Goal: Task Accomplishment & Management: Complete application form

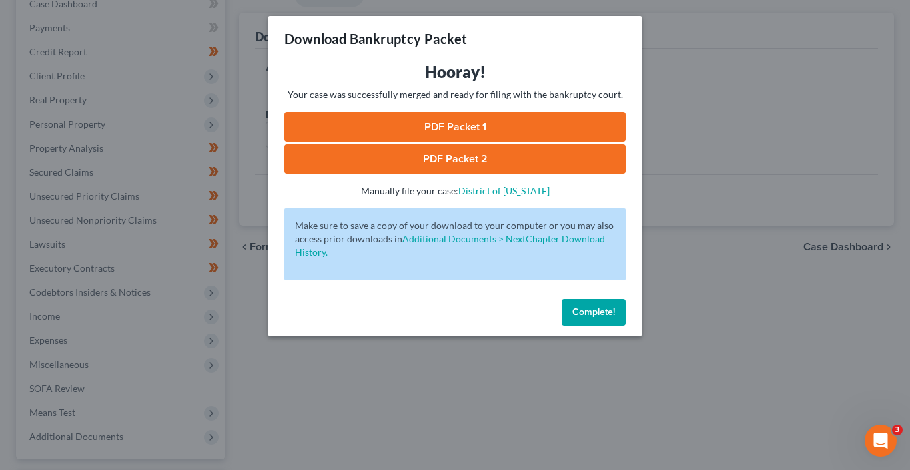
click at [615, 309] on span "Complete!" at bounding box center [594, 311] width 43 height 11
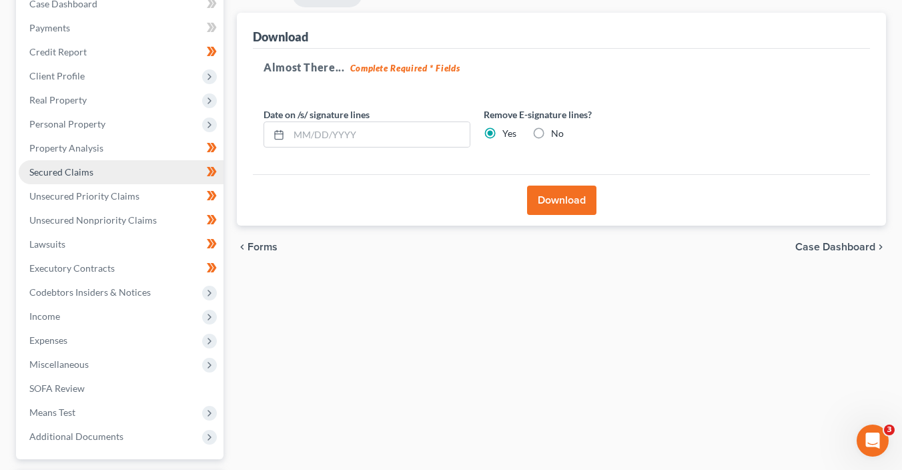
click at [101, 168] on link "Secured Claims" at bounding box center [121, 172] width 205 height 24
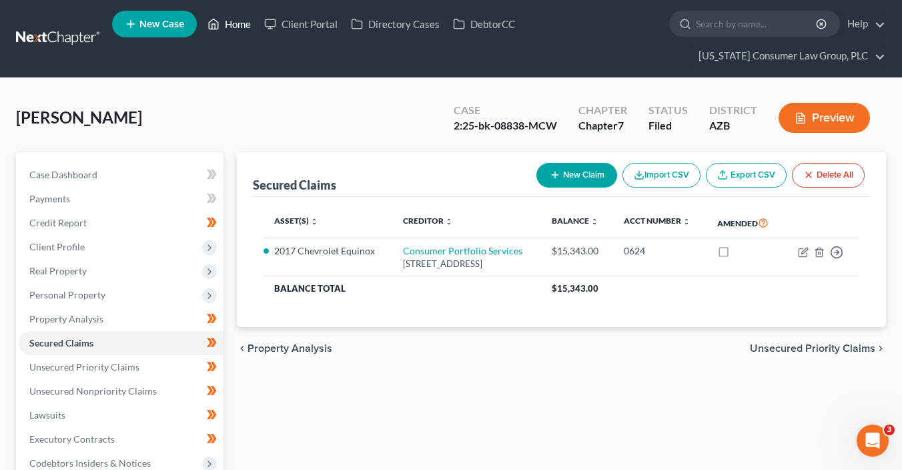
click at [232, 27] on link "Home" at bounding box center [229, 24] width 57 height 24
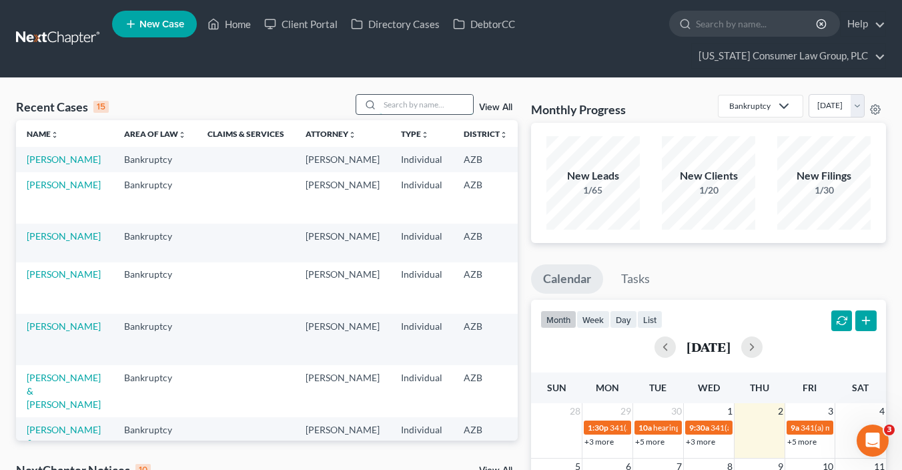
click at [410, 107] on input "search" at bounding box center [426, 104] width 93 height 19
type input "bradford"
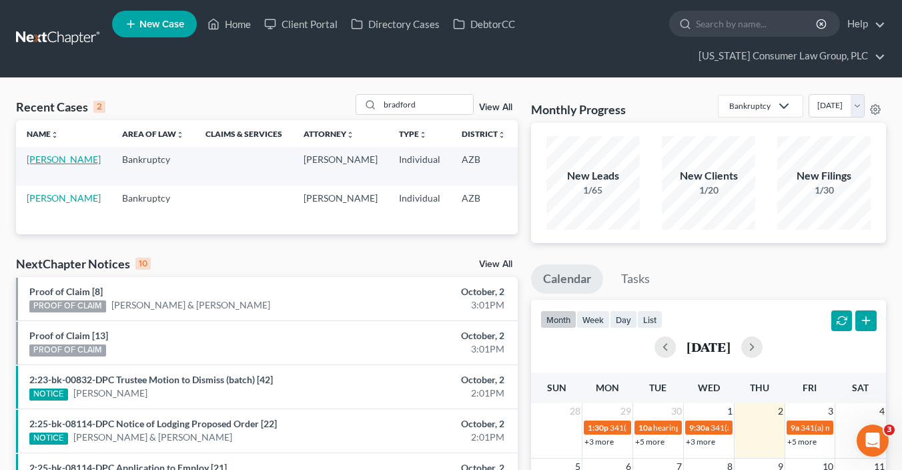
click at [47, 161] on link "Bradford, Judy" at bounding box center [64, 158] width 74 height 11
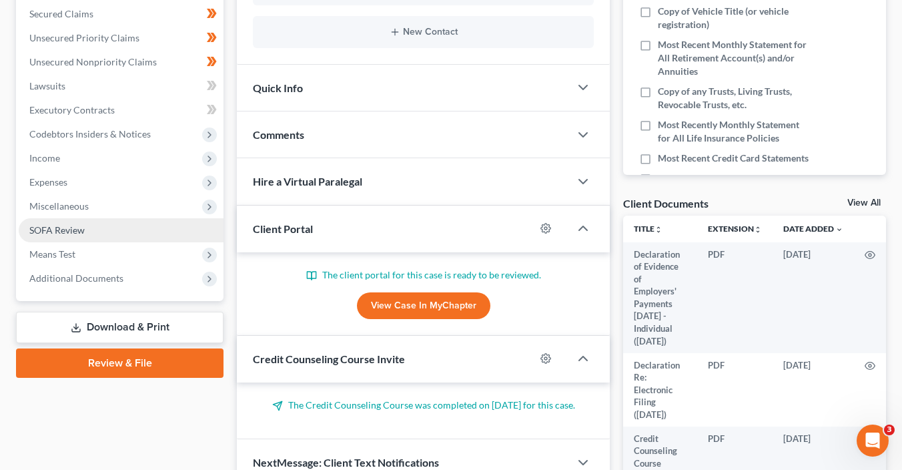
scroll to position [332, 0]
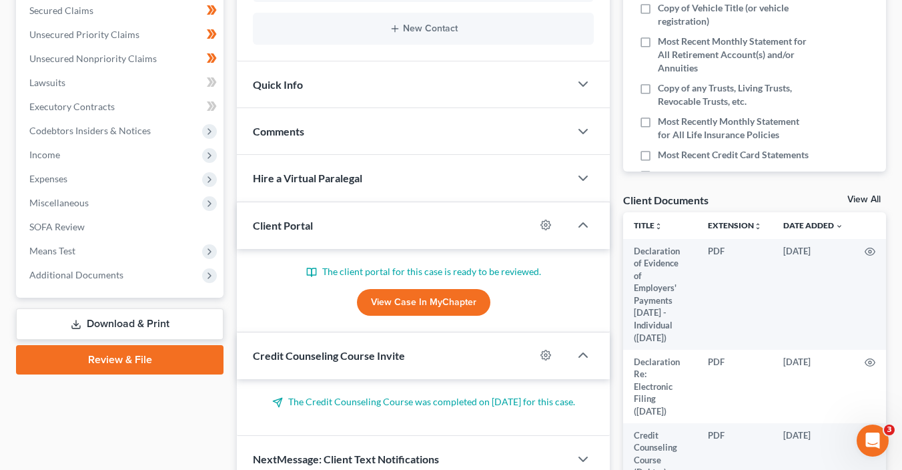
click at [149, 315] on link "Download & Print" at bounding box center [120, 323] width 208 height 31
click at [149, 318] on link "Download & Print" at bounding box center [120, 323] width 208 height 31
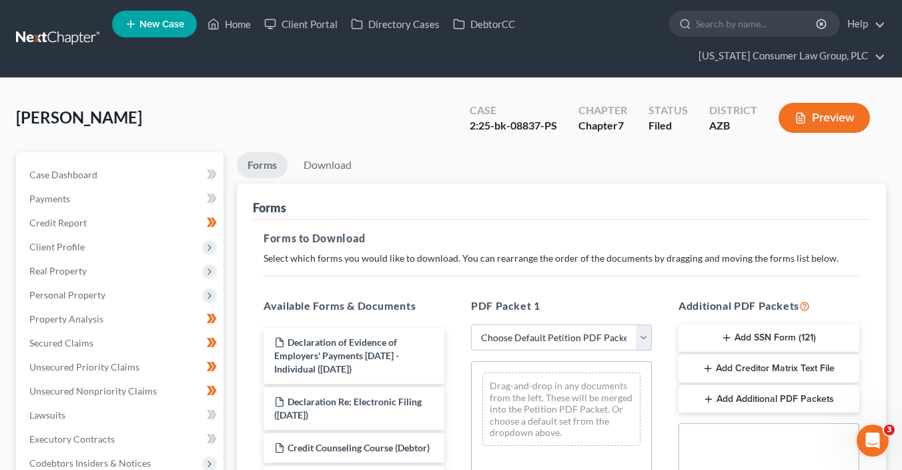
click at [528, 334] on select "Choose Default Petition PDF Packet Complete Bankruptcy Petition (all forms and …" at bounding box center [561, 337] width 181 height 27
select select "6"
click at [471, 324] on select "Choose Default Petition PDF Packet Complete Bankruptcy Petition (all forms and …" at bounding box center [561, 337] width 181 height 27
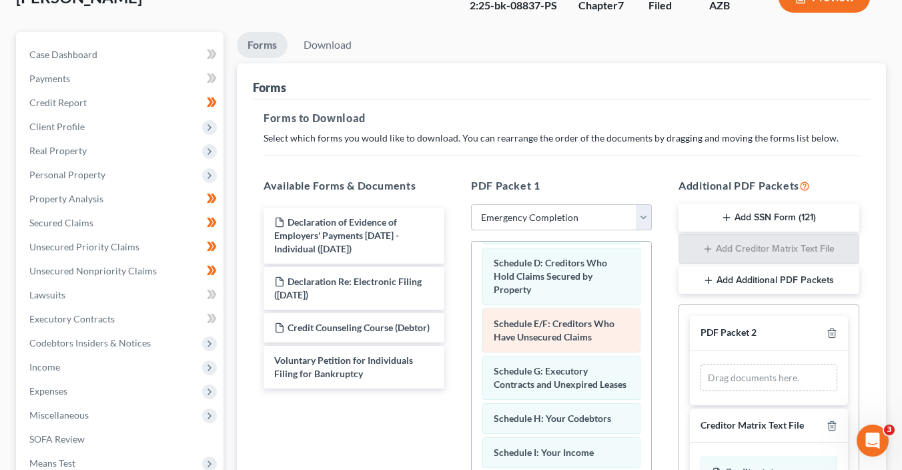
scroll to position [176, 0]
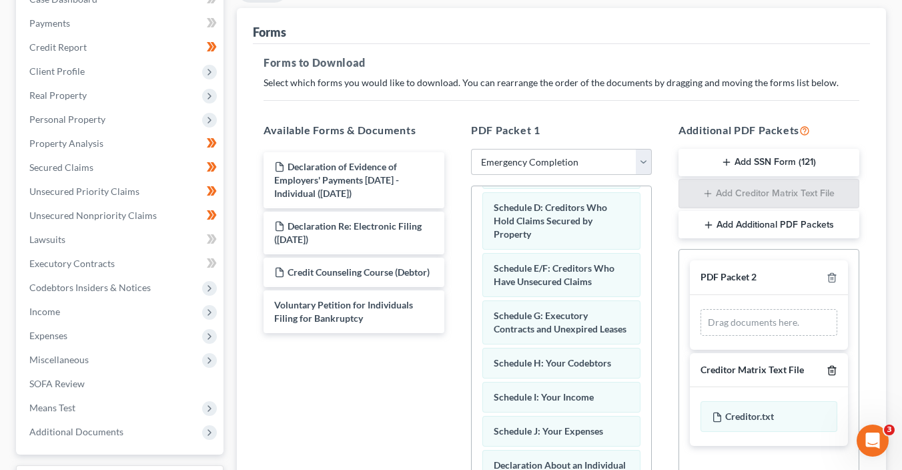
click at [833, 370] on line "button" at bounding box center [833, 371] width 0 height 3
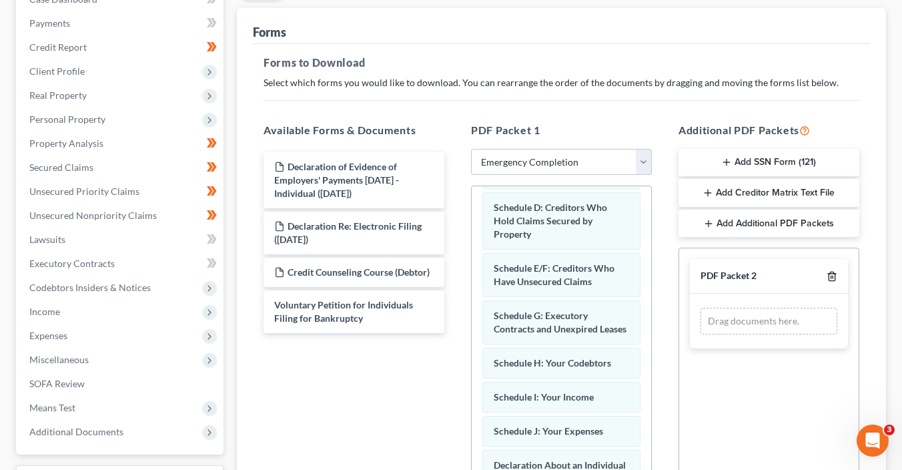
click at [830, 274] on icon "button" at bounding box center [832, 276] width 11 height 11
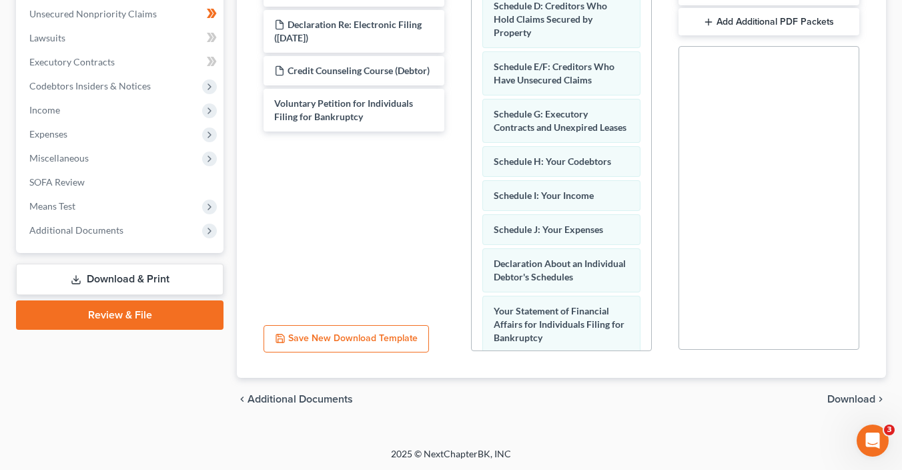
click at [832, 399] on span "Download" at bounding box center [852, 399] width 48 height 11
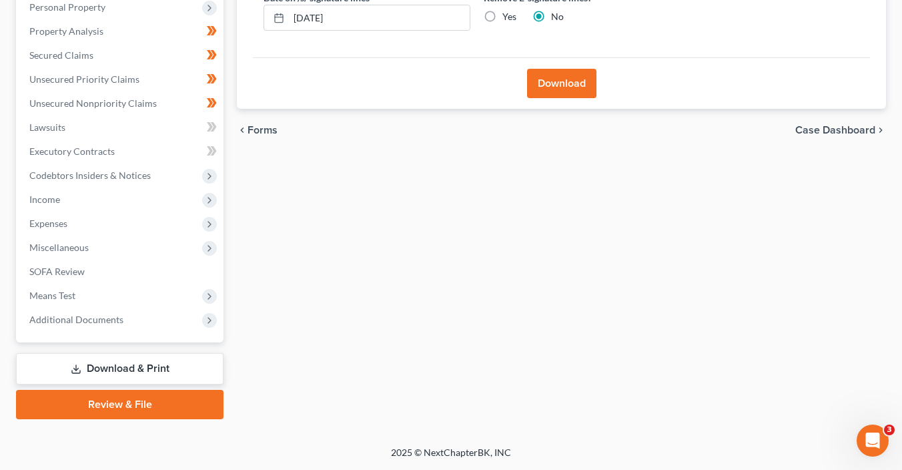
scroll to position [286, 0]
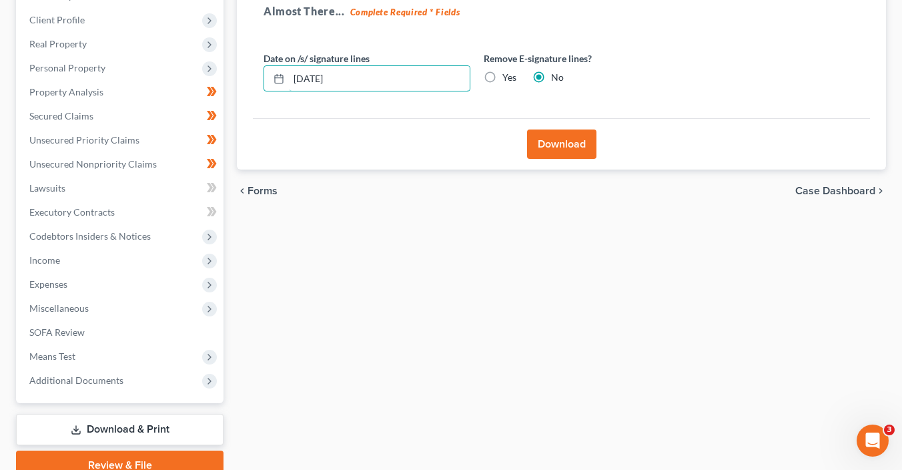
drag, startPoint x: 390, startPoint y: 18, endPoint x: 230, endPoint y: -1, distance: 161.9
click at [230, 0] on div "Forms Download Forms Forms to Download Select which forms you would like to dow…" at bounding box center [561, 202] width 663 height 555
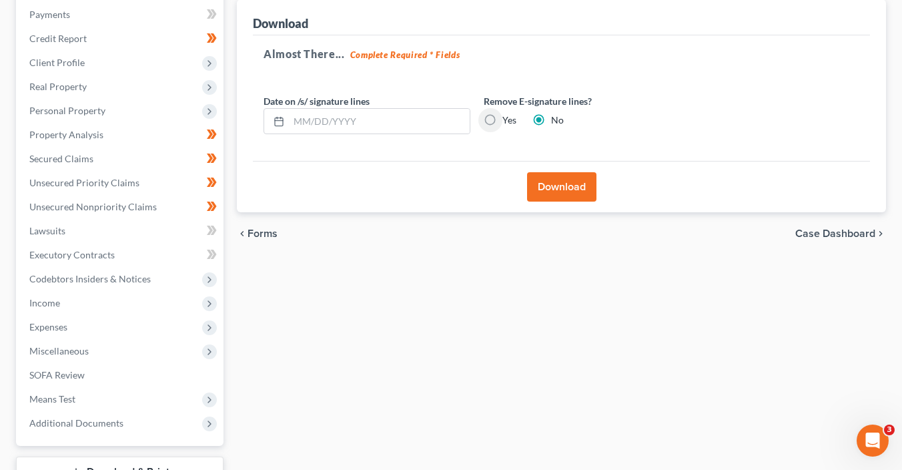
click at [508, 113] on input "Yes" at bounding box center [512, 117] width 9 height 9
radio input "true"
radio input "false"
click at [580, 183] on button "Download" at bounding box center [561, 186] width 69 height 29
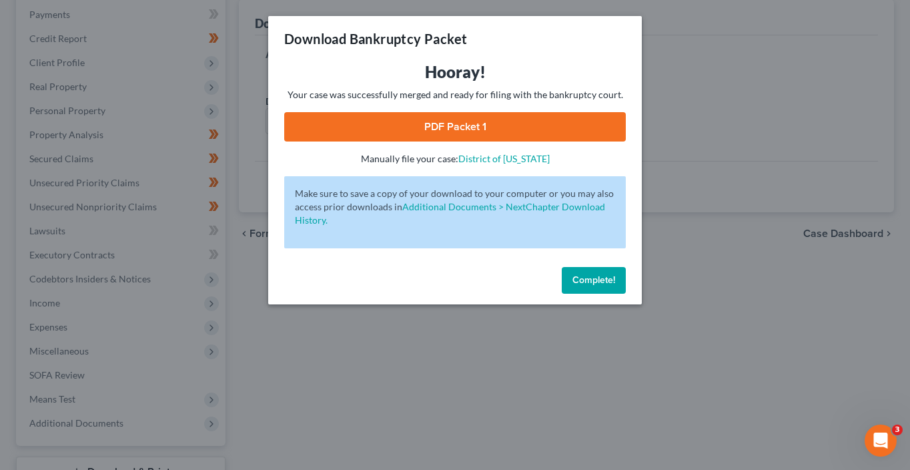
click at [588, 133] on link "PDF Packet 1" at bounding box center [455, 126] width 342 height 29
click at [604, 272] on button "Complete!" at bounding box center [594, 280] width 64 height 27
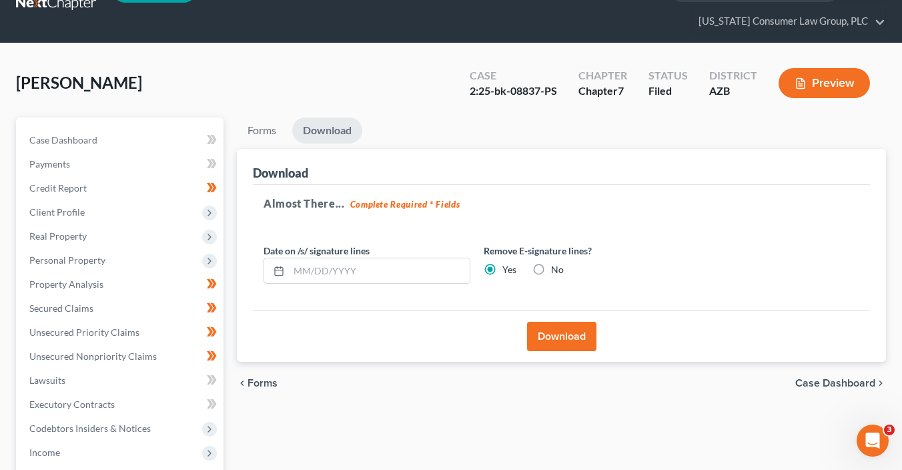
scroll to position [0, 0]
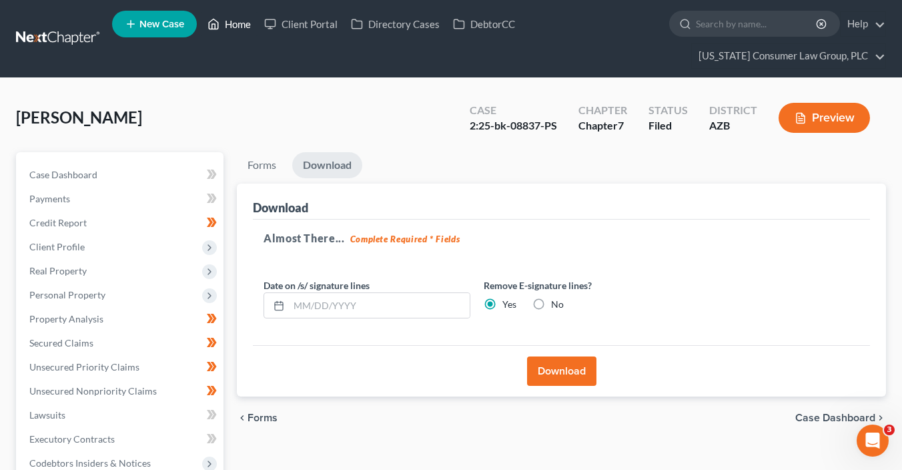
click at [232, 21] on link "Home" at bounding box center [229, 24] width 57 height 24
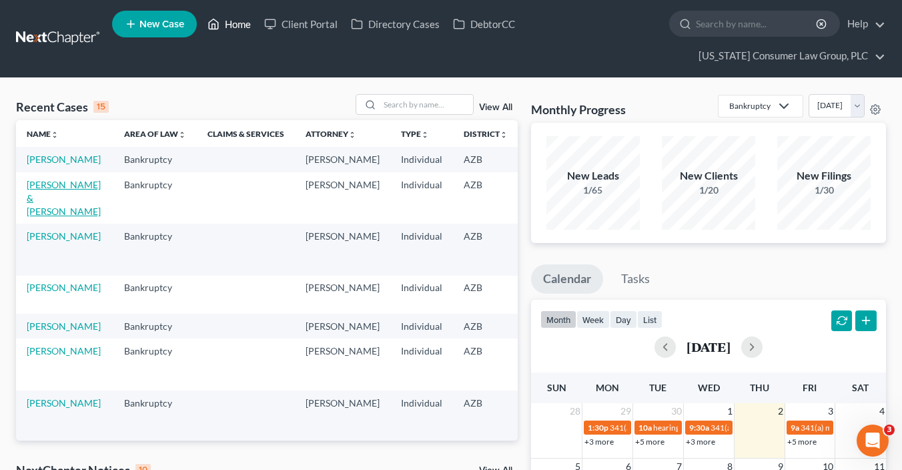
scroll to position [2, 0]
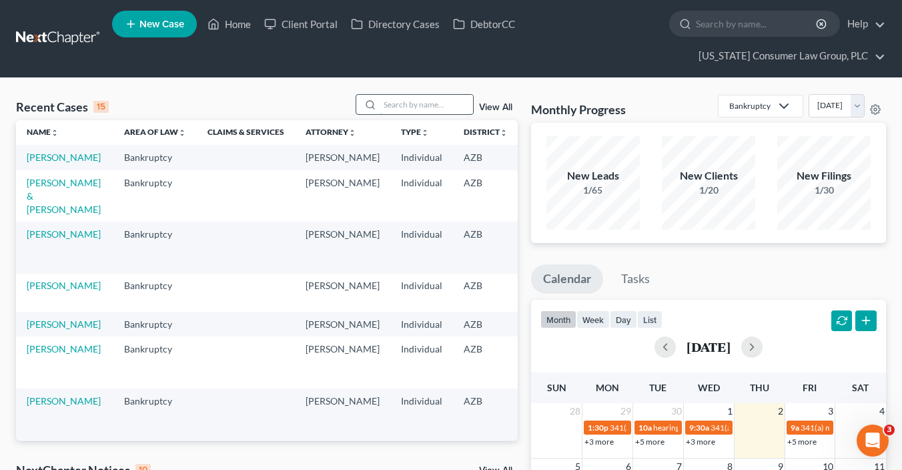
click at [399, 107] on input "search" at bounding box center [426, 104] width 93 height 19
type input "jacobson"
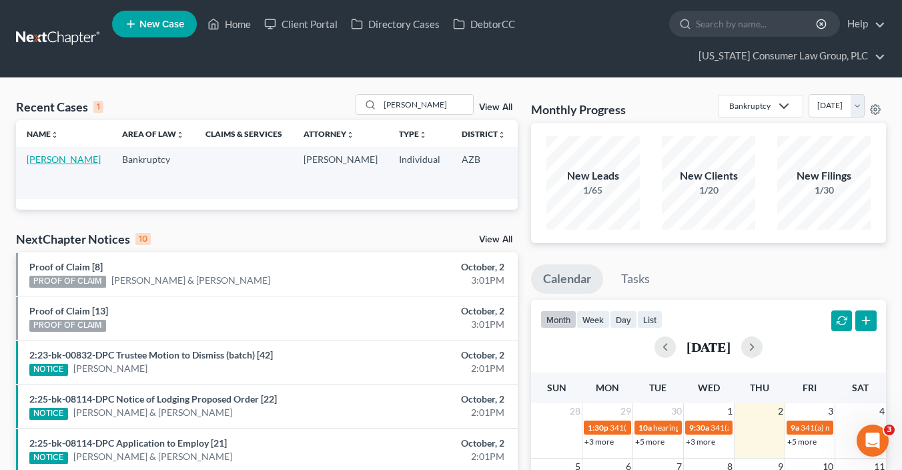
click at [45, 165] on link "[PERSON_NAME]" at bounding box center [64, 158] width 74 height 11
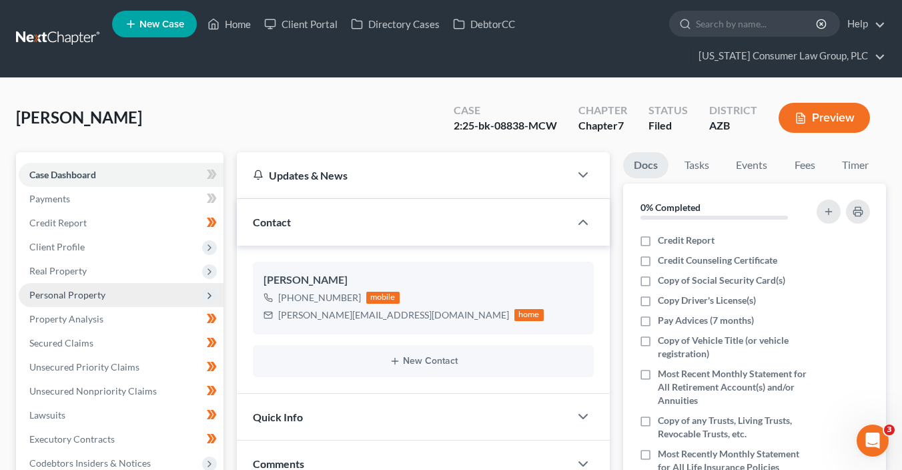
click at [101, 301] on span "Personal Property" at bounding box center [121, 295] width 205 height 24
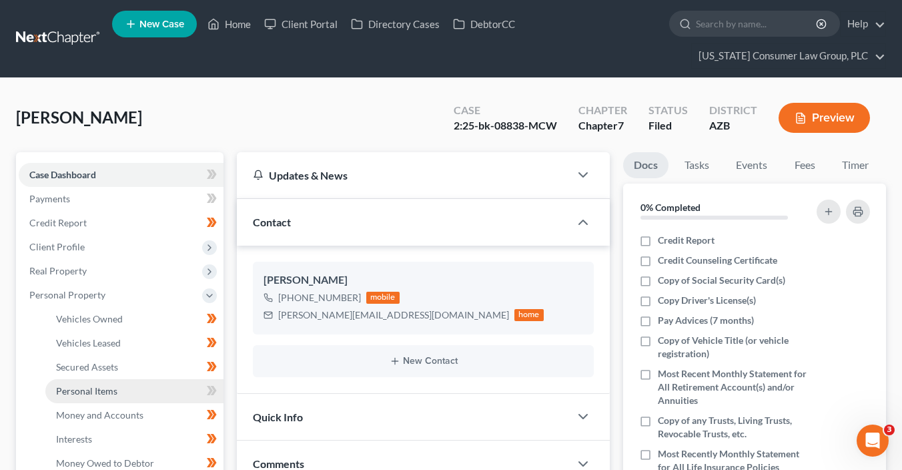
click at [121, 386] on link "Personal Items" at bounding box center [134, 391] width 178 height 24
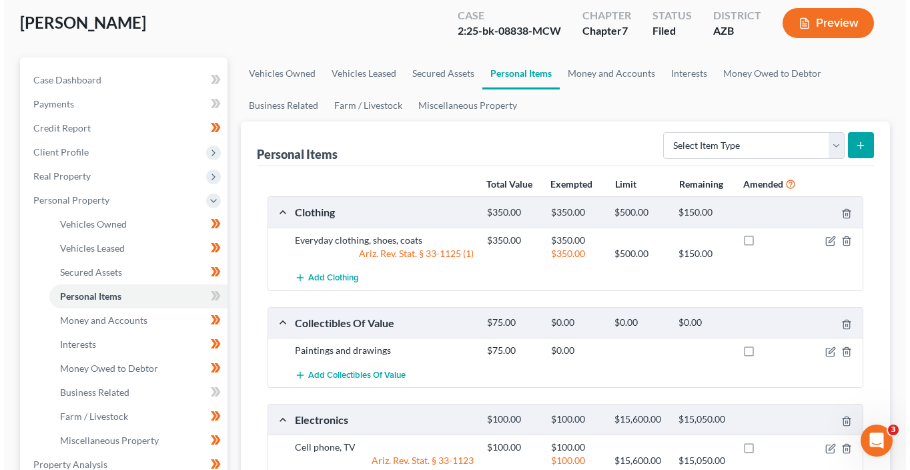
scroll to position [79, 0]
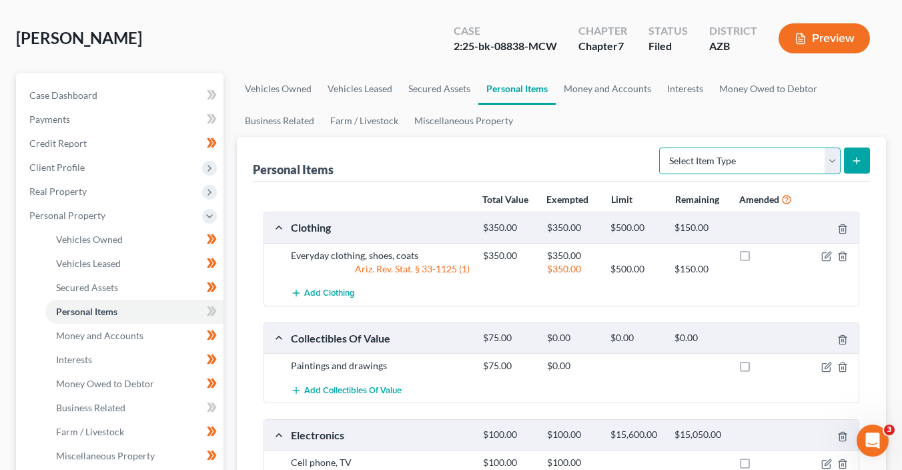
click at [713, 162] on select "Select Item Type Clothing (A/B: 11) Collectibles Of Value (A/B: 8) Electronics …" at bounding box center [750, 160] width 182 height 27
select select "pets"
click at [661, 147] on select "Select Item Type Clothing (A/B: 11) Collectibles Of Value (A/B: 8) Electronics …" at bounding box center [750, 160] width 182 height 27
click at [862, 156] on button "submit" at bounding box center [857, 160] width 26 height 26
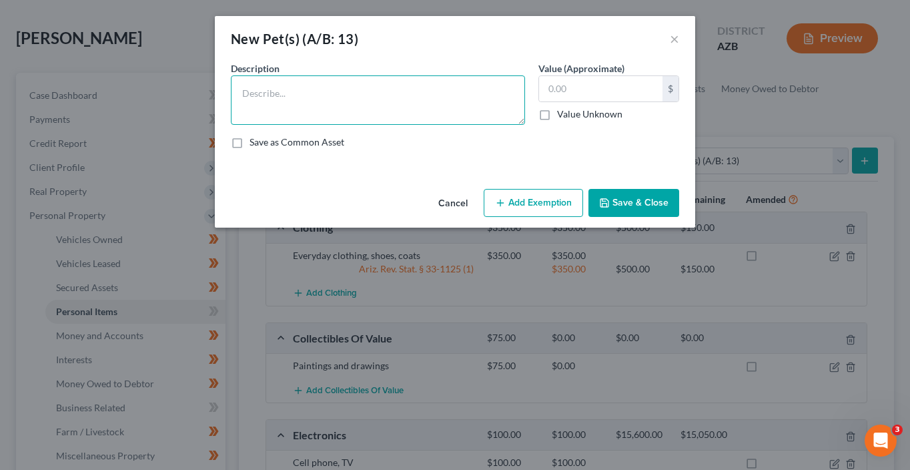
click at [347, 94] on textarea at bounding box center [378, 99] width 294 height 49
type textarea "Service dog"
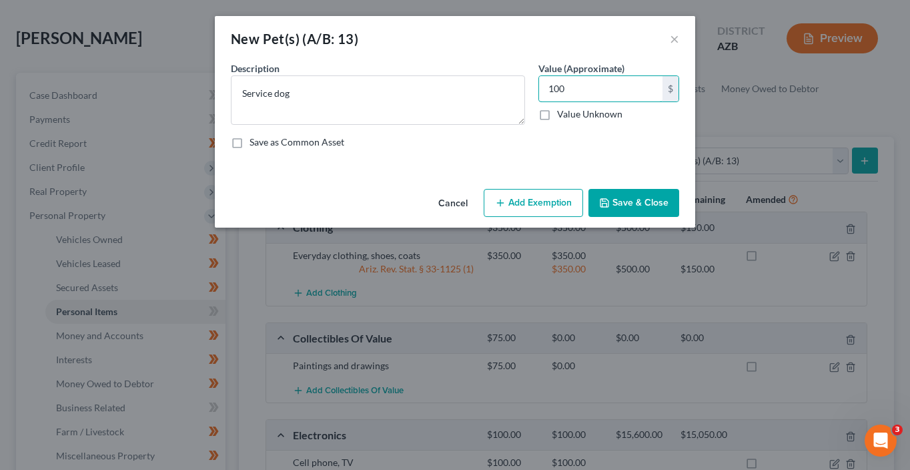
type input "100"
click at [541, 204] on button "Add Exemption" at bounding box center [533, 203] width 99 height 28
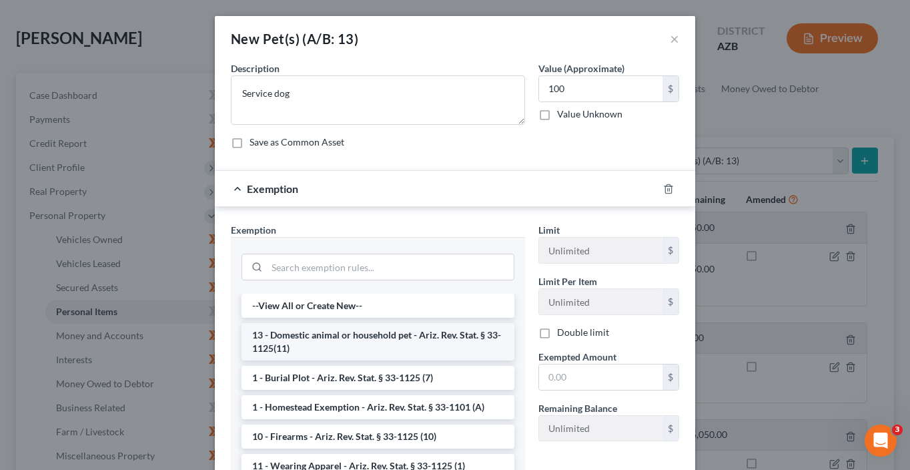
click at [357, 343] on li "13 - Domestic animal or household pet - Ariz. Rev. Stat. § 33-1125(11)" at bounding box center [378, 341] width 273 height 37
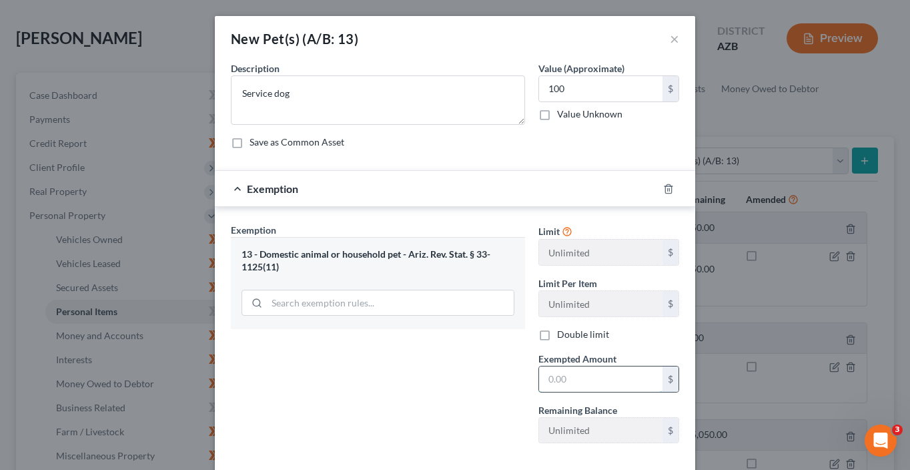
drag, startPoint x: 589, startPoint y: 380, endPoint x: 579, endPoint y: 369, distance: 14.6
click at [589, 380] on input "text" at bounding box center [600, 378] width 123 height 25
type input "100"
click at [433, 388] on div "Exemption Set must be selected for CA. Exemption * 13 - Domestic animal or hous…" at bounding box center [378, 338] width 308 height 231
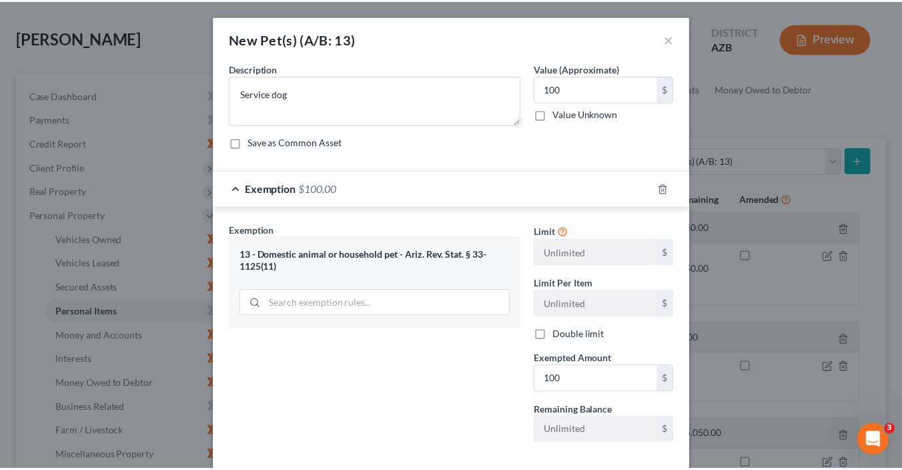
scroll to position [67, 0]
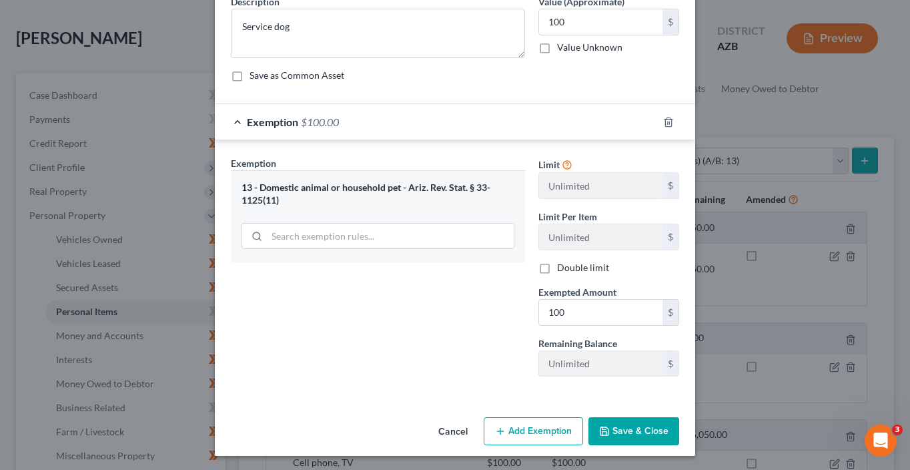
click at [615, 438] on button "Save & Close" at bounding box center [634, 431] width 91 height 28
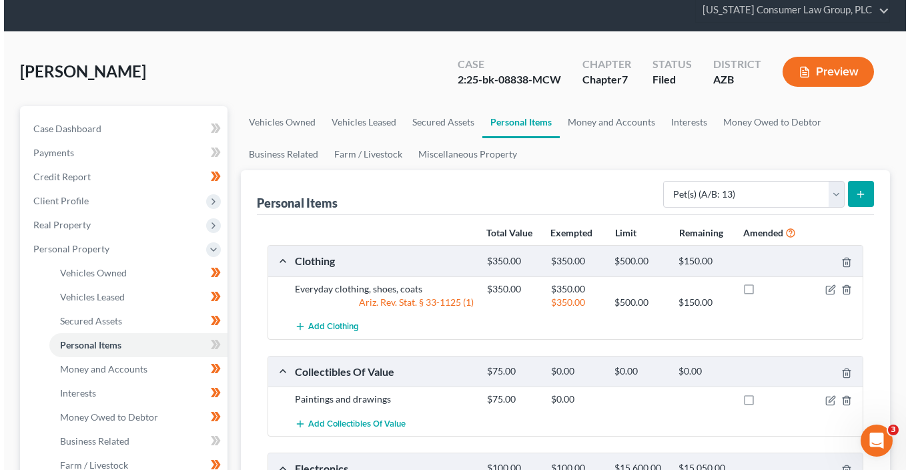
scroll to position [0, 0]
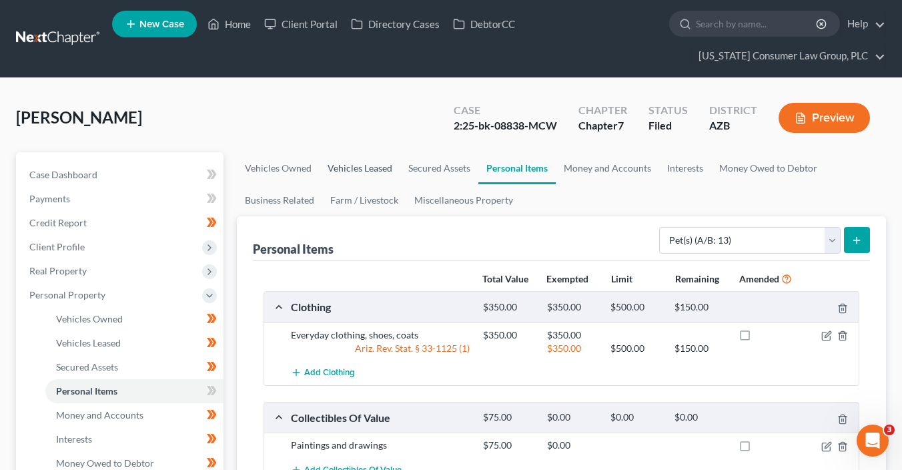
click at [366, 162] on link "Vehicles Leased" at bounding box center [360, 168] width 81 height 32
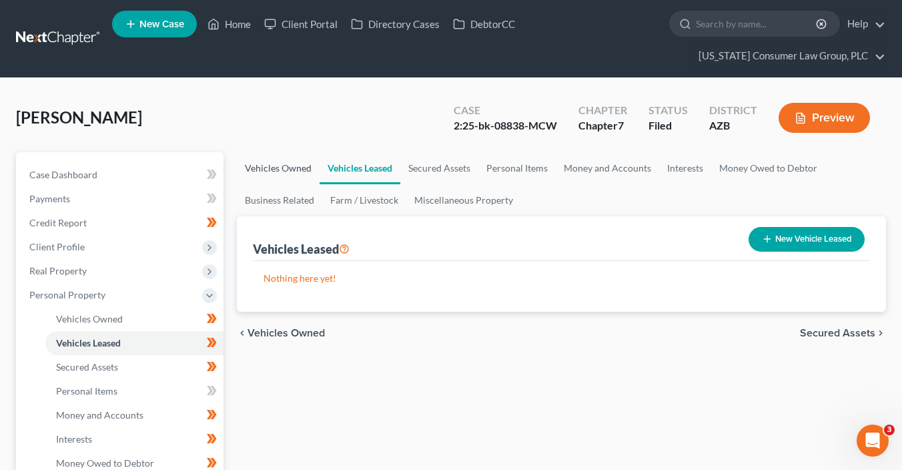
click at [261, 169] on link "Vehicles Owned" at bounding box center [278, 168] width 83 height 32
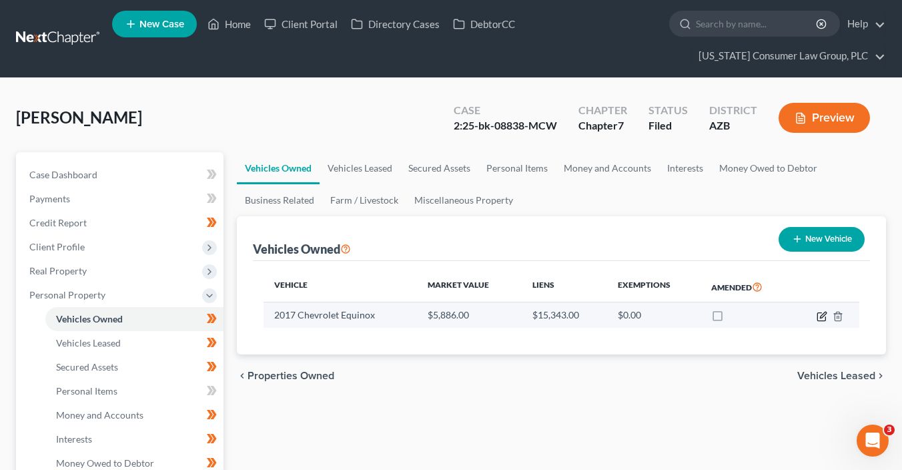
click at [818, 315] on icon "button" at bounding box center [822, 316] width 11 height 11
select select "0"
select select "9"
select select "3"
select select "0"
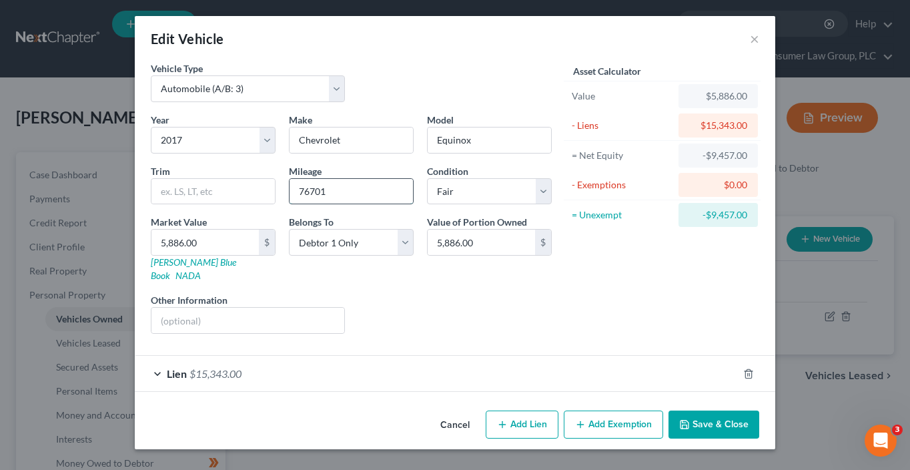
click at [379, 190] on input "76701" at bounding box center [351, 191] width 123 height 25
type input "79169"
click at [716, 415] on button "Save & Close" at bounding box center [714, 424] width 91 height 28
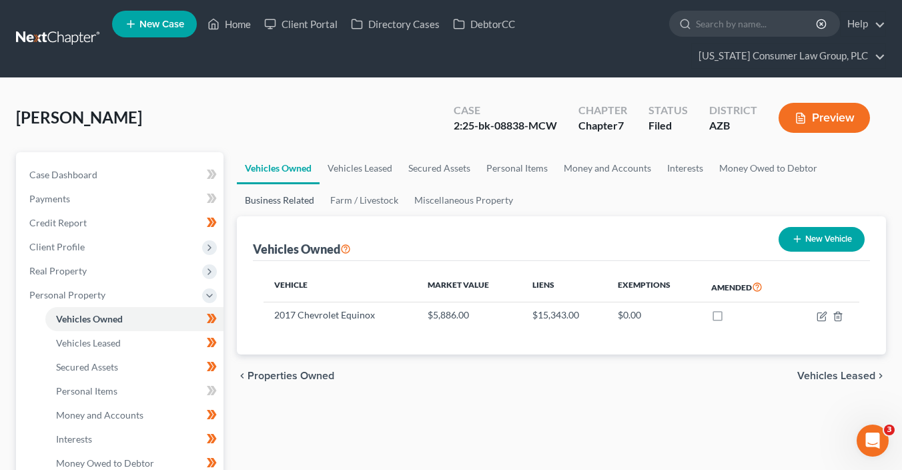
click at [281, 197] on link "Business Related" at bounding box center [279, 200] width 85 height 32
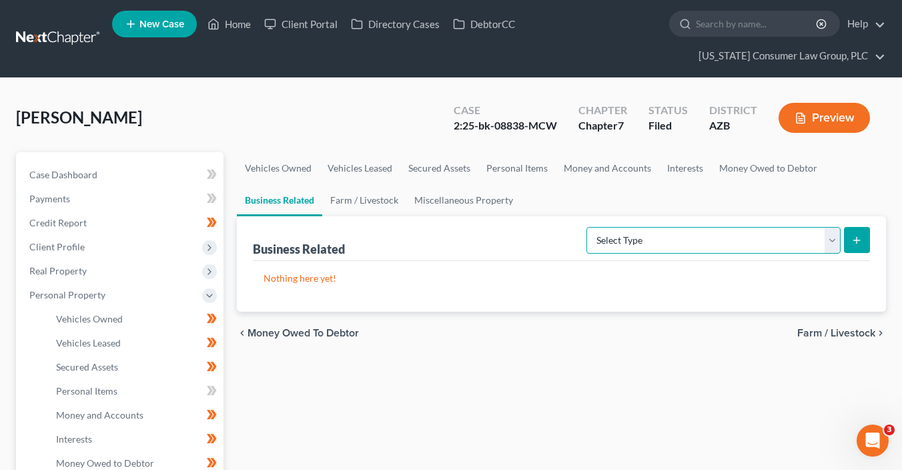
click at [699, 236] on select "Select Type Customer Lists (A/B: 43) Franchises (A/B: 27) Inventory (A/B: 41) L…" at bounding box center [714, 240] width 254 height 27
select select "office_equipment"
click at [588, 227] on select "Select Type Customer Lists (A/B: 43) Franchises (A/B: 27) Inventory (A/B: 41) L…" at bounding box center [714, 240] width 254 height 27
click at [851, 238] on button "submit" at bounding box center [857, 240] width 26 height 26
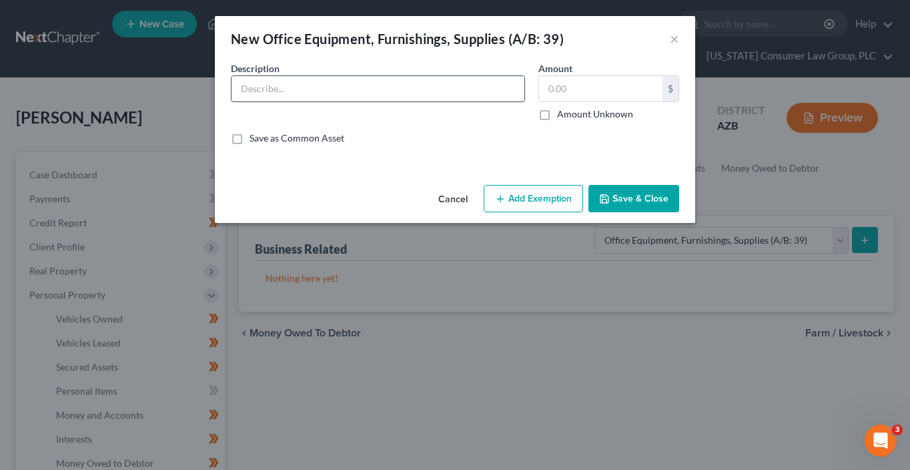
click at [356, 89] on input "text" at bounding box center [378, 88] width 293 height 25
type input "Office equipment"
type input "450"
click at [533, 200] on button "Add Exemption" at bounding box center [533, 199] width 99 height 28
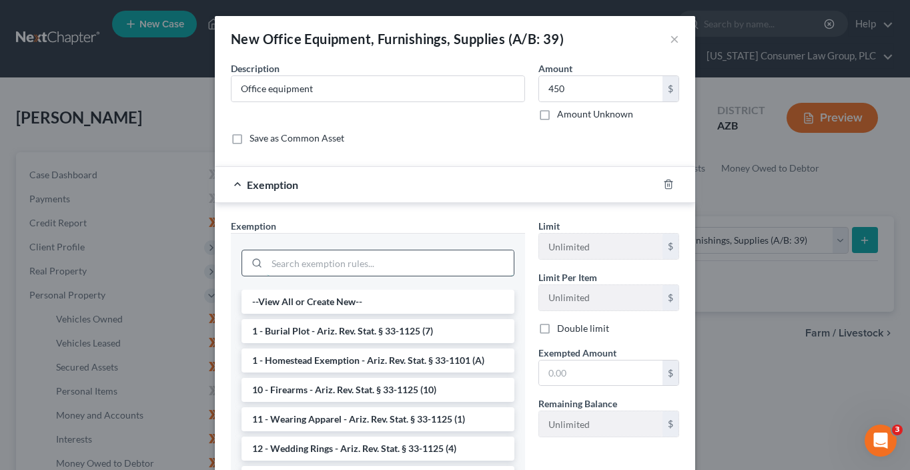
click at [348, 268] on input "search" at bounding box center [390, 262] width 247 height 25
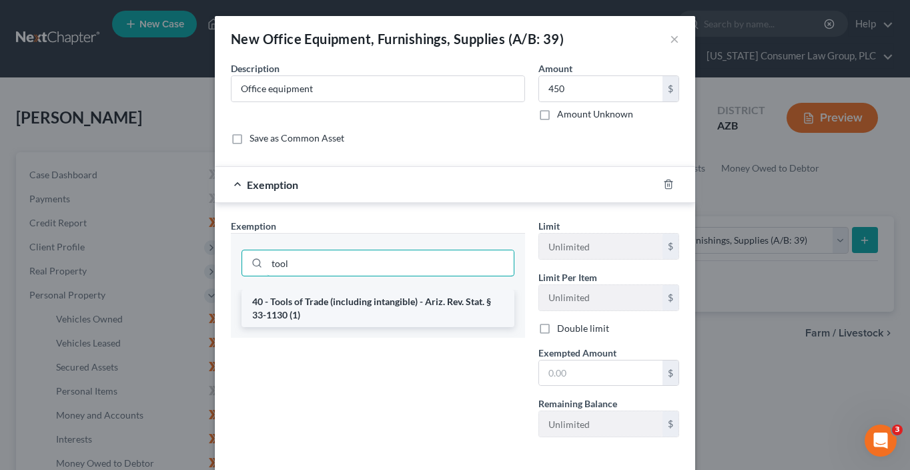
type input "tool"
click at [396, 310] on li "40 - Tools of Trade (including intangible) - Ariz. Rev. Stat. § 33-1130 (1)" at bounding box center [378, 308] width 273 height 37
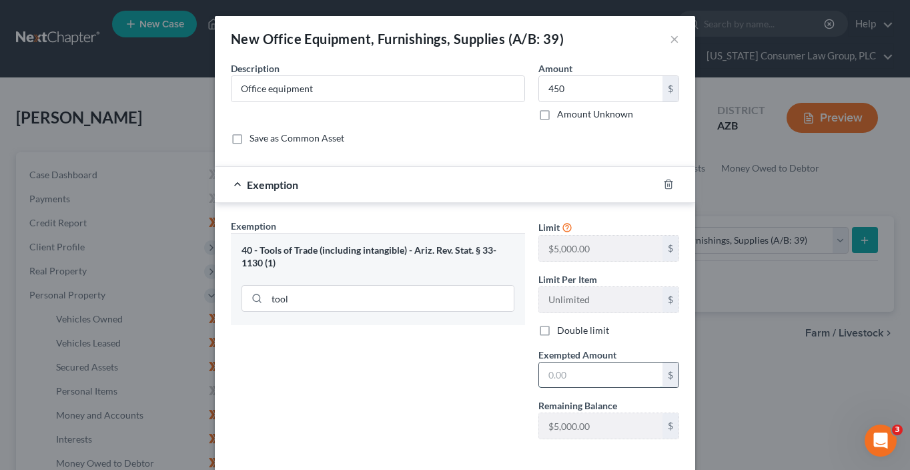
click at [567, 374] on input "text" at bounding box center [600, 374] width 123 height 25
type input "450"
click at [333, 390] on div "Exemption Set must be selected for CA. Exemption * 40 - Tools of Trade (includi…" at bounding box center [378, 334] width 308 height 231
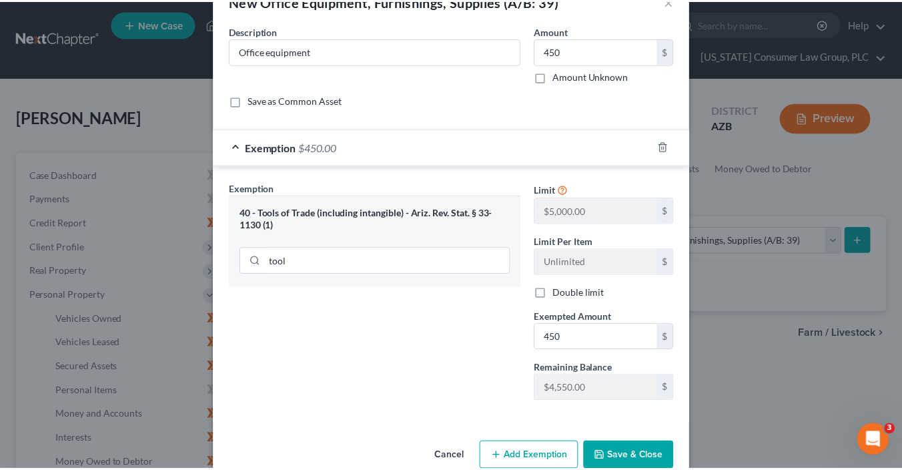
scroll to position [63, 0]
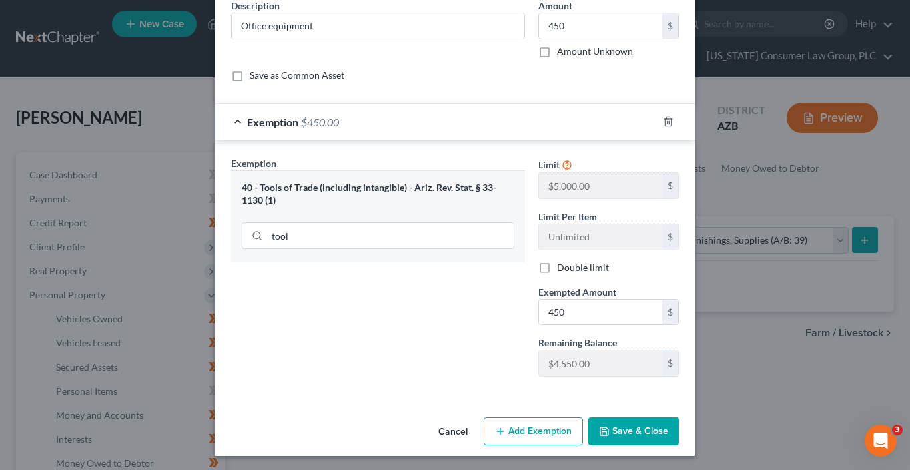
click at [624, 441] on button "Save & Close" at bounding box center [634, 431] width 91 height 28
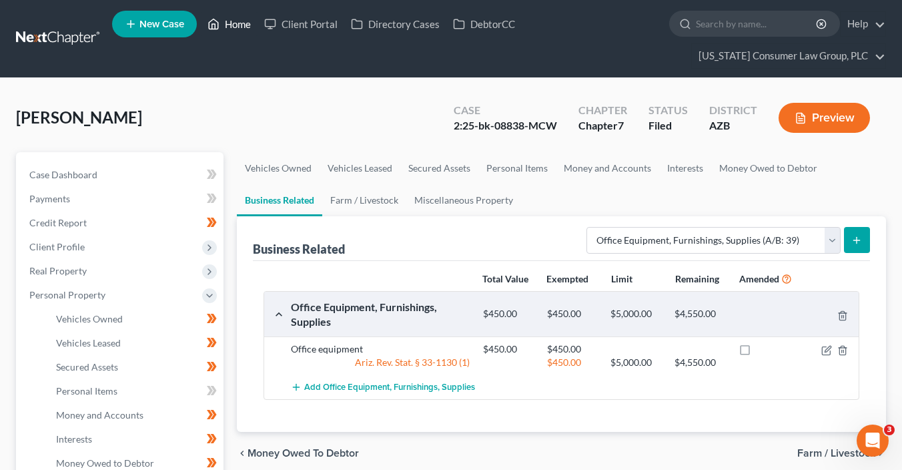
click at [240, 29] on link "Home" at bounding box center [229, 24] width 57 height 24
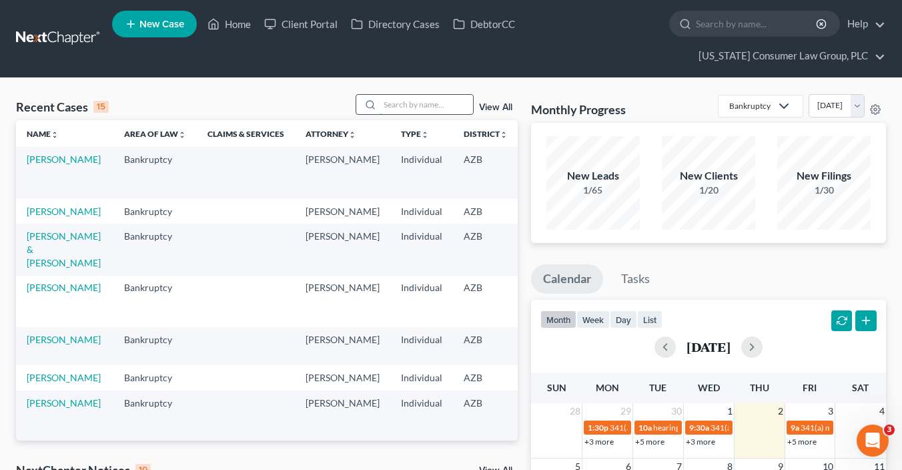
click at [400, 105] on input "search" at bounding box center [426, 104] width 93 height 19
type input "scott"
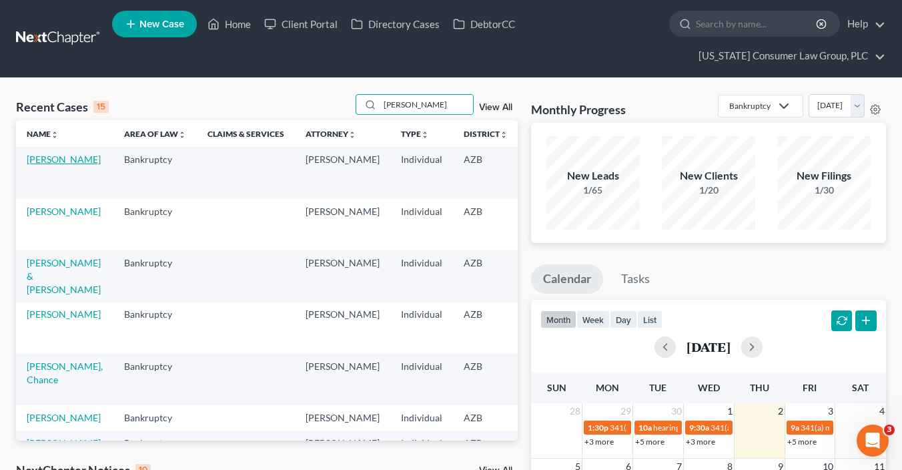
click at [47, 165] on link "[PERSON_NAME]" at bounding box center [64, 158] width 74 height 11
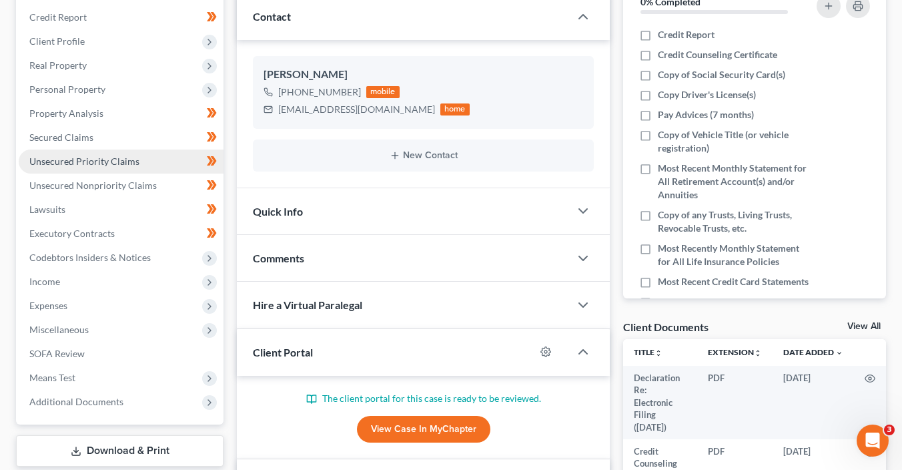
scroll to position [214, 0]
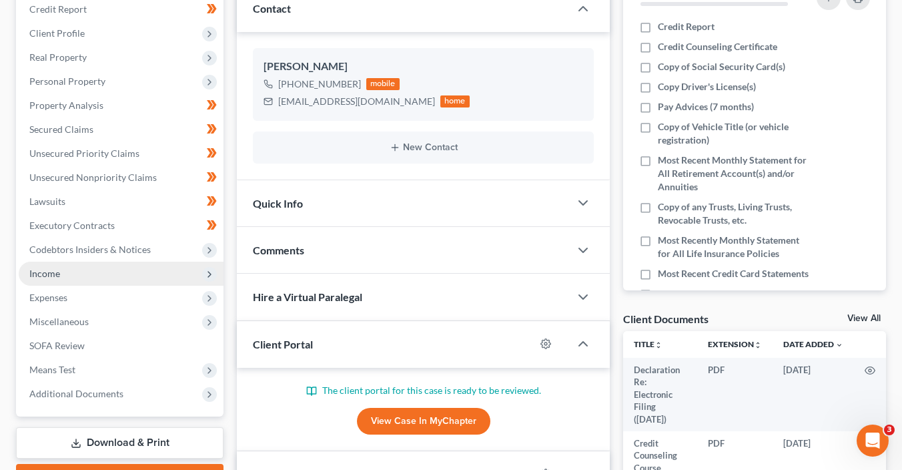
click at [70, 276] on span "Income" at bounding box center [121, 274] width 205 height 24
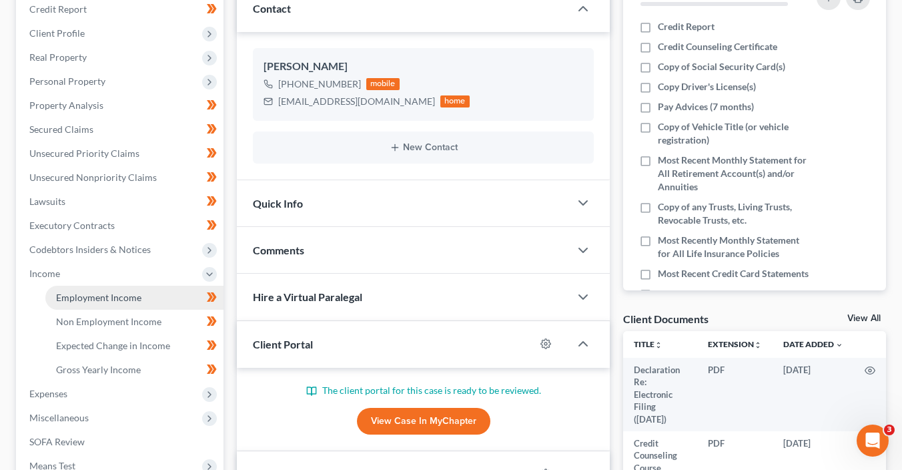
click at [93, 296] on span "Employment Income" at bounding box center [98, 297] width 85 height 11
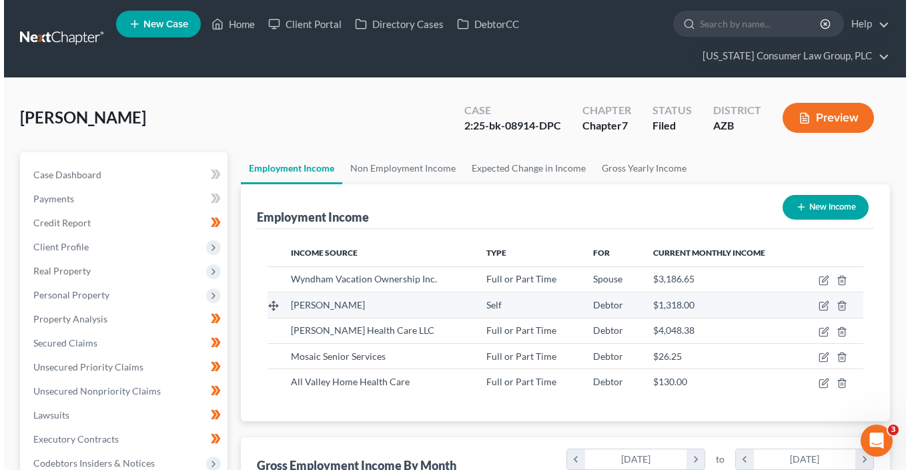
scroll to position [238, 363]
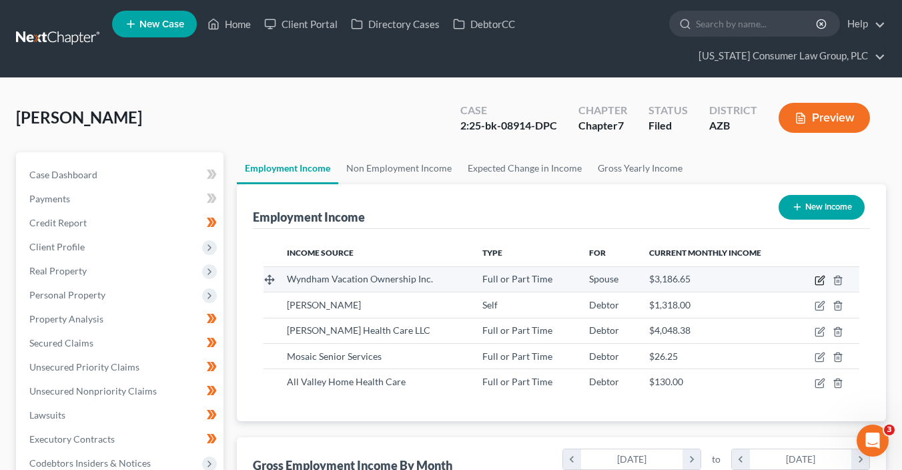
click at [819, 278] on icon "button" at bounding box center [820, 280] width 11 height 11
select select "0"
select select "9"
select select "2"
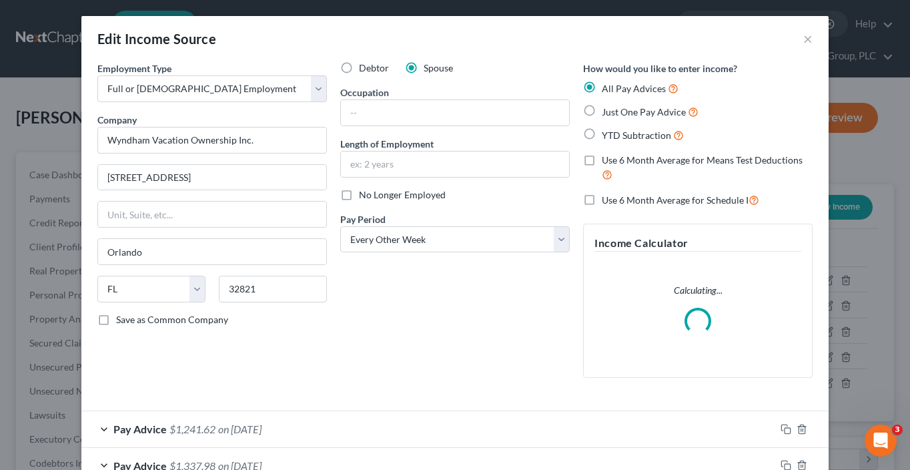
scroll to position [238, 366]
click at [376, 112] on input "text" at bounding box center [455, 112] width 228 height 25
type input "Maintenance Technician"
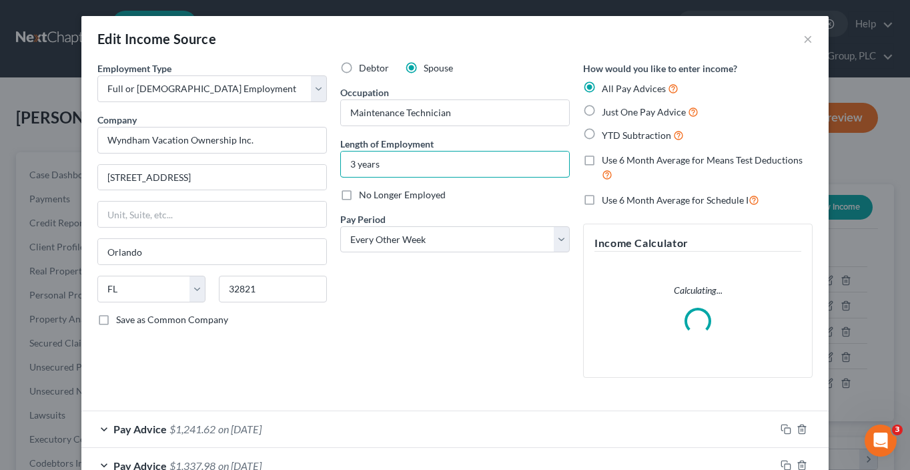
type input "3 years"
click at [418, 333] on div "Debtor Spouse Occupation Maintenance Technician Length of Employment 3 years No…" at bounding box center [455, 224] width 243 height 327
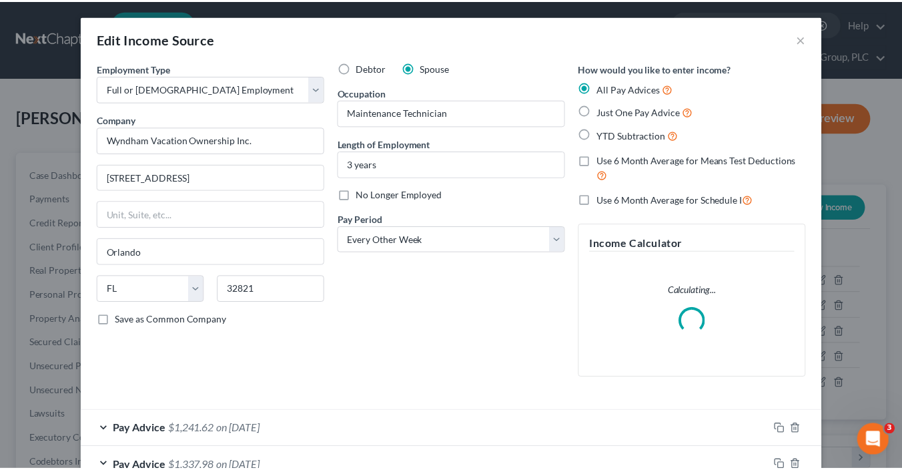
scroll to position [483, 0]
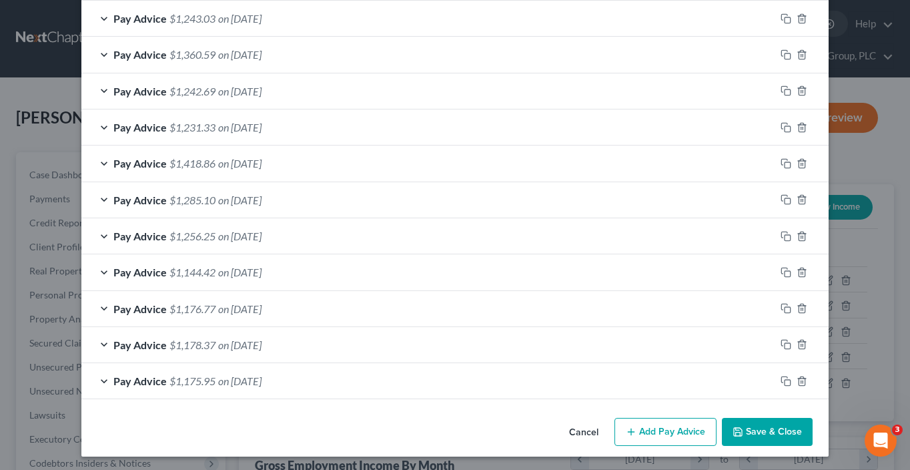
click at [782, 434] on button "Save & Close" at bounding box center [767, 432] width 91 height 28
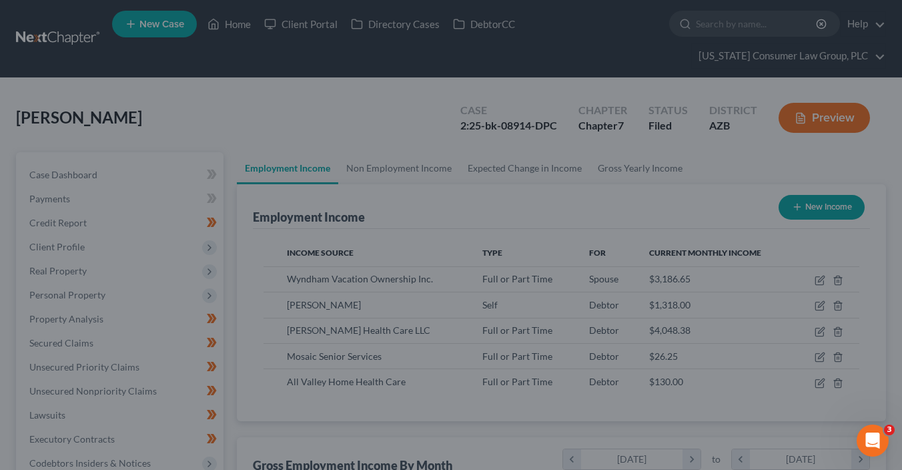
scroll to position [667150, 667025]
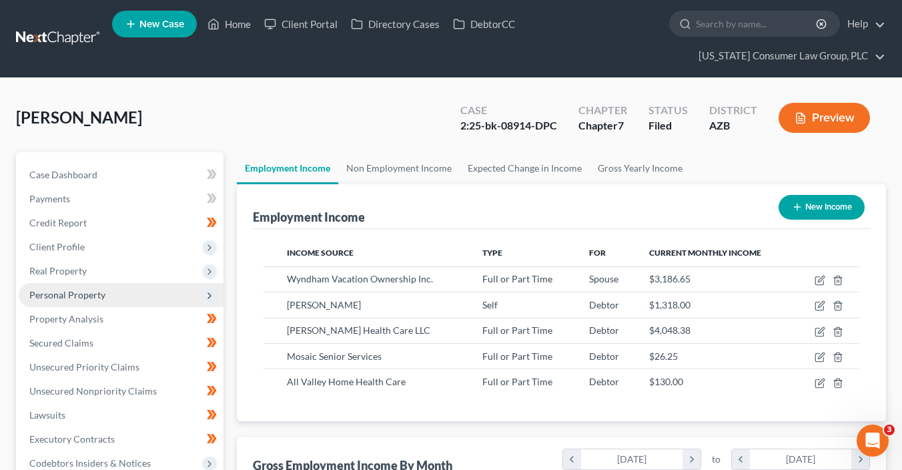
click at [97, 299] on span "Personal Property" at bounding box center [67, 294] width 76 height 11
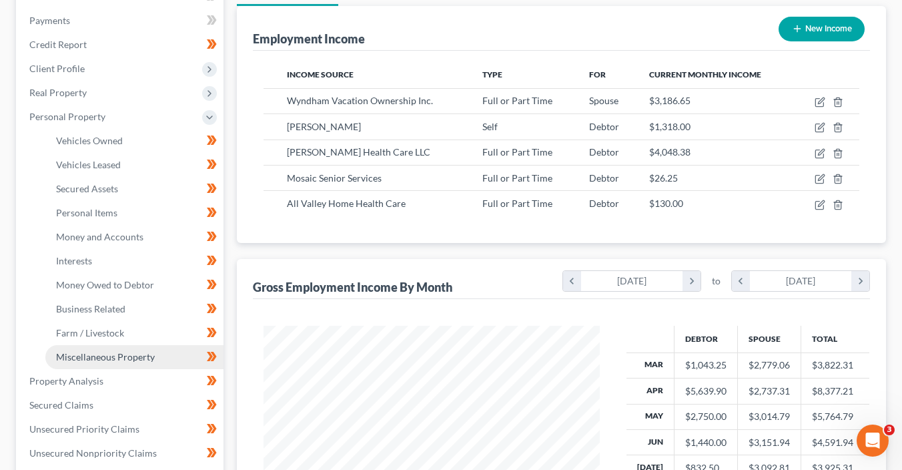
scroll to position [181, 0]
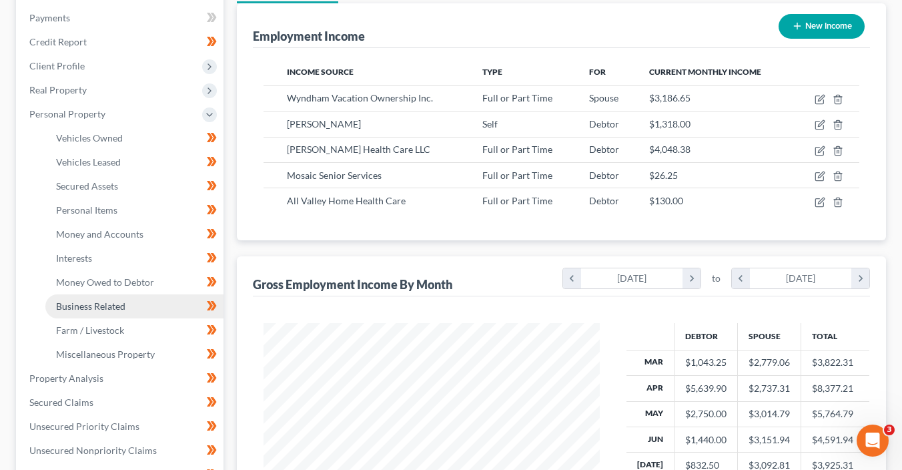
click at [129, 304] on link "Business Related" at bounding box center [134, 306] width 178 height 24
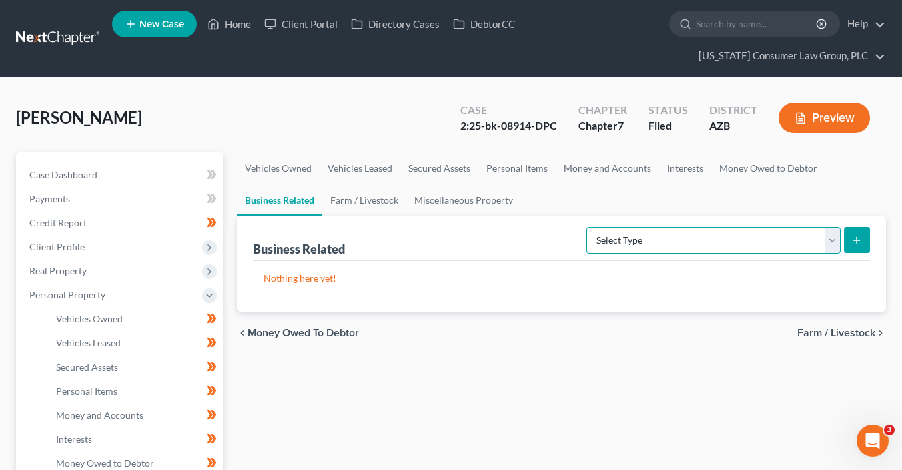
click at [706, 238] on select "Select Type Customer Lists (A/B: 43) Franchises (A/B: 27) Inventory (A/B: 41) L…" at bounding box center [714, 240] width 254 height 27
select select "office_equipment"
click at [588, 227] on select "Select Type Customer Lists (A/B: 43) Franchises (A/B: 27) Inventory (A/B: 41) L…" at bounding box center [714, 240] width 254 height 27
click at [860, 240] on line "submit" at bounding box center [857, 240] width 6 height 0
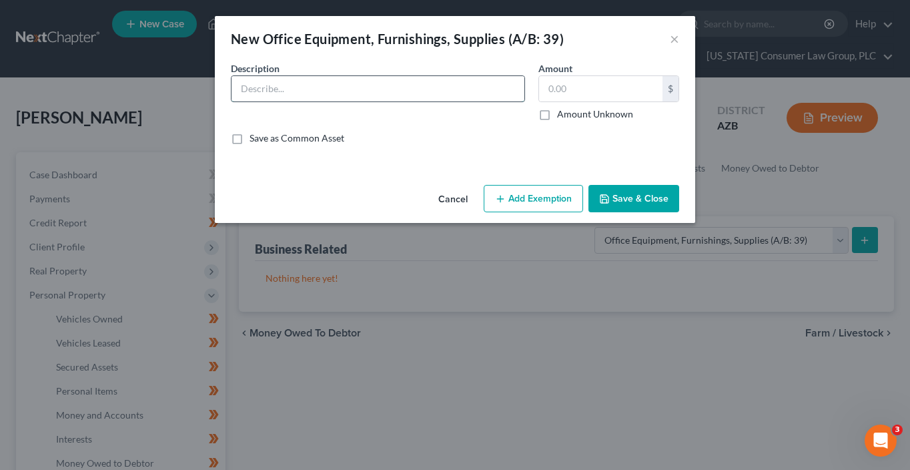
click at [337, 91] on input "text" at bounding box center [378, 88] width 293 height 25
type input "Laptop"
type input "150"
click at [503, 206] on button "Add Exemption" at bounding box center [533, 199] width 99 height 28
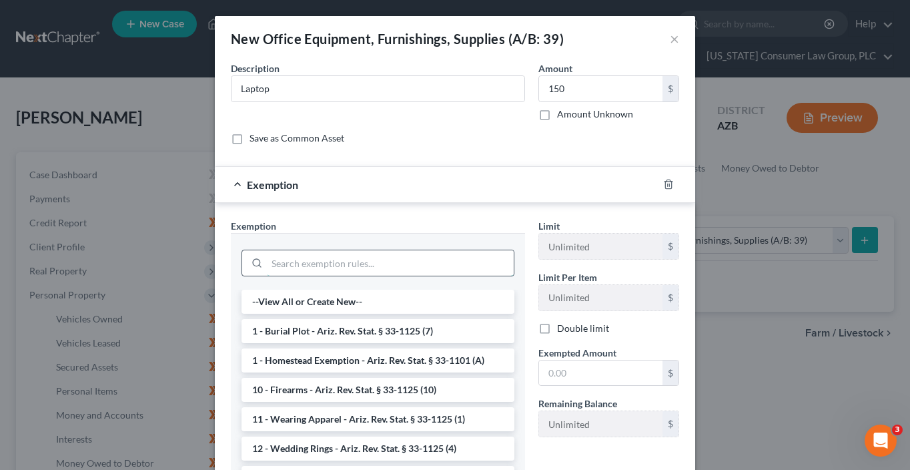
click at [331, 254] on input "search" at bounding box center [390, 262] width 247 height 25
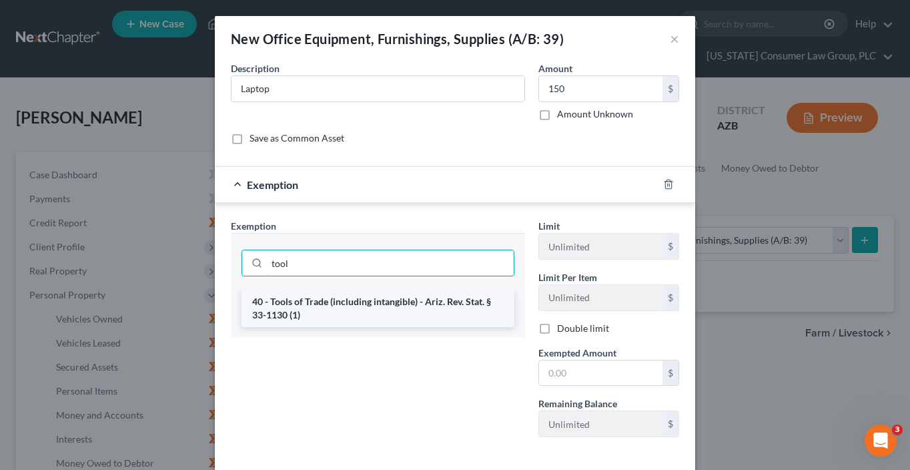
type input "tool"
click at [397, 318] on li "40 - Tools of Trade (including intangible) - Ariz. Rev. Stat. § 33-1130 (1)" at bounding box center [378, 308] width 273 height 37
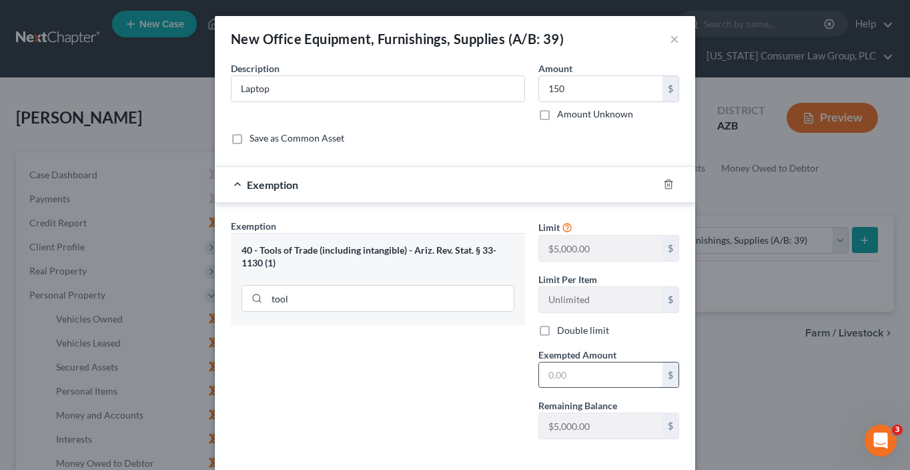
click at [555, 380] on input "text" at bounding box center [600, 374] width 123 height 25
type input "150"
click at [342, 418] on div "Exemption Set must be selected for CA. Exemption * 40 - Tools of Trade (includi…" at bounding box center [378, 334] width 308 height 231
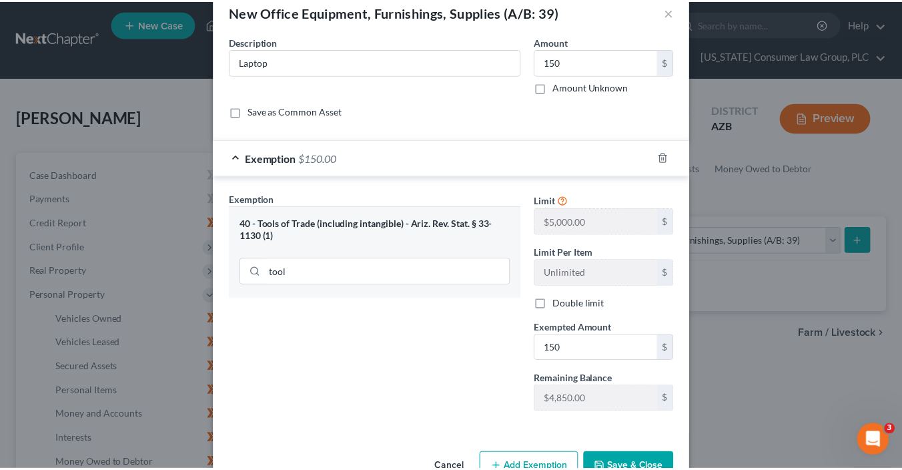
scroll to position [63, 0]
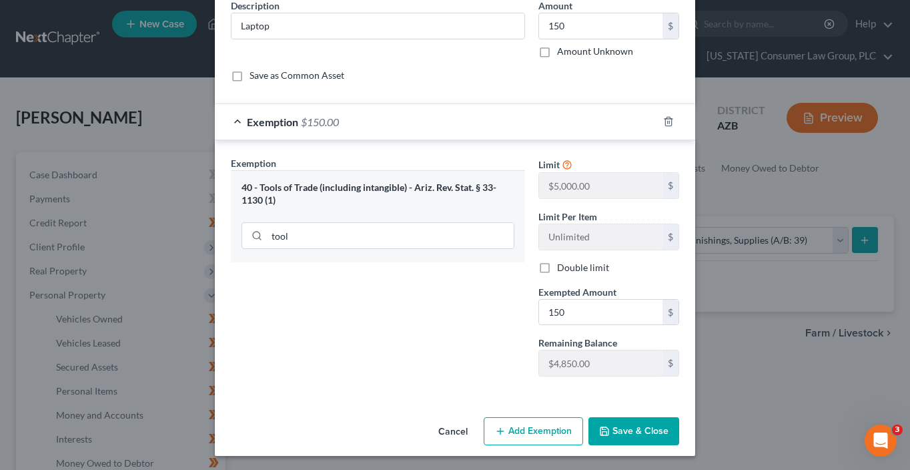
click at [651, 420] on button "Save & Close" at bounding box center [634, 431] width 91 height 28
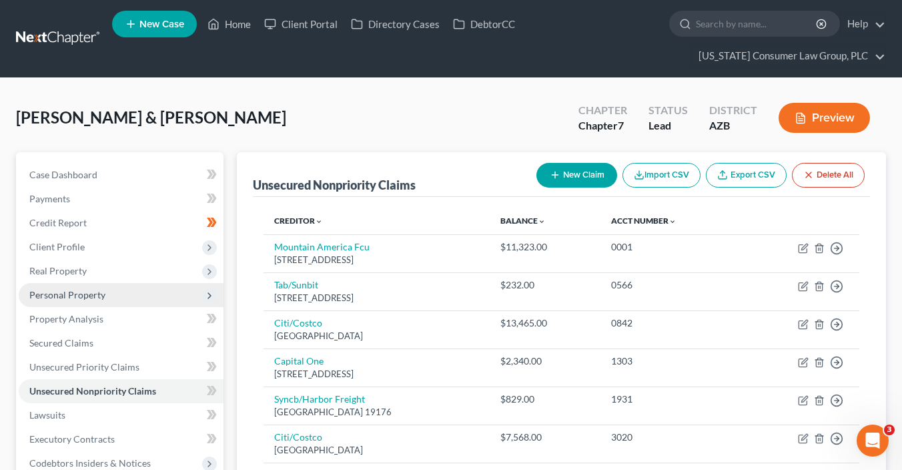
click at [71, 302] on span "Personal Property" at bounding box center [121, 295] width 205 height 24
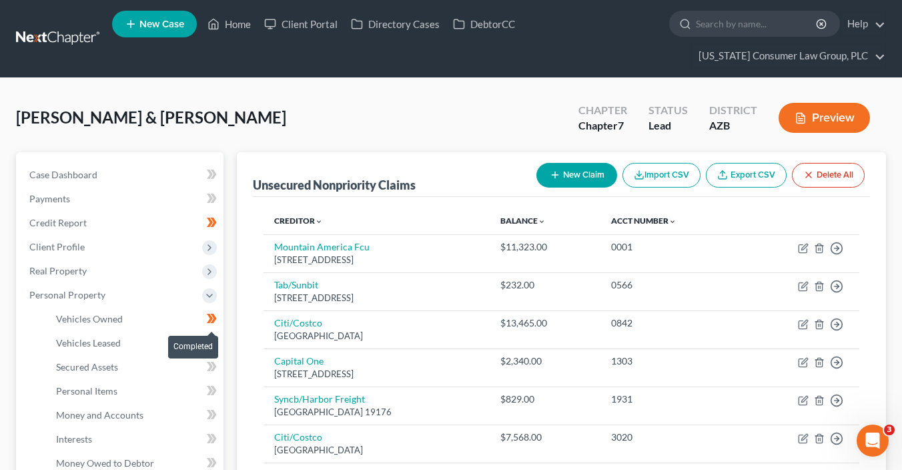
click at [215, 320] on icon at bounding box center [212, 318] width 10 height 17
click at [129, 313] on link "Vehicles Owned" at bounding box center [134, 319] width 178 height 24
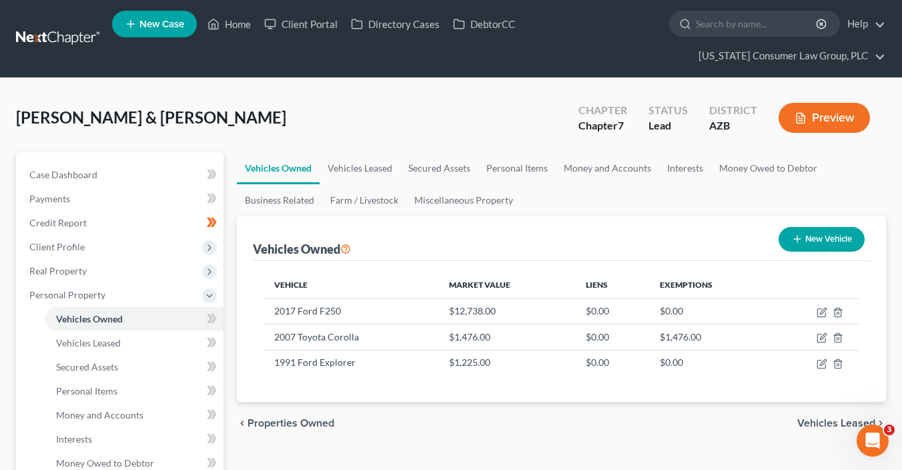
click at [801, 230] on button "New Vehicle" at bounding box center [822, 239] width 86 height 25
select select "0"
select select "2"
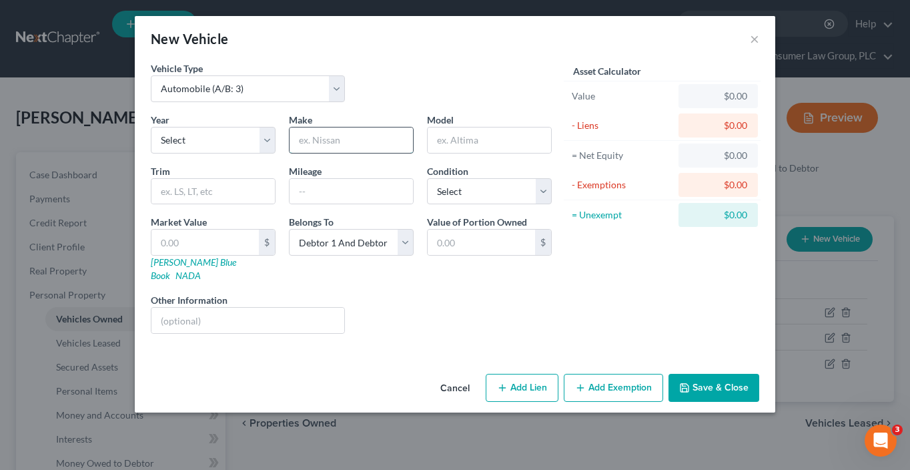
click at [357, 140] on input "text" at bounding box center [351, 139] width 123 height 25
type input "Travel Trailer"
click at [713, 374] on button "Save & Close" at bounding box center [714, 388] width 91 height 28
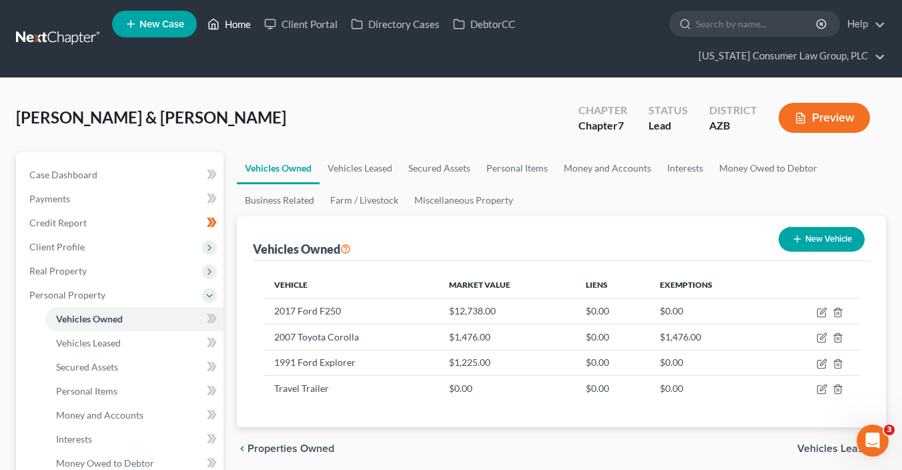
click at [227, 23] on link "Home" at bounding box center [229, 24] width 57 height 24
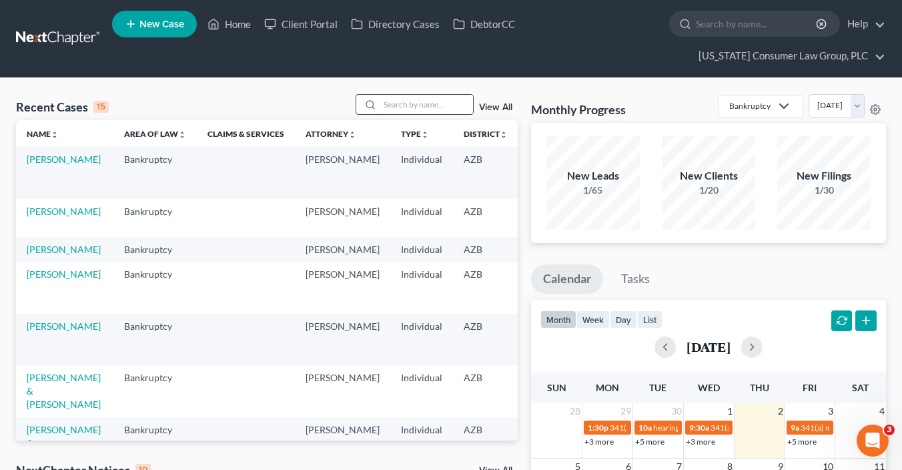
click at [398, 102] on input "search" at bounding box center [426, 104] width 93 height 19
click at [398, 103] on input "search" at bounding box center [426, 104] width 93 height 19
type input "bedenis"
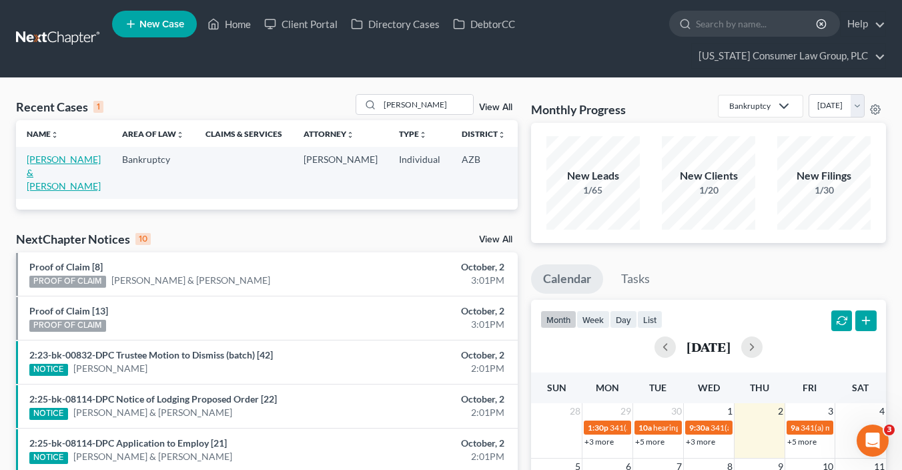
click at [47, 172] on link "[PERSON_NAME] & [PERSON_NAME]" at bounding box center [64, 172] width 74 height 38
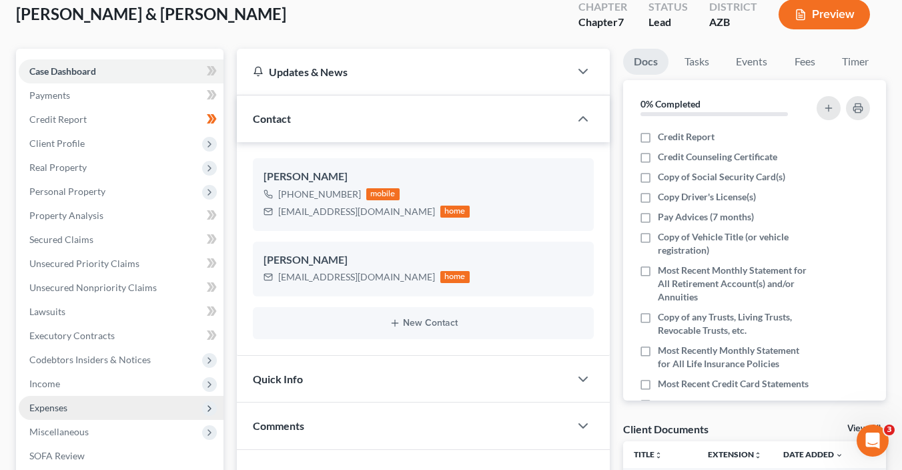
scroll to position [117, 0]
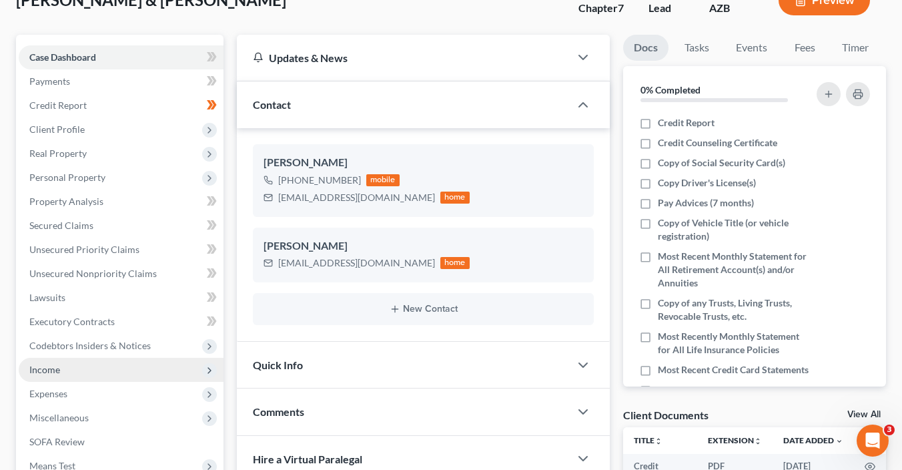
click at [59, 365] on span "Income" at bounding box center [121, 370] width 205 height 24
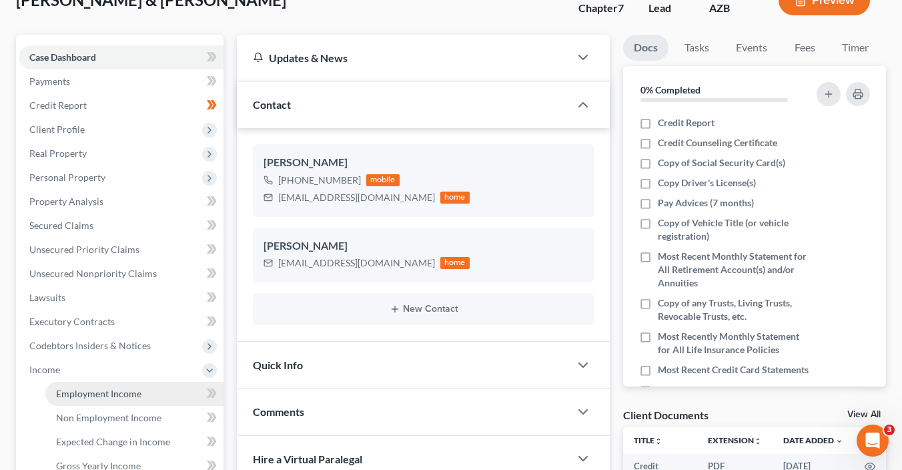
click at [81, 396] on span "Employment Income" at bounding box center [98, 393] width 85 height 11
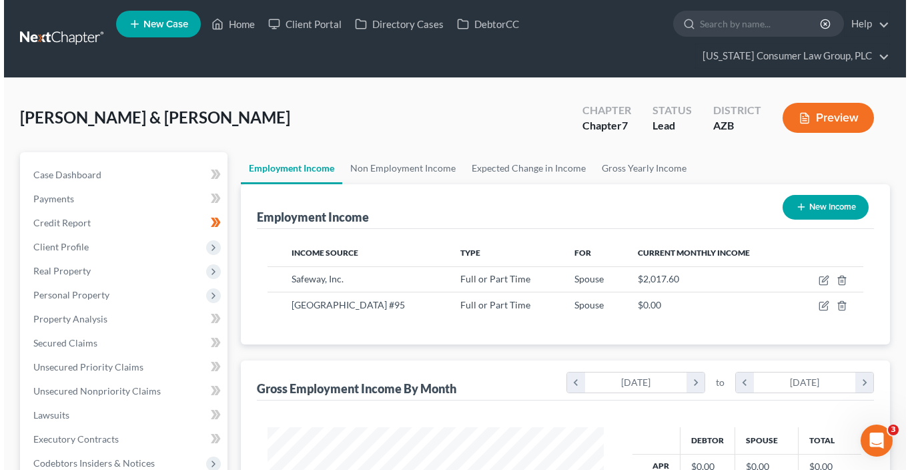
scroll to position [238, 363]
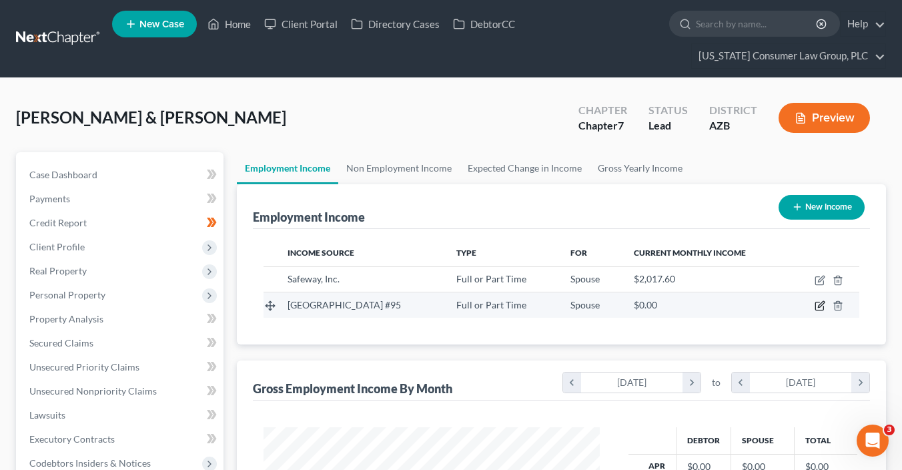
click at [816, 306] on icon "button" at bounding box center [820, 306] width 8 height 8
select select "0"
select select "3"
select select "2"
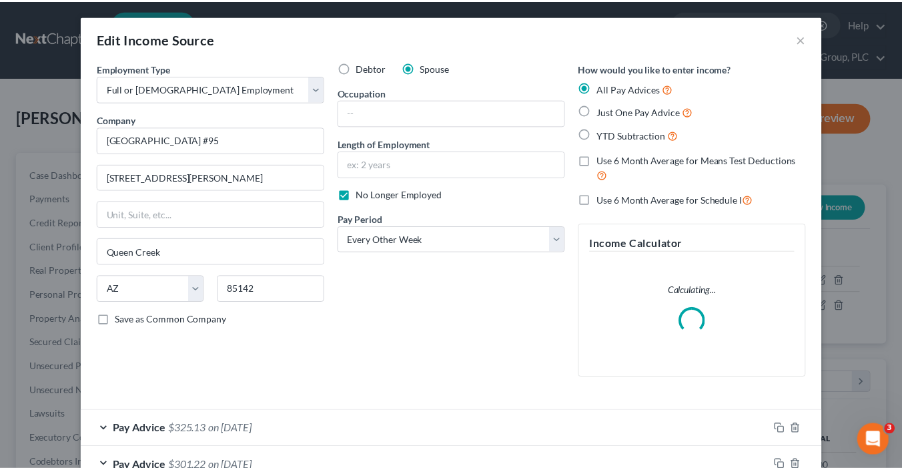
scroll to position [86, 0]
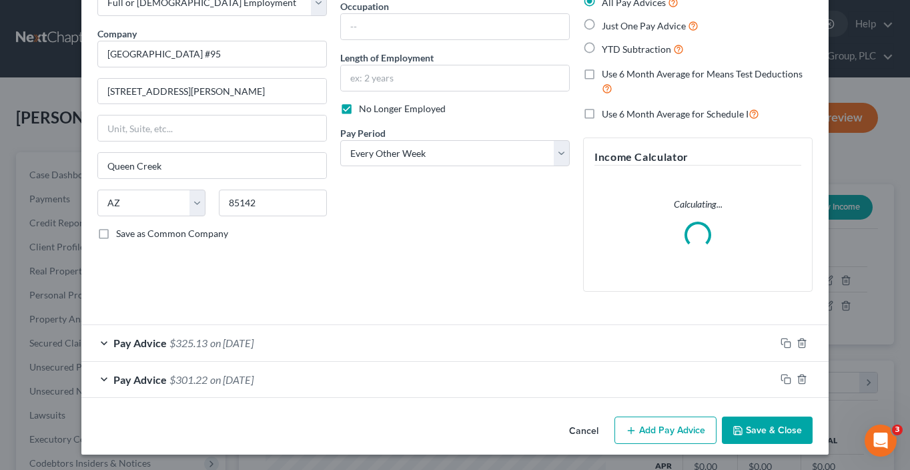
click at [747, 425] on button "Save & Close" at bounding box center [767, 430] width 91 height 28
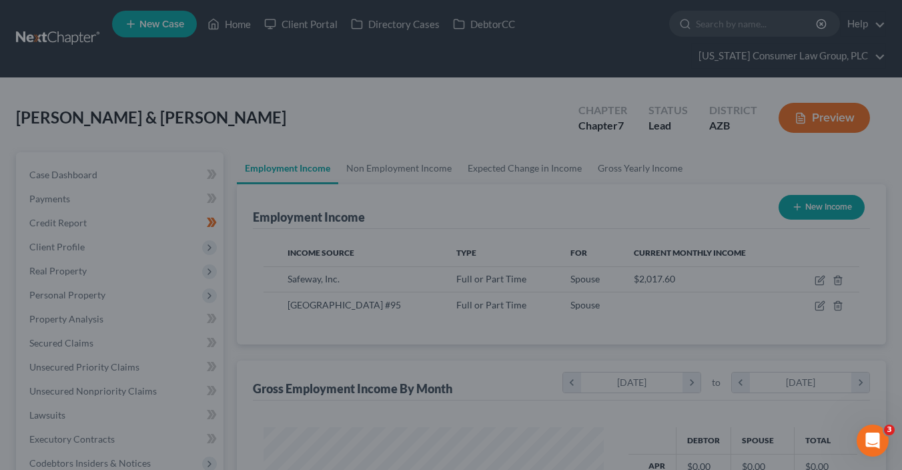
scroll to position [238, 363]
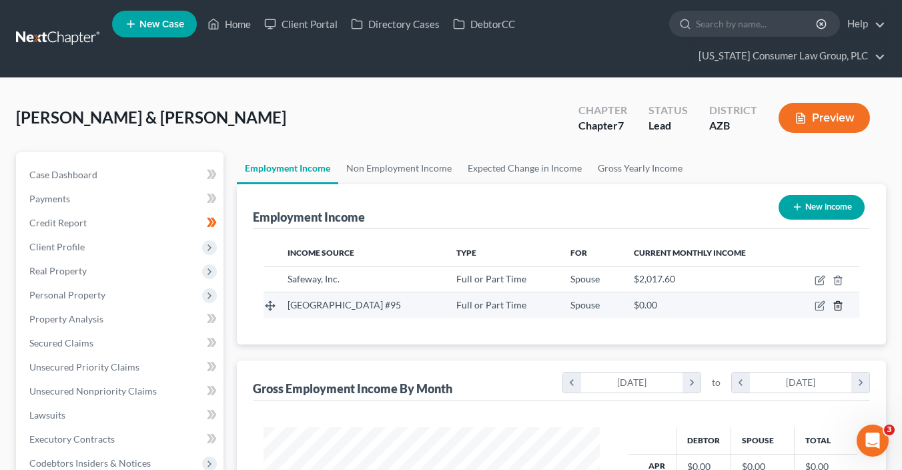
click at [840, 308] on icon "button" at bounding box center [838, 305] width 11 height 11
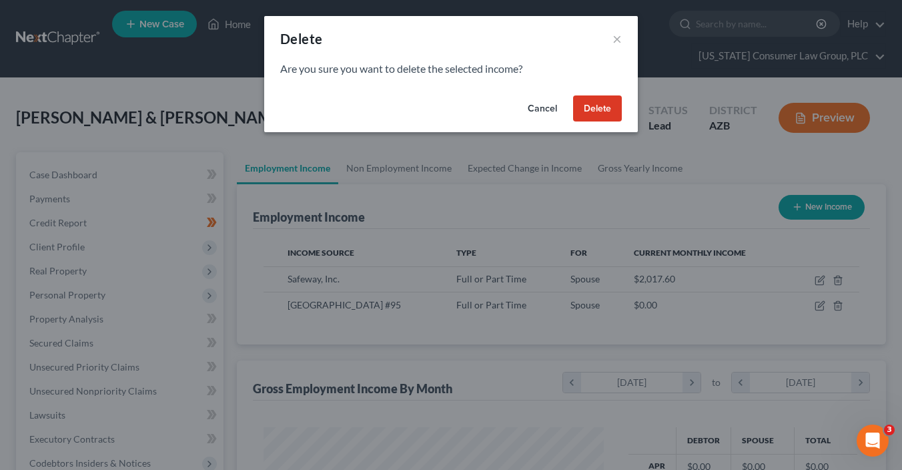
scroll to position [238, 366]
click at [595, 109] on button "Delete" at bounding box center [601, 108] width 49 height 27
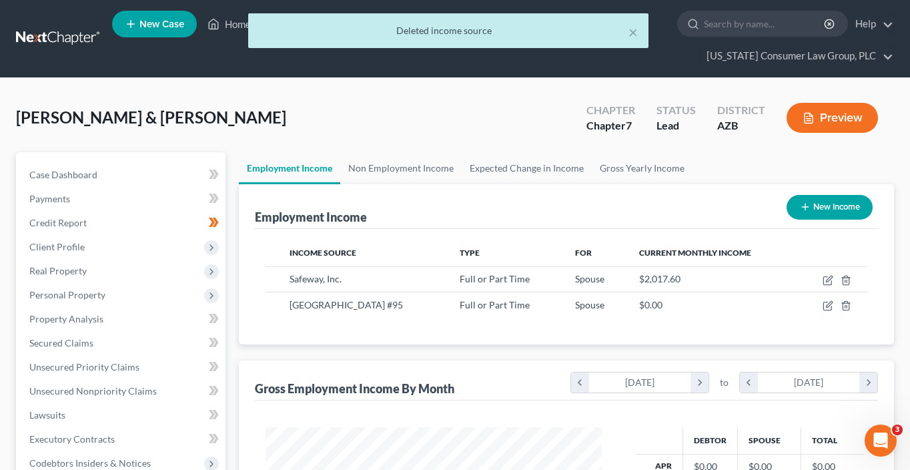
scroll to position [667150, 667025]
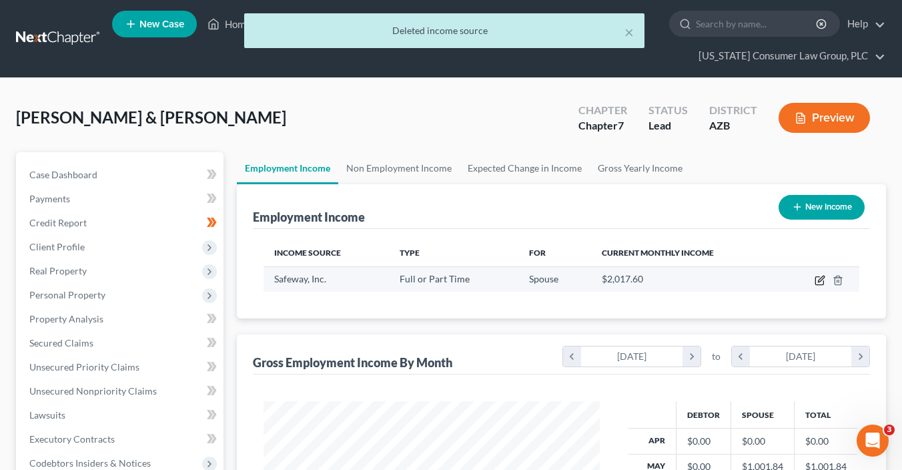
click at [821, 283] on icon "button" at bounding box center [820, 280] width 11 height 11
select select "0"
select select "3"
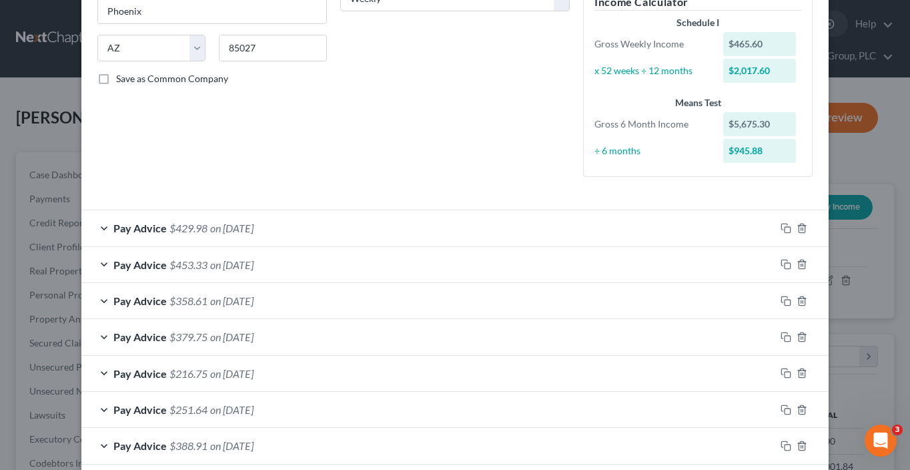
scroll to position [272, 0]
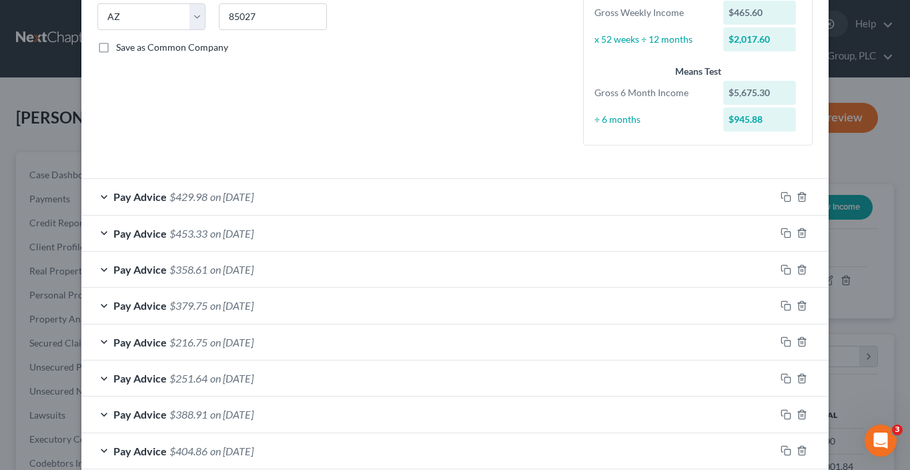
click at [779, 201] on div at bounding box center [802, 196] width 53 height 21
click at [782, 198] on icon "button" at bounding box center [786, 197] width 11 height 11
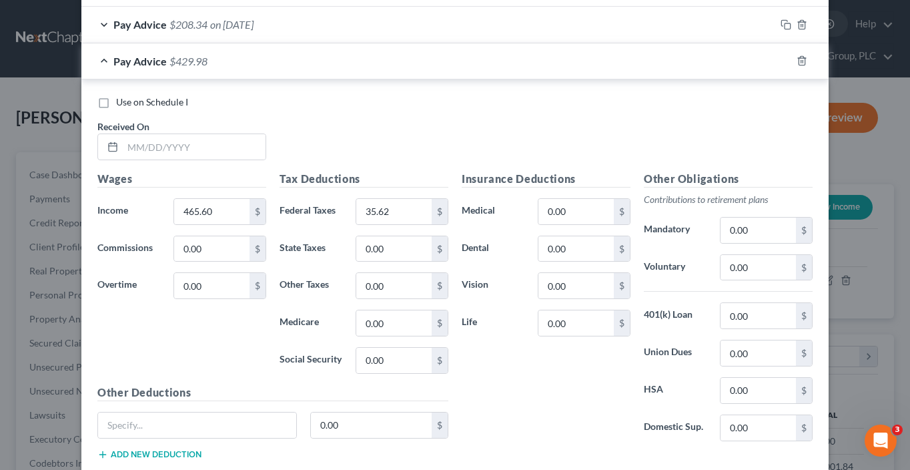
scroll to position [1026, 0]
click at [156, 145] on input "text" at bounding box center [194, 145] width 143 height 25
type input "9/4/25"
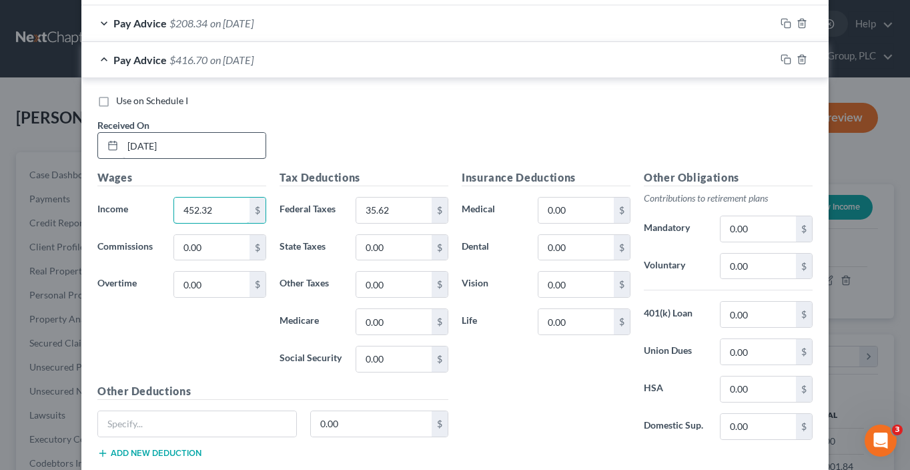
type input "452.32"
type input "34.60"
click at [781, 57] on icon "button" at bounding box center [786, 59] width 11 height 11
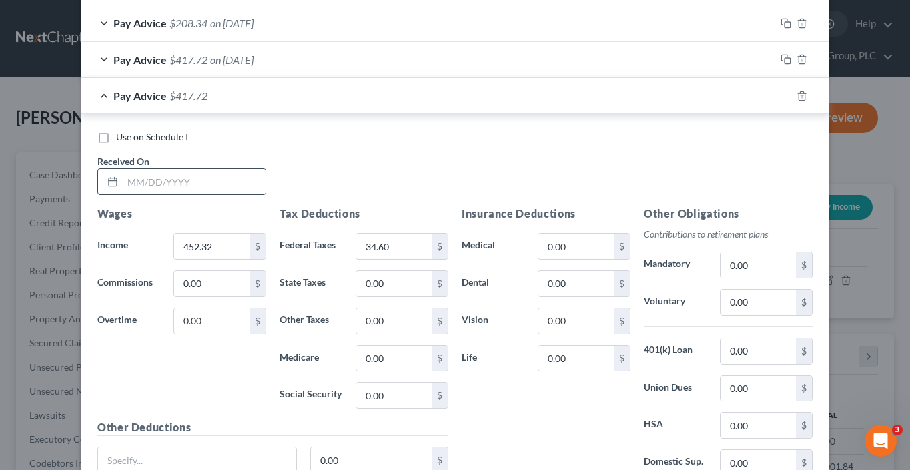
click at [172, 180] on input "text" at bounding box center [194, 181] width 143 height 25
type input "9/11/25"
type input "454.40"
type input "34.76"
click at [782, 93] on icon "button" at bounding box center [786, 96] width 11 height 11
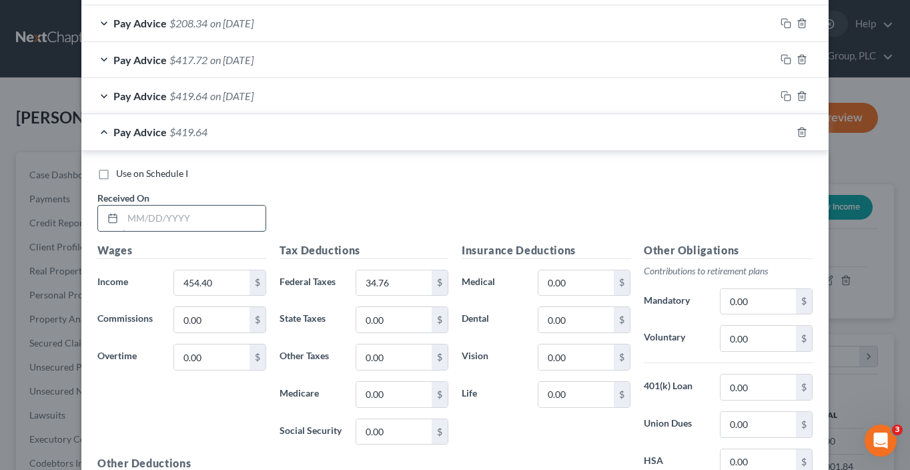
click at [208, 209] on input "text" at bounding box center [194, 218] width 143 height 25
type input "9/18/25"
type input "413.20"
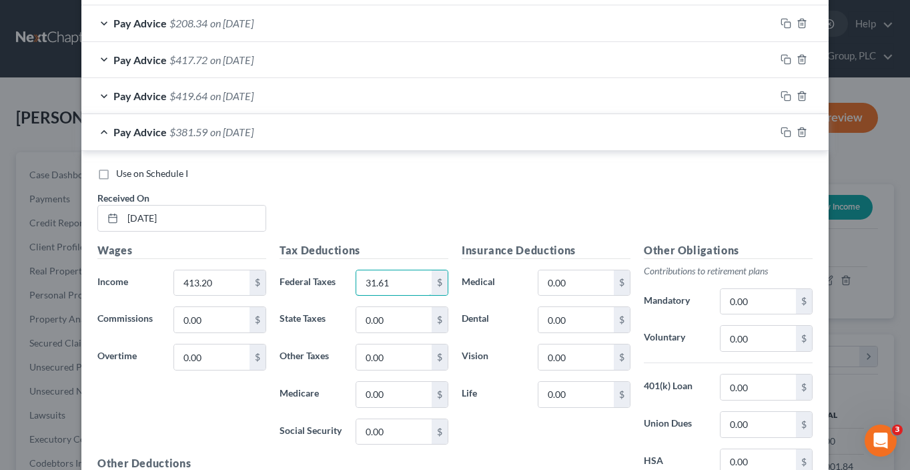
type input "31.61"
click at [785, 132] on rect "button" at bounding box center [788, 134] width 6 height 6
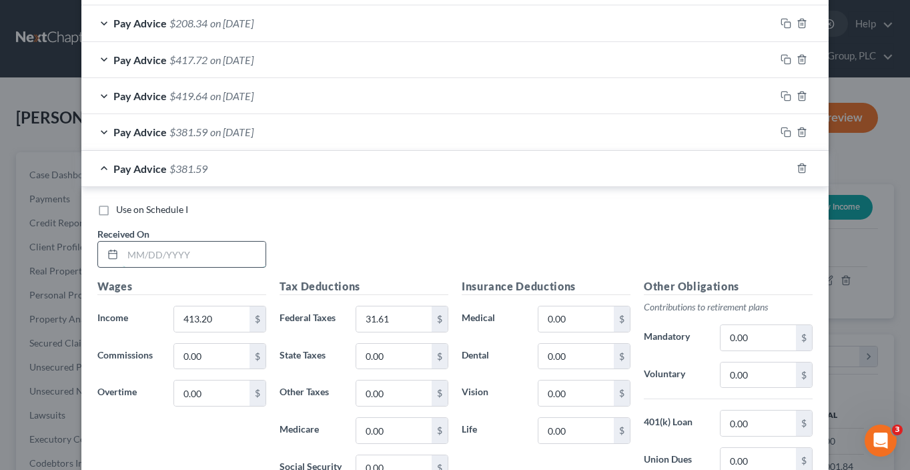
click at [200, 257] on input "text" at bounding box center [194, 254] width 143 height 25
type input "9/25/25"
type input "558.40"
type input "42.71"
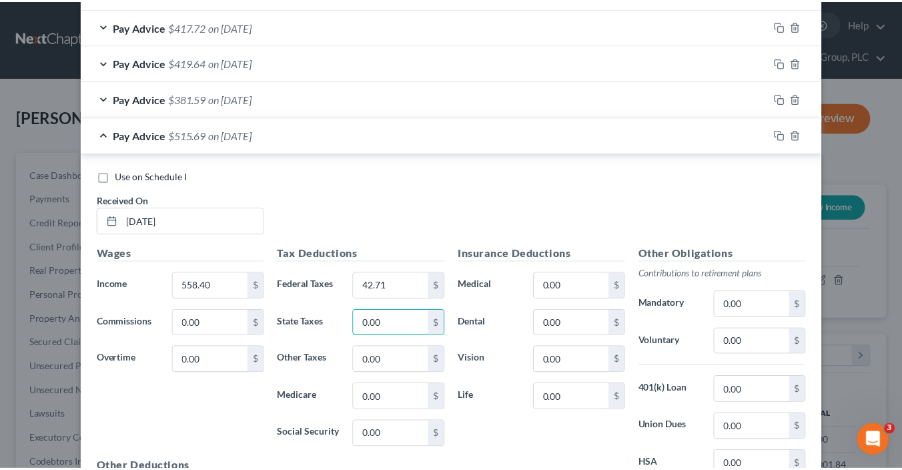
scroll to position [1212, 0]
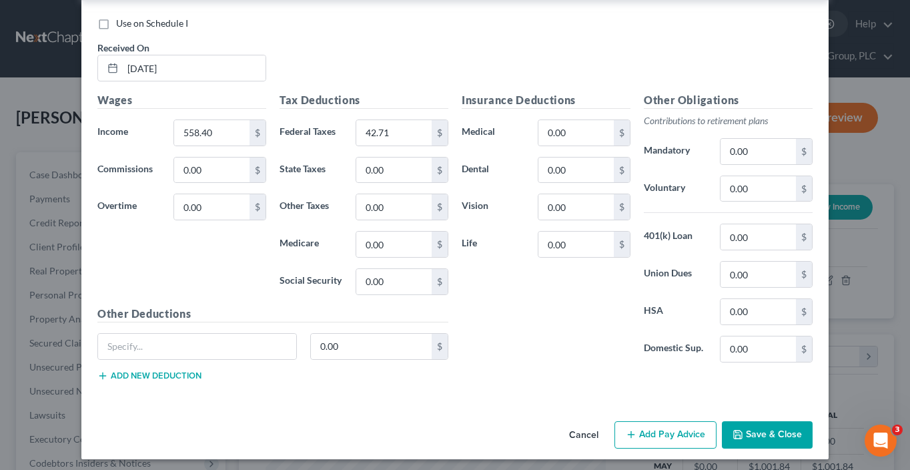
click at [784, 434] on button "Save & Close" at bounding box center [767, 435] width 91 height 28
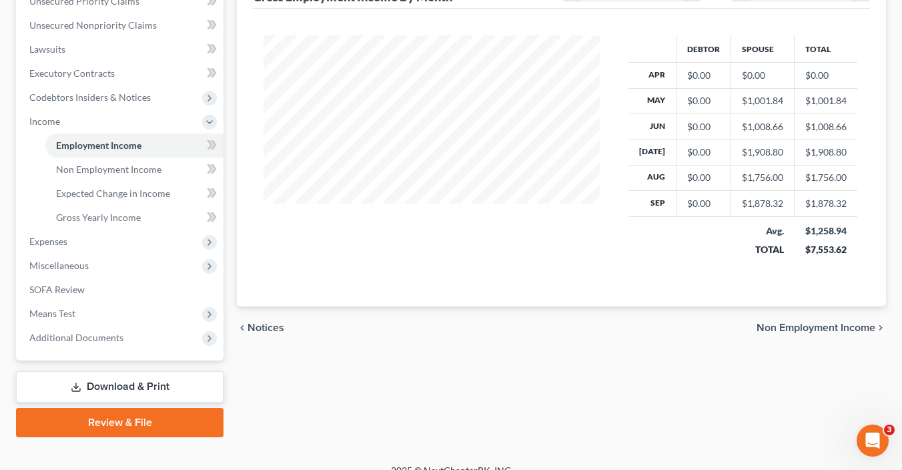
scroll to position [382, 0]
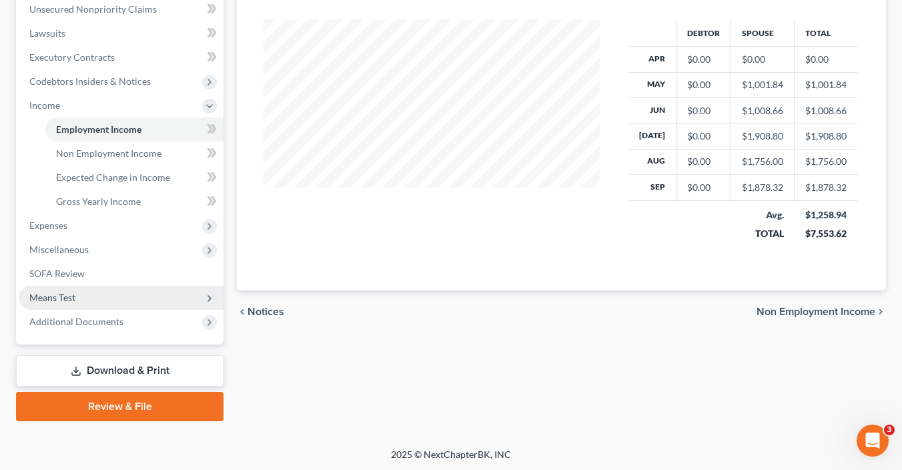
click at [69, 294] on span "Means Test" at bounding box center [52, 297] width 46 height 11
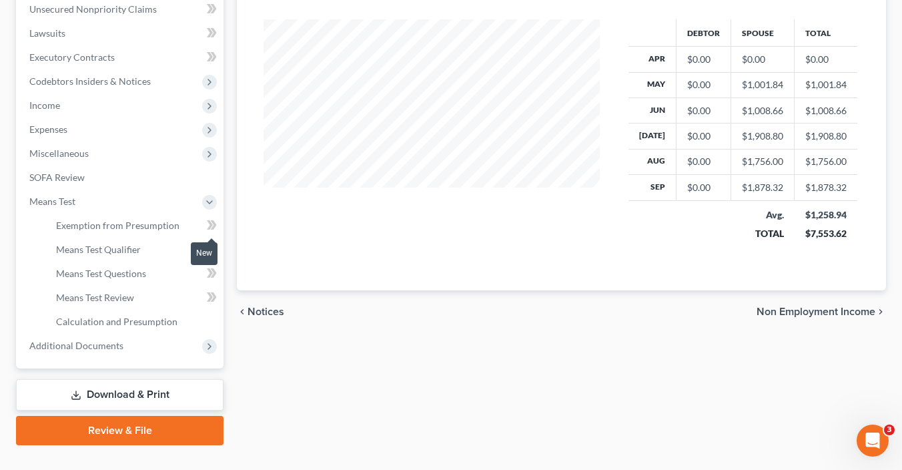
click at [222, 223] on span at bounding box center [211, 227] width 23 height 20
click at [157, 230] on link "Exemption from Presumption" at bounding box center [134, 226] width 178 height 24
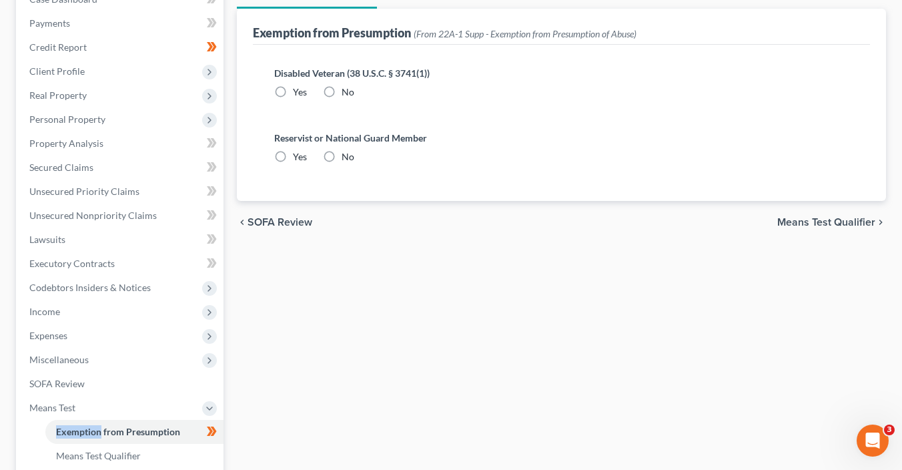
radio input "true"
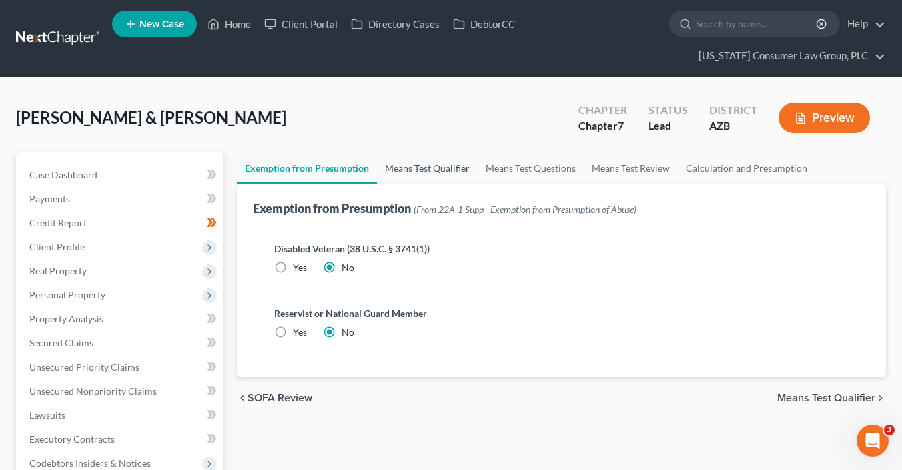
click at [412, 164] on link "Means Test Qualifier" at bounding box center [427, 168] width 101 height 32
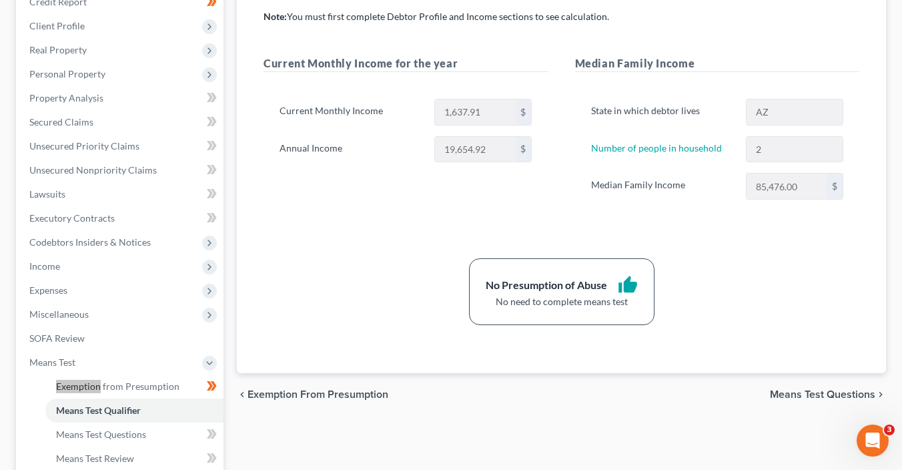
scroll to position [49, 0]
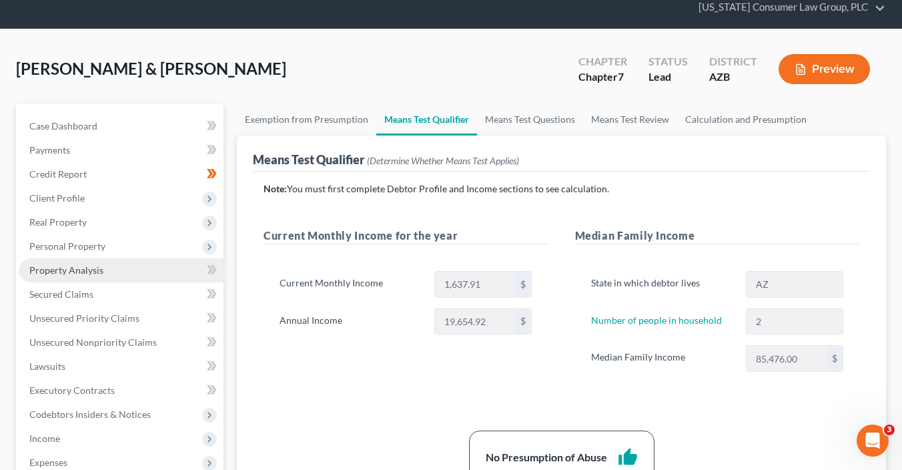
click at [104, 275] on link "Property Analysis" at bounding box center [121, 270] width 205 height 24
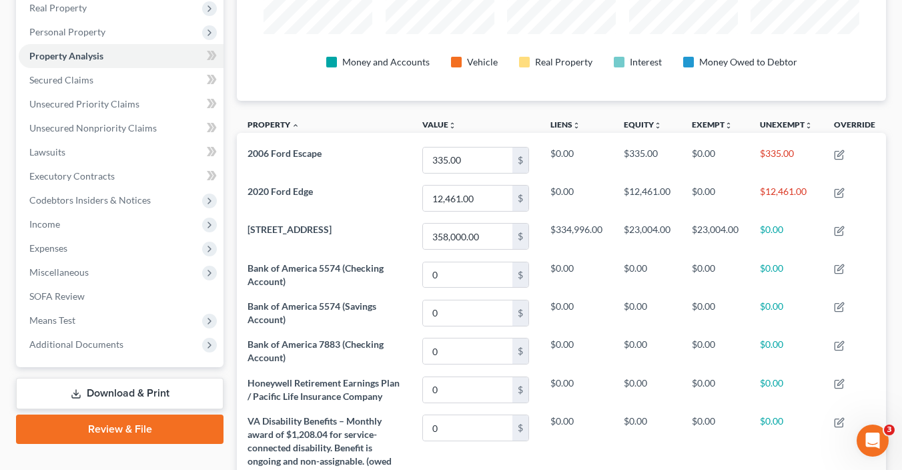
scroll to position [163, 0]
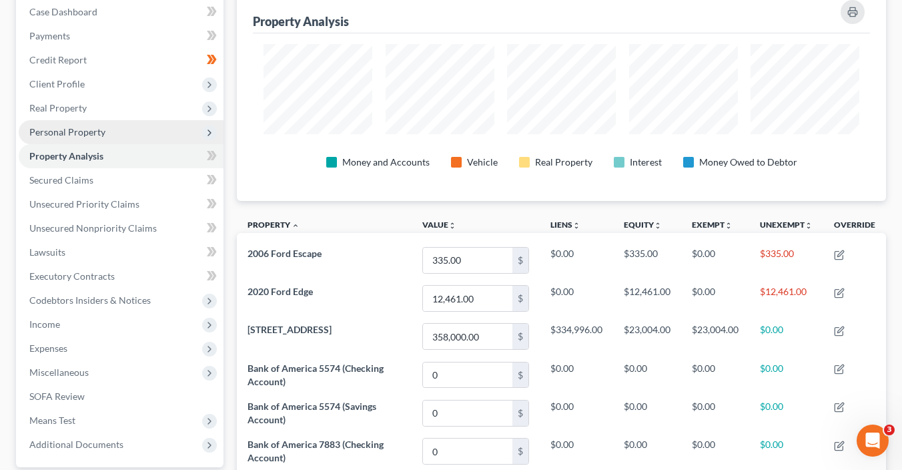
click at [77, 126] on span "Personal Property" at bounding box center [67, 131] width 76 height 11
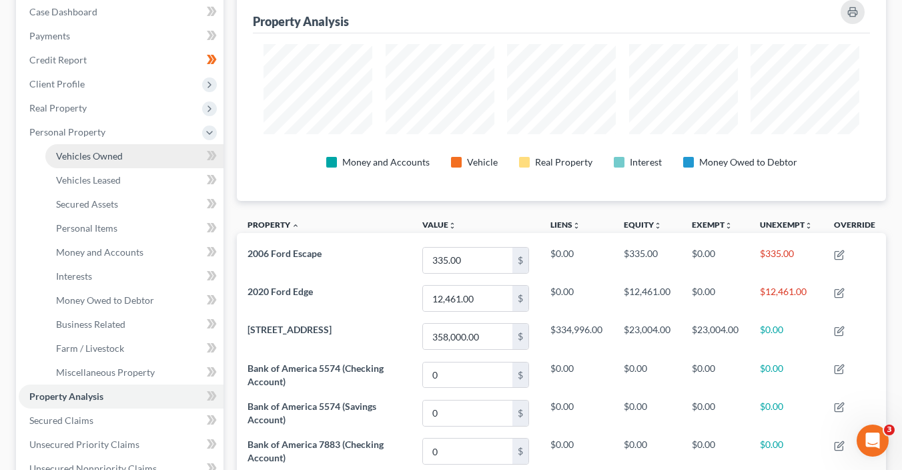
click at [89, 154] on span "Vehicles Owned" at bounding box center [89, 155] width 67 height 11
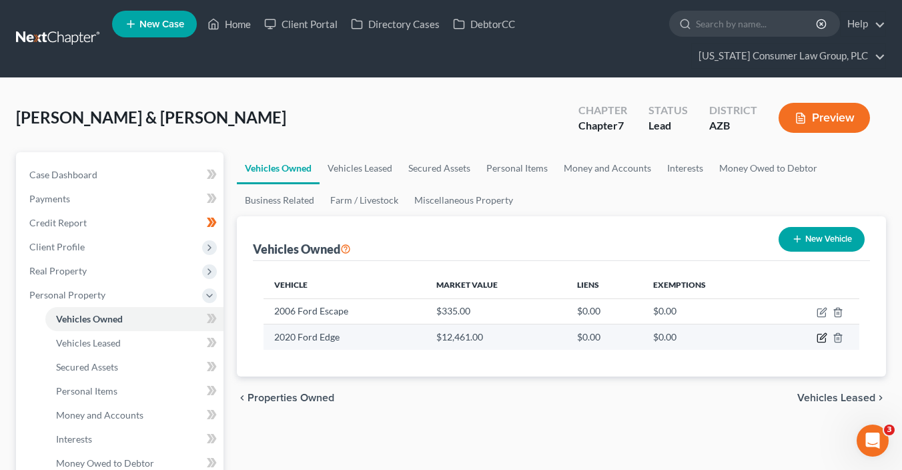
click at [821, 336] on icon "button" at bounding box center [823, 337] width 6 height 6
select select "0"
select select "6"
select select "3"
select select "2"
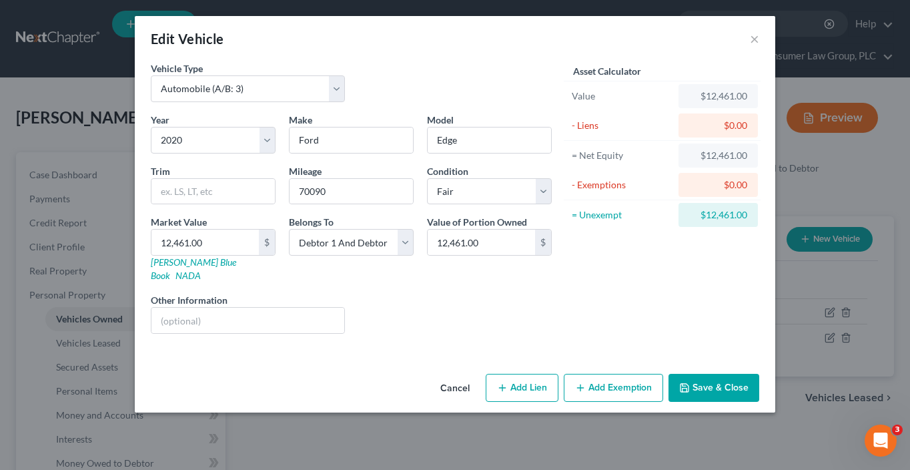
click at [462, 375] on button "Cancel" at bounding box center [455, 388] width 51 height 27
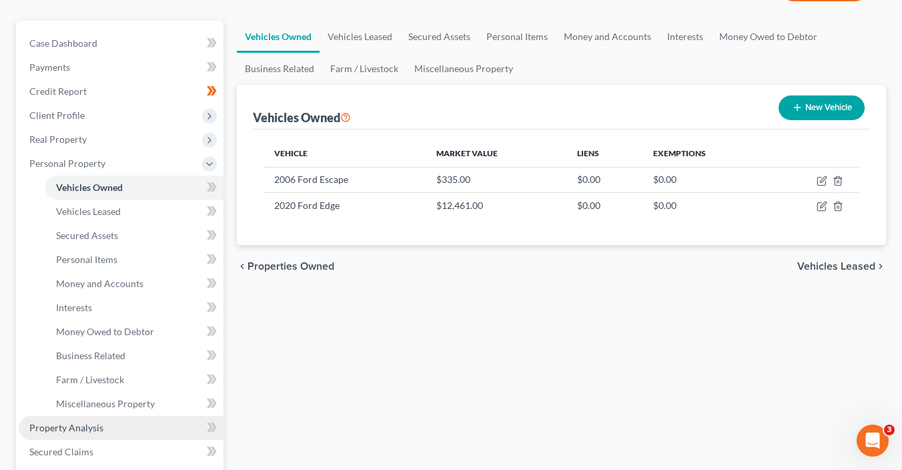
scroll to position [185, 0]
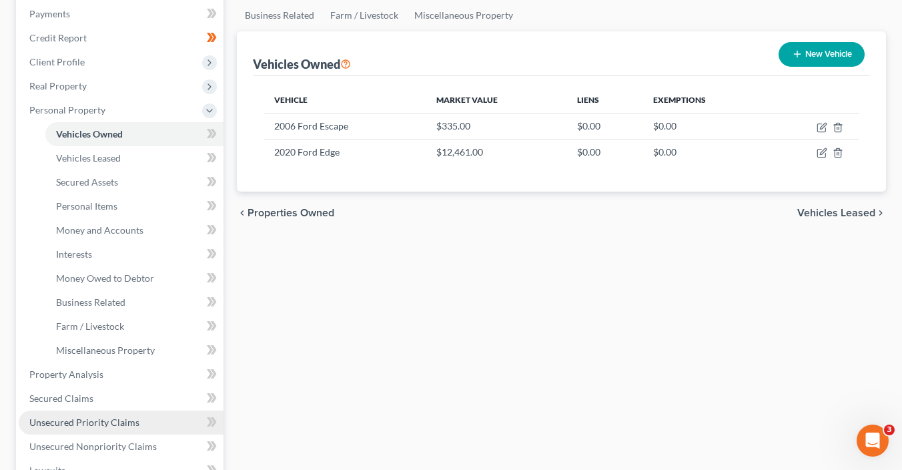
click at [91, 410] on link "Unsecured Priority Claims" at bounding box center [121, 422] width 205 height 24
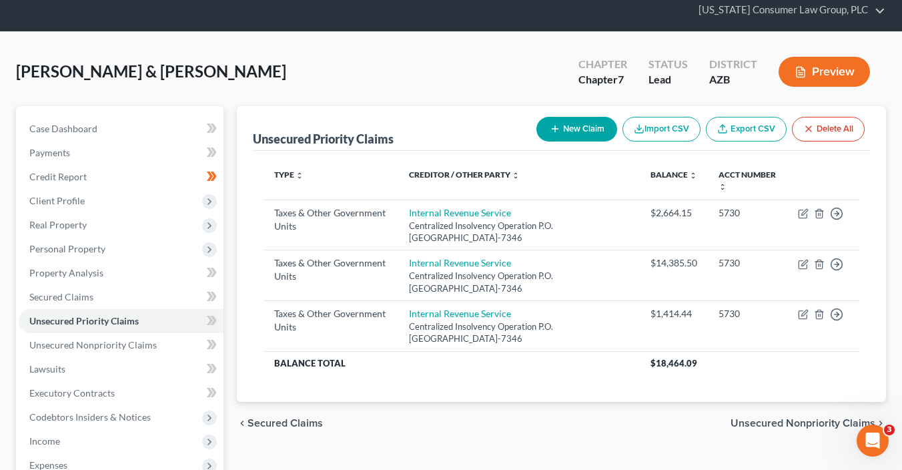
scroll to position [63, 0]
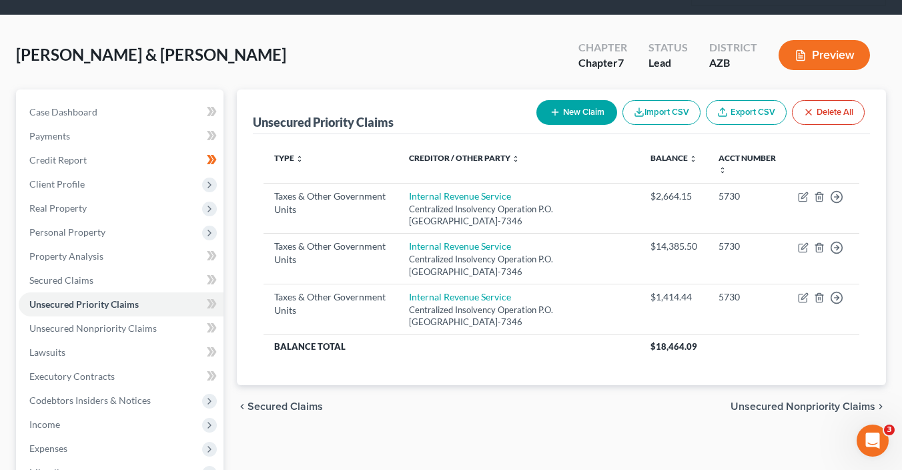
click at [290, 406] on span "Secured Claims" at bounding box center [285, 406] width 75 height 11
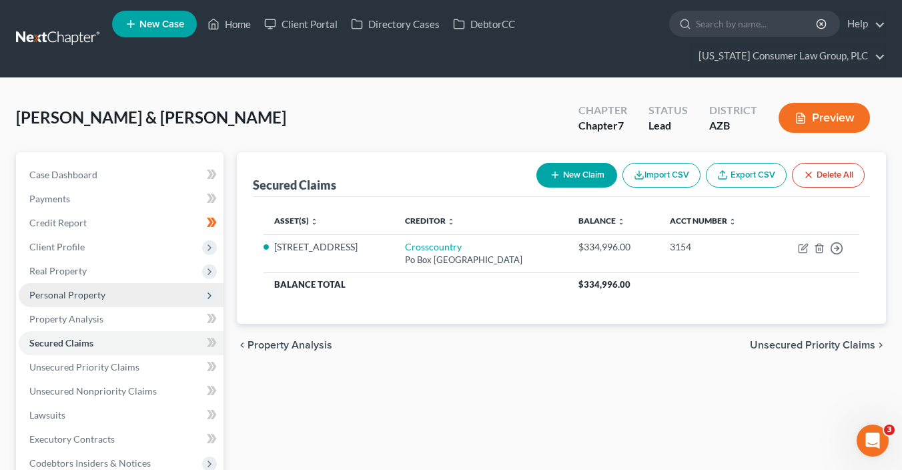
click at [98, 295] on span "Personal Property" at bounding box center [67, 294] width 76 height 11
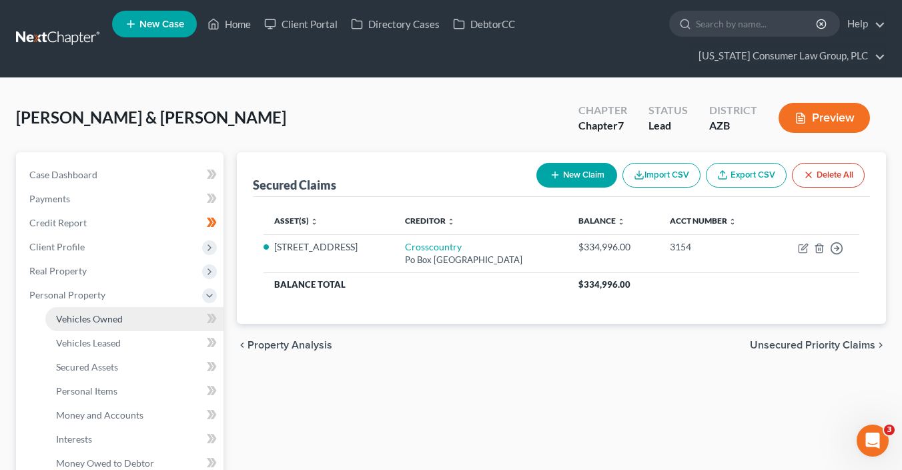
click at [121, 315] on span "Vehicles Owned" at bounding box center [89, 318] width 67 height 11
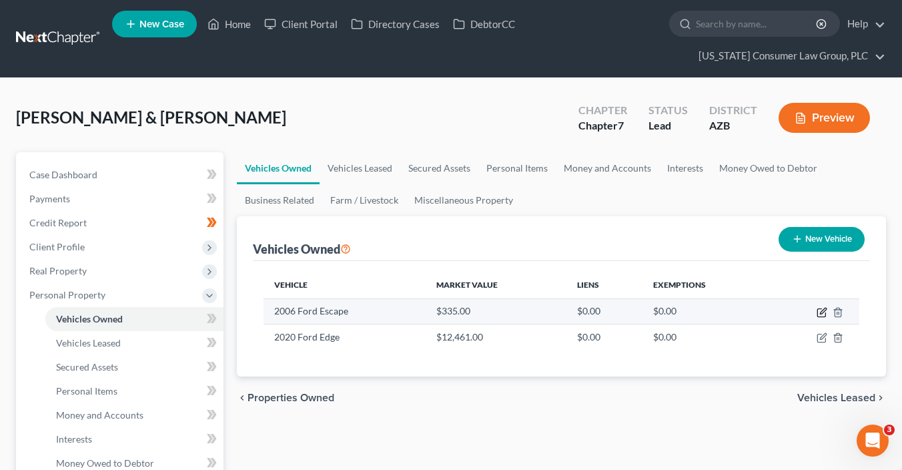
click at [824, 311] on icon "button" at bounding box center [823, 311] width 6 height 6
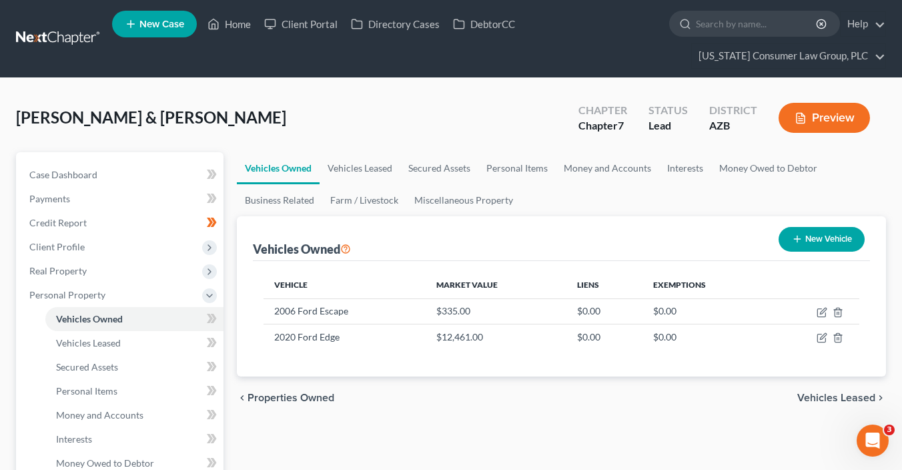
select select "0"
select select "20"
select select "3"
select select "2"
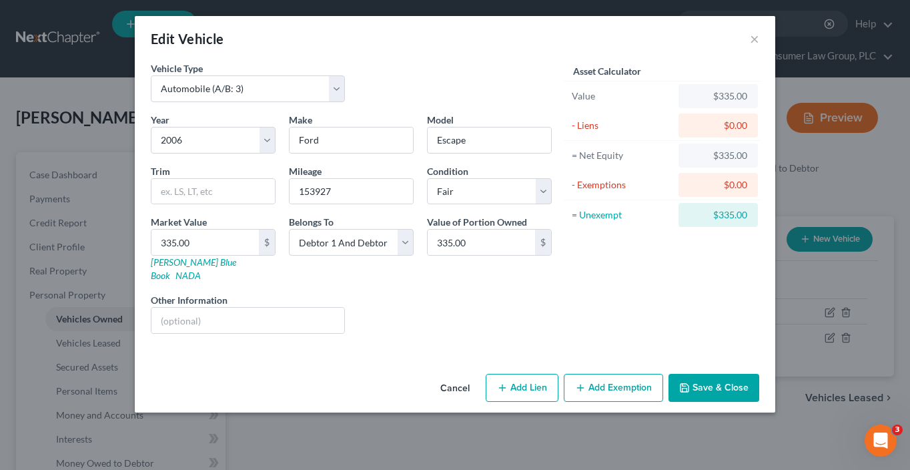
click at [619, 375] on button "Add Exemption" at bounding box center [613, 388] width 99 height 28
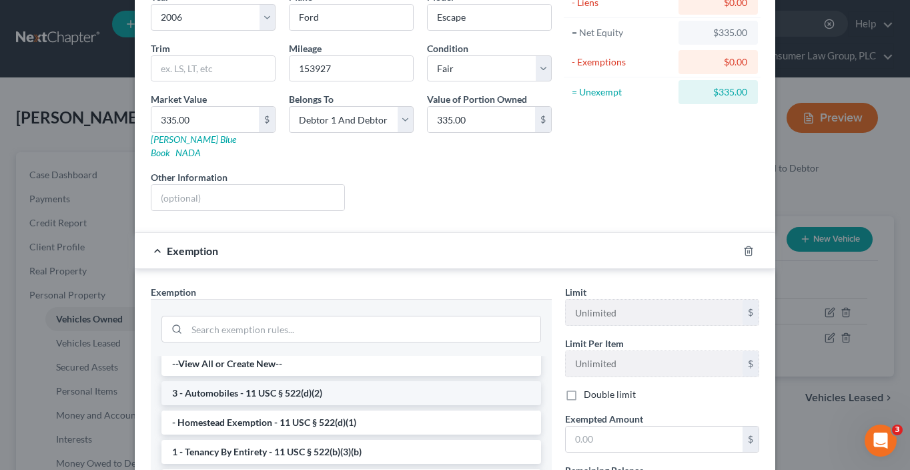
scroll to position [5, 0]
click at [339, 380] on li "3 - Automobiles - 11 USC § 522(d)(2)" at bounding box center [352, 392] width 380 height 24
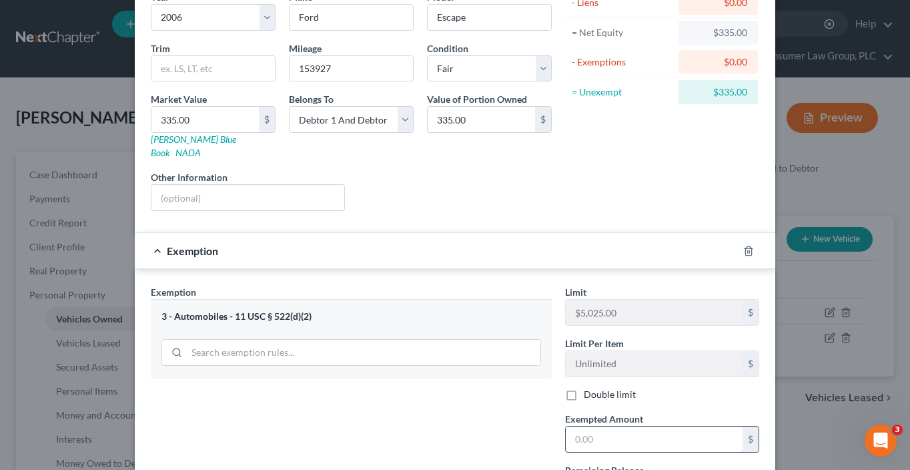
click at [605, 426] on input "text" at bounding box center [654, 438] width 177 height 25
type input "335"
click at [471, 439] on div "Exemption Set must be selected for CA. Exemption * 3 - Automobiles - 11 USC § 5…" at bounding box center [351, 399] width 414 height 229
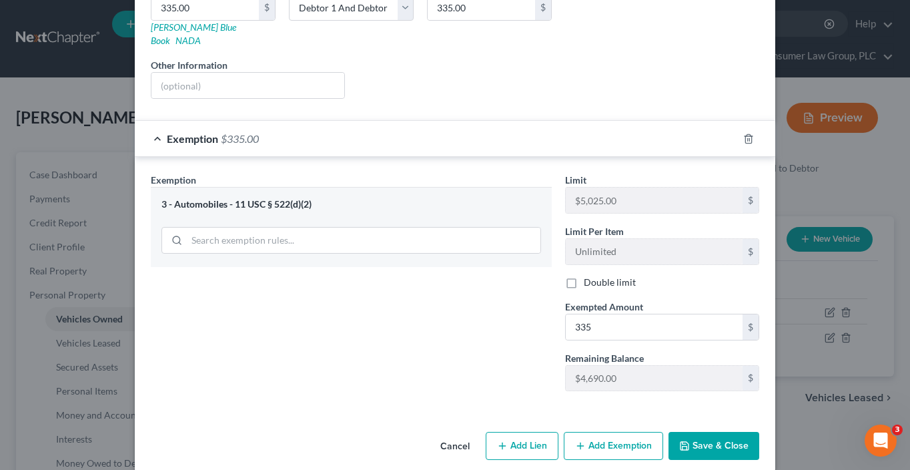
click at [729, 432] on button "Save & Close" at bounding box center [714, 446] width 91 height 28
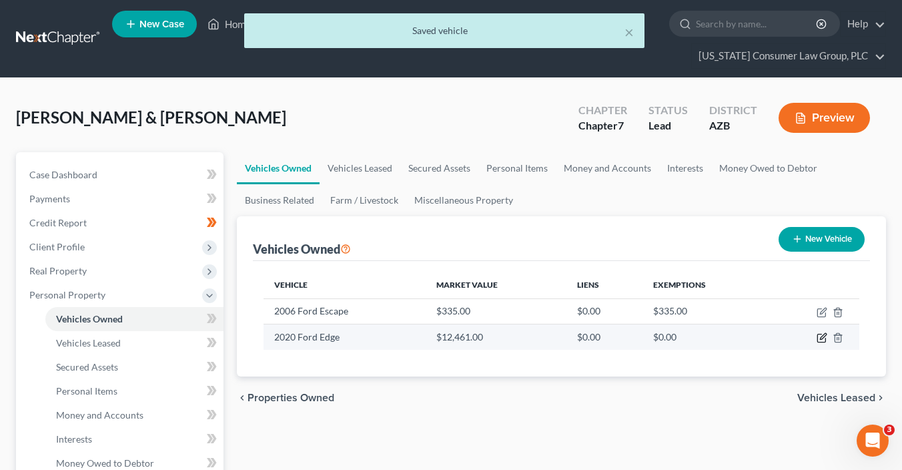
click at [820, 338] on icon "button" at bounding box center [823, 337] width 6 height 6
select select "0"
select select "6"
select select "3"
select select "2"
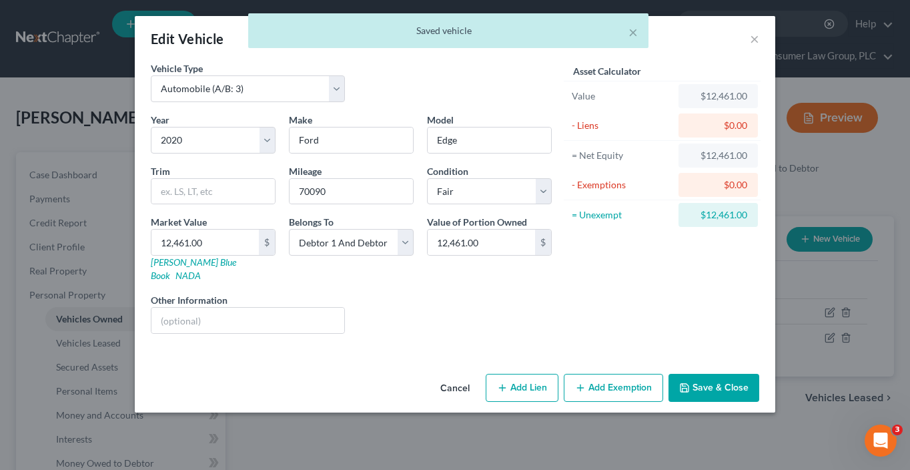
click at [619, 374] on button "Add Exemption" at bounding box center [613, 388] width 99 height 28
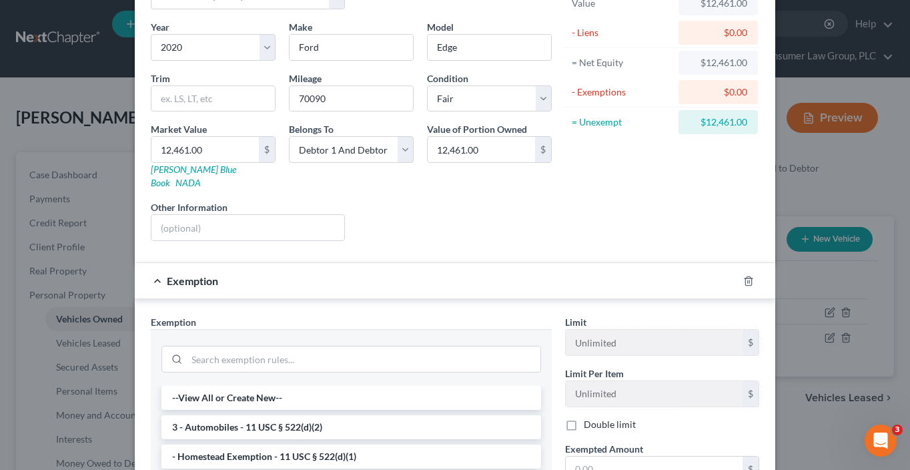
scroll to position [103, 0]
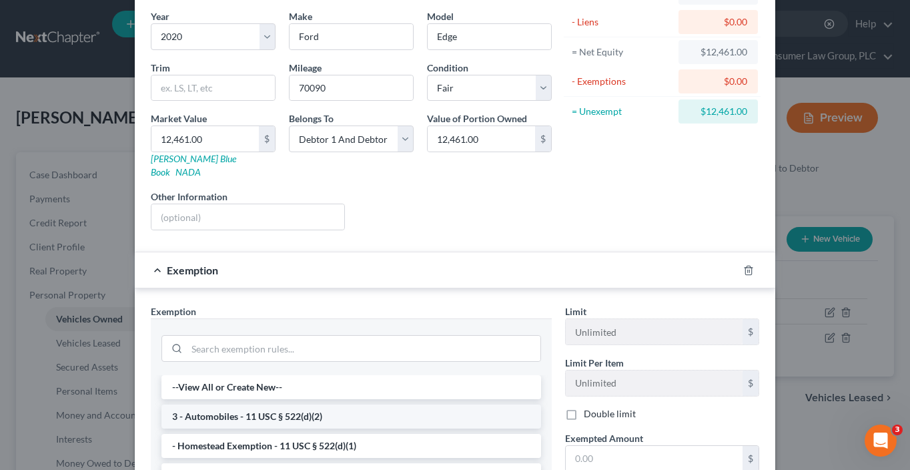
click at [350, 404] on li "3 - Automobiles - 11 USC § 522(d)(2)" at bounding box center [352, 416] width 380 height 24
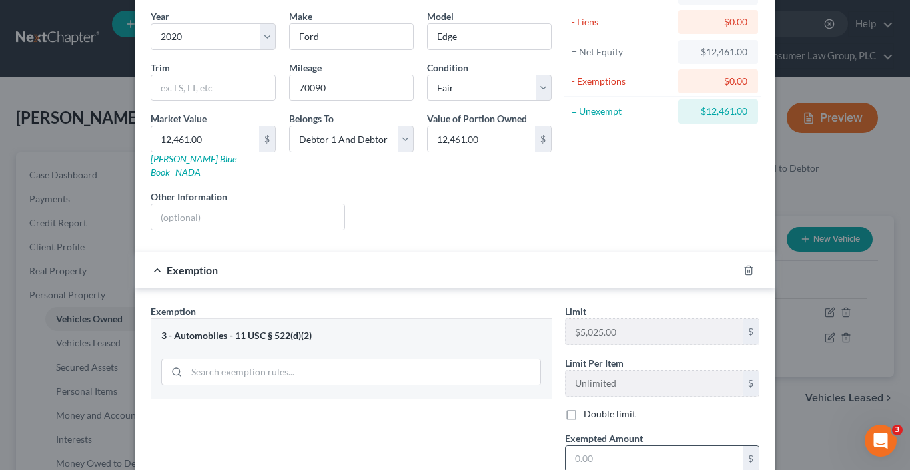
click at [619, 446] on input "text" at bounding box center [654, 458] width 177 height 25
type input "1"
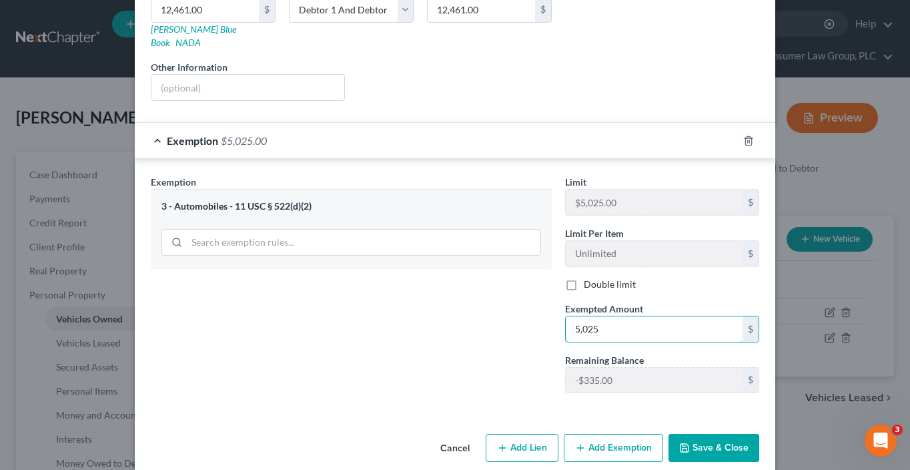
scroll to position [235, 0]
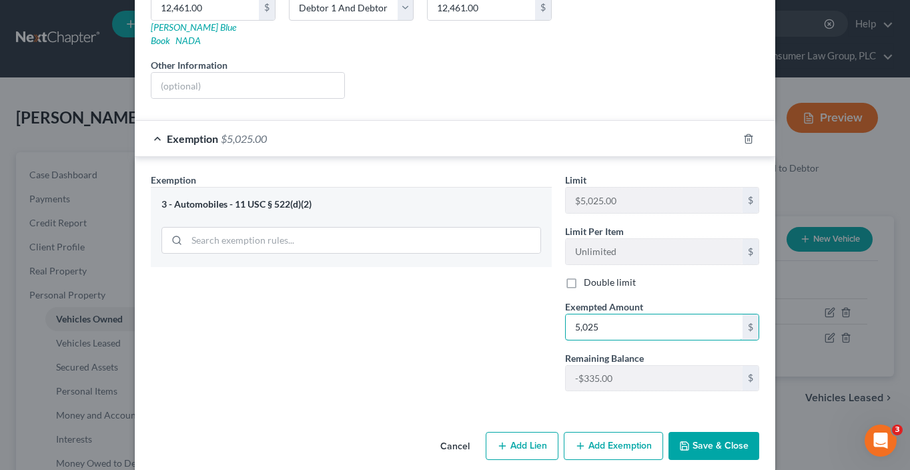
type input "5,025"
click at [638, 434] on button "Add Exemption" at bounding box center [613, 446] width 99 height 28
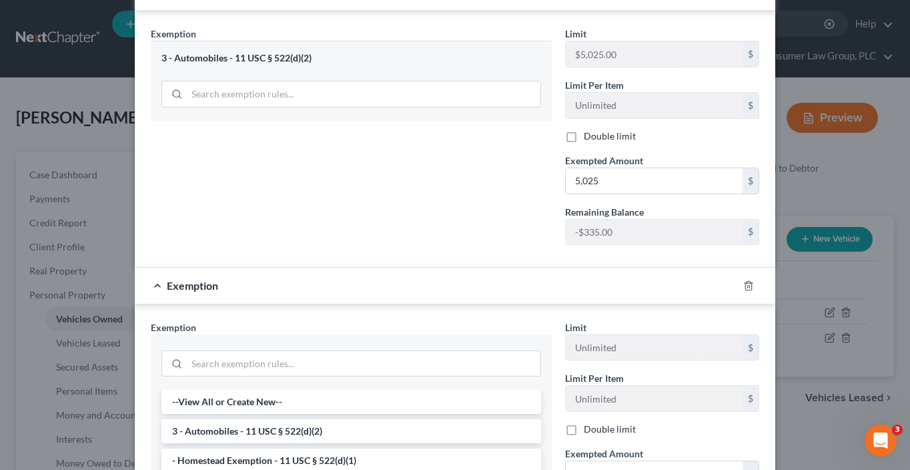
scroll to position [513, 0]
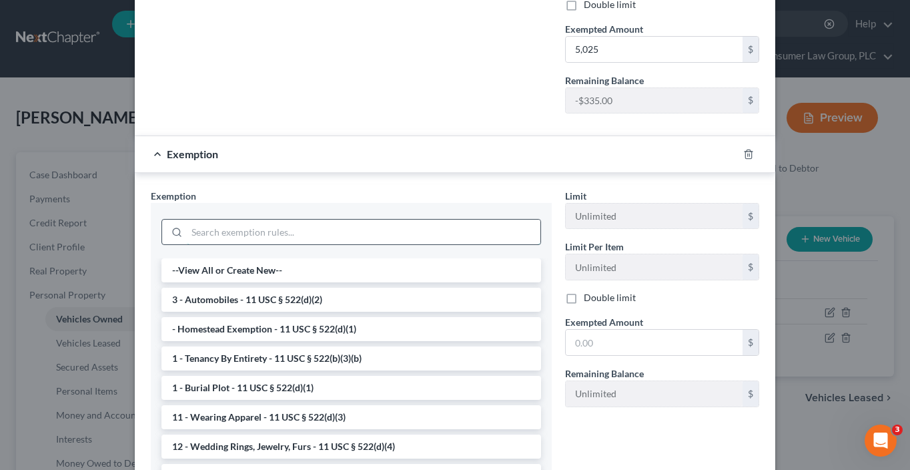
click at [298, 220] on input "search" at bounding box center [364, 232] width 354 height 25
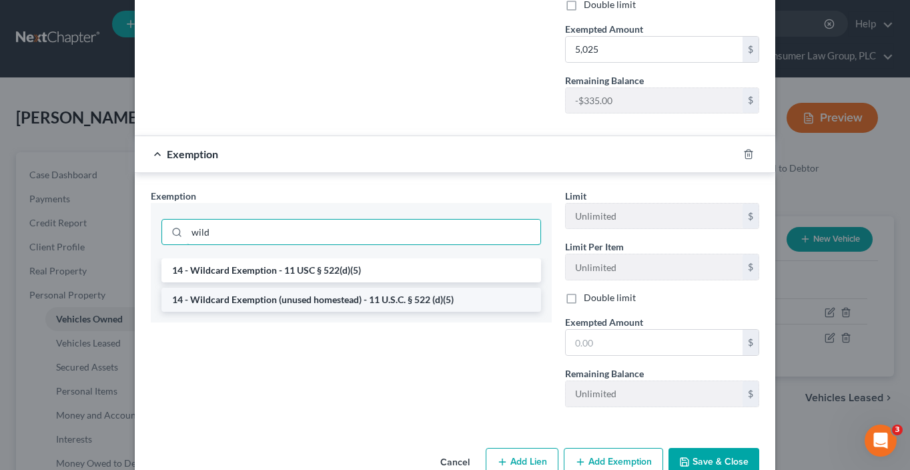
type input "wild"
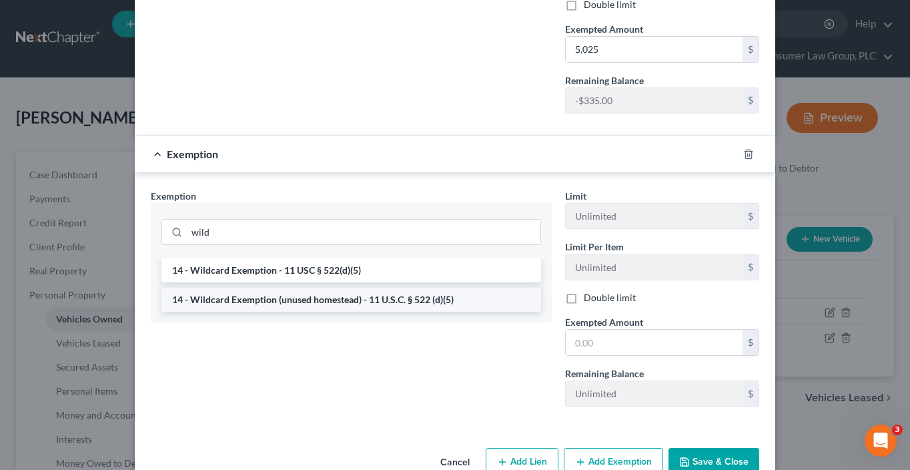
click at [384, 288] on li "14 - Wildcard Exemption (unused homestead) - 11 U.S.C. § 522 (d)(5)" at bounding box center [352, 300] width 380 height 24
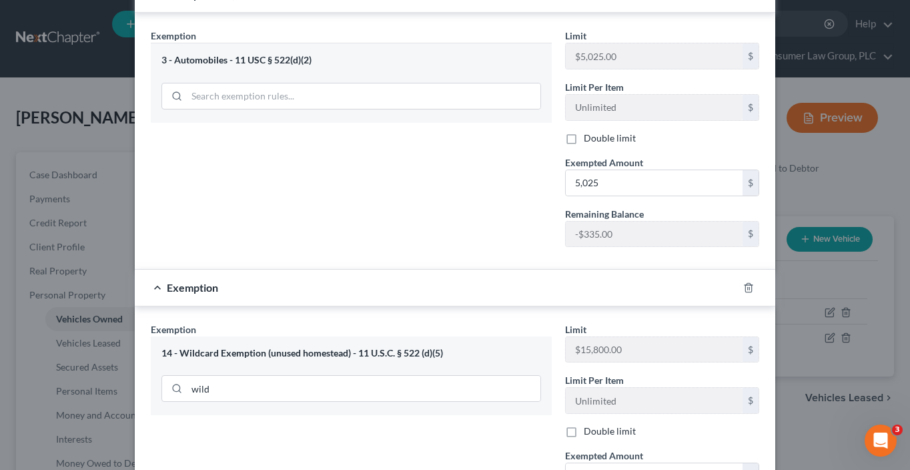
scroll to position [452, 0]
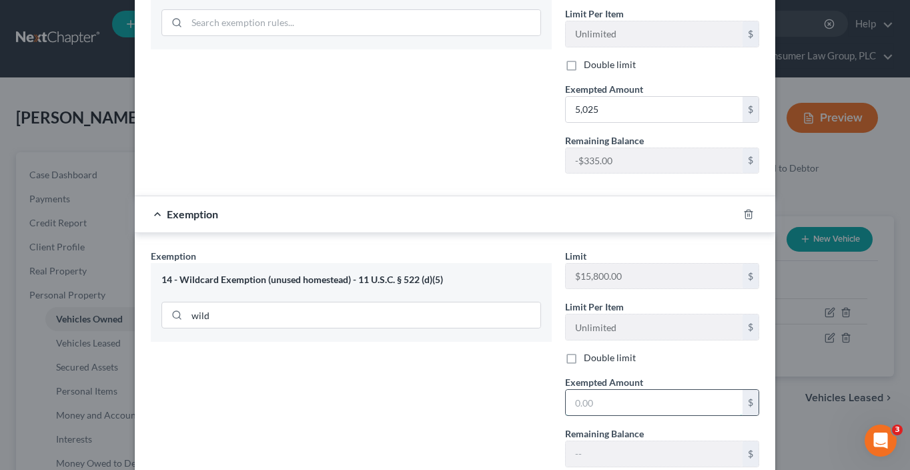
click at [575, 390] on input "text" at bounding box center [654, 402] width 177 height 25
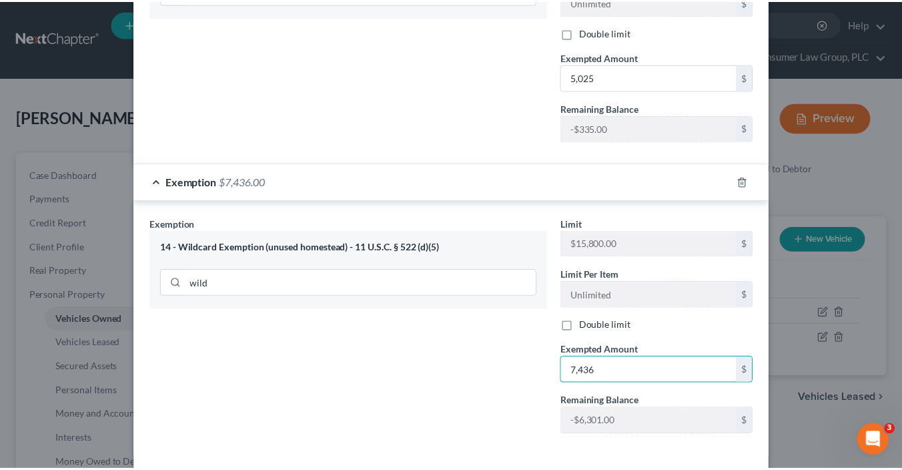
scroll to position [527, 0]
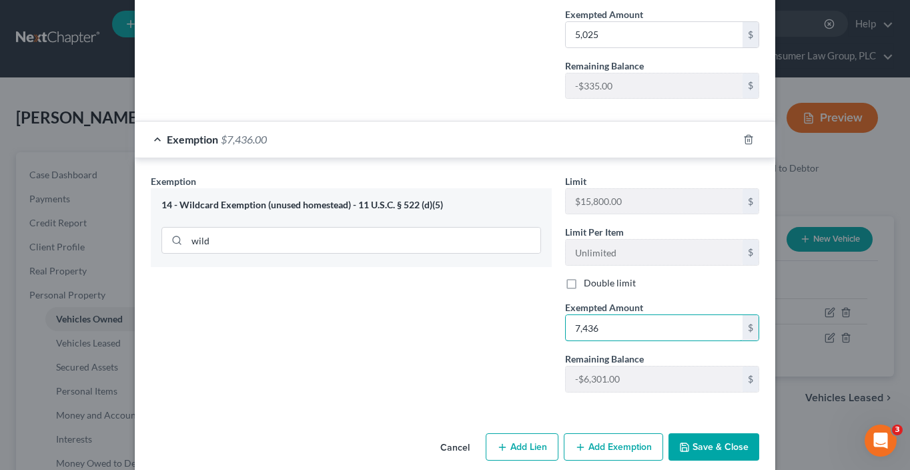
type input "7,436"
click at [707, 434] on button "Save & Close" at bounding box center [714, 447] width 91 height 28
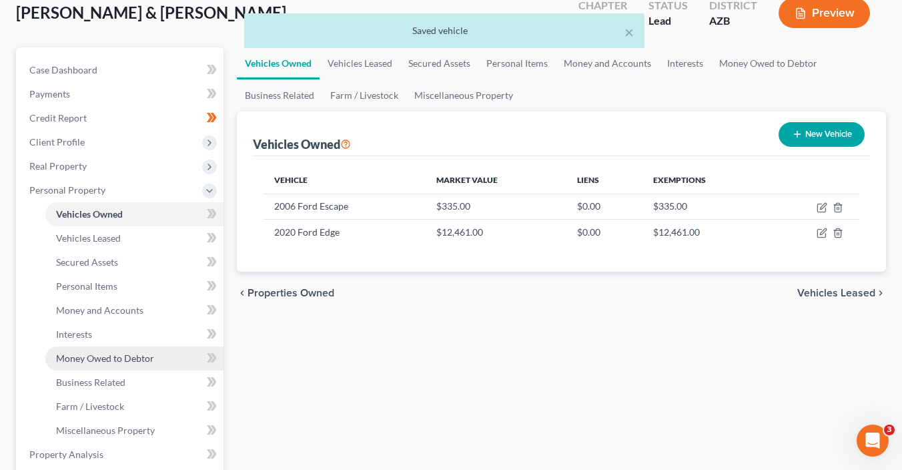
scroll to position [286, 0]
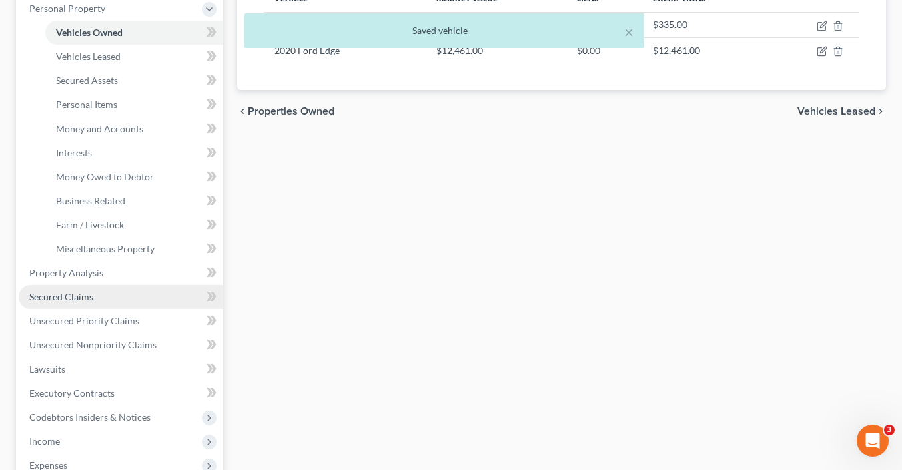
click at [87, 302] on link "Secured Claims" at bounding box center [121, 297] width 205 height 24
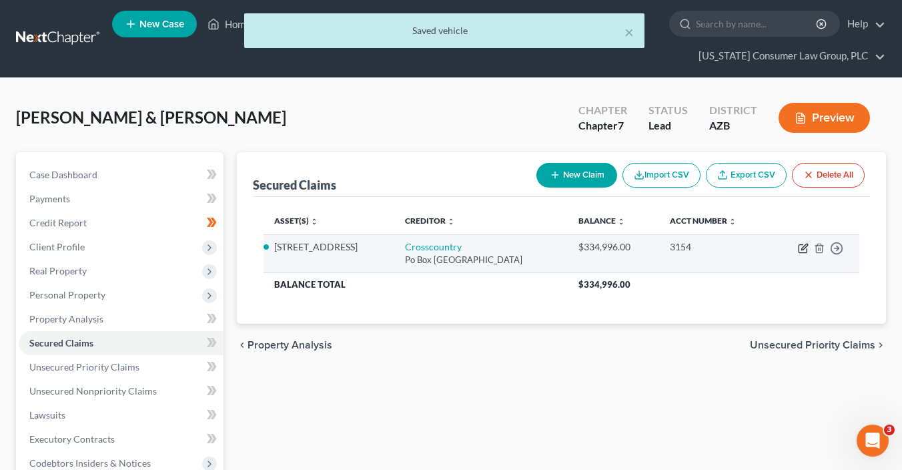
click at [804, 250] on icon "button" at bounding box center [803, 248] width 11 height 11
select select "45"
select select "2"
select select "0"
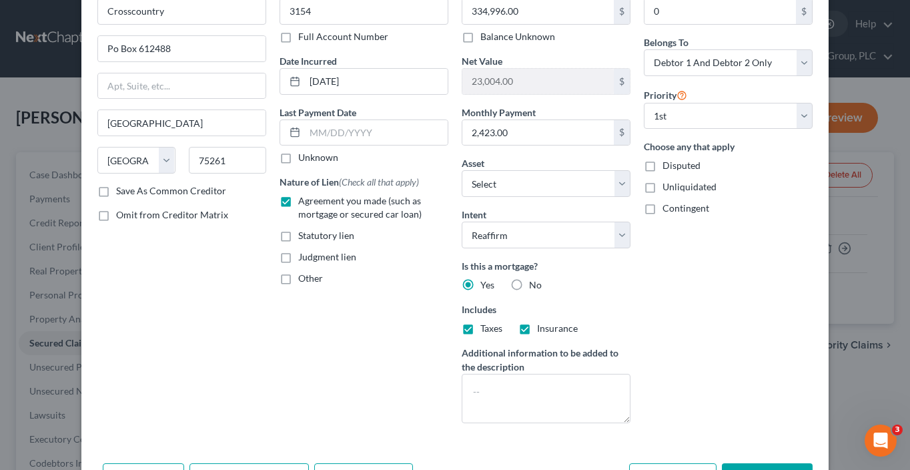
scroll to position [134, 0]
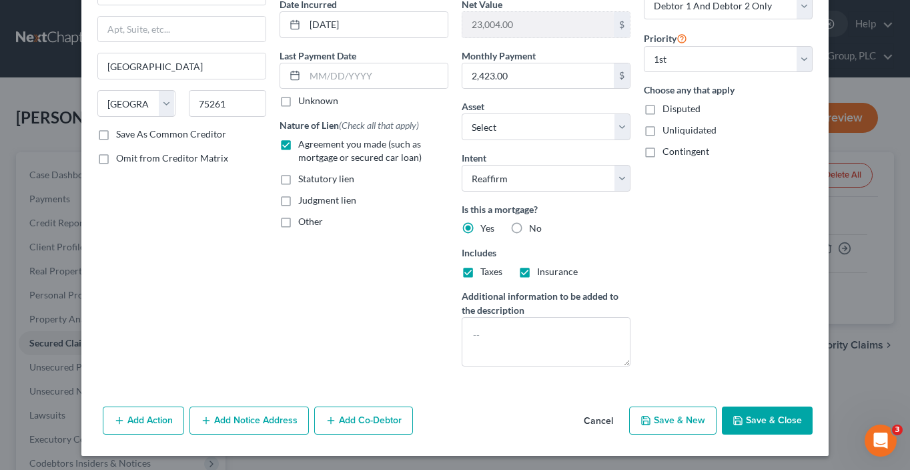
click at [737, 420] on polyline "button" at bounding box center [738, 421] width 5 height 3
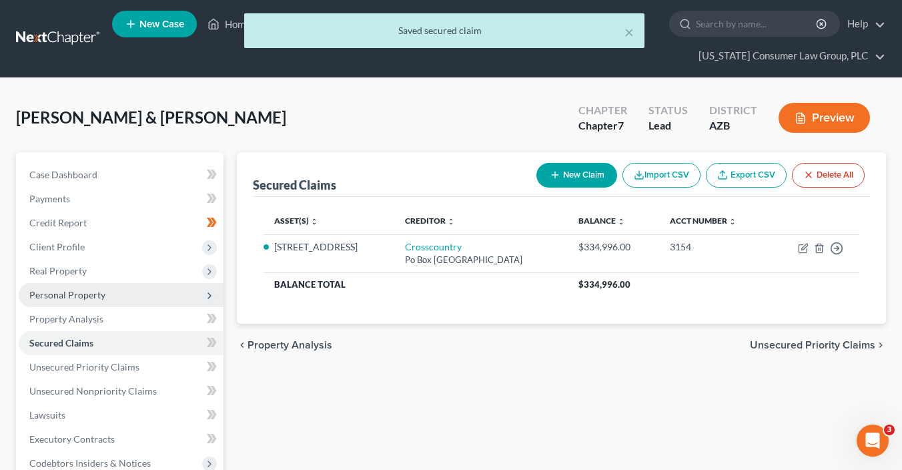
click at [68, 292] on span "Personal Property" at bounding box center [67, 294] width 76 height 11
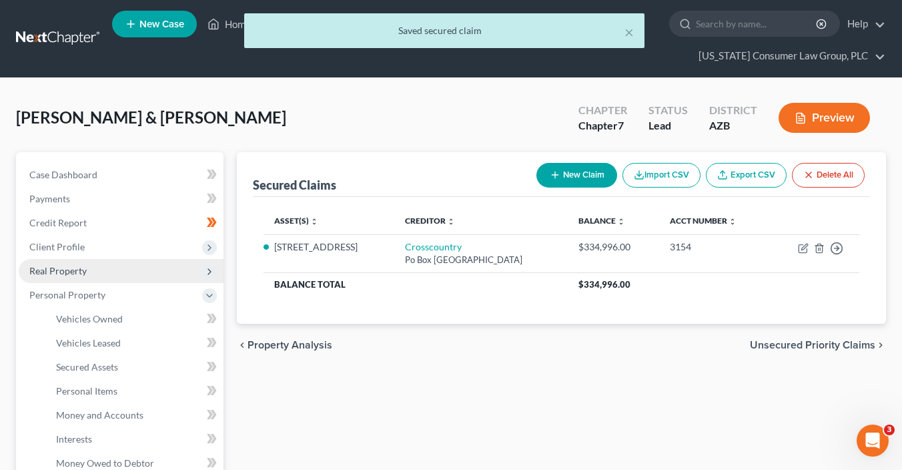
click at [67, 274] on span "Real Property" at bounding box center [57, 270] width 57 height 11
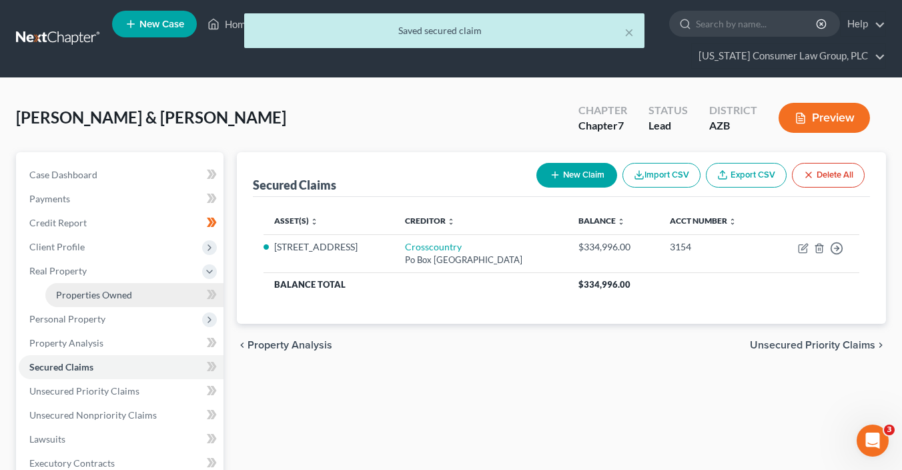
click at [85, 286] on link "Properties Owned" at bounding box center [134, 295] width 178 height 24
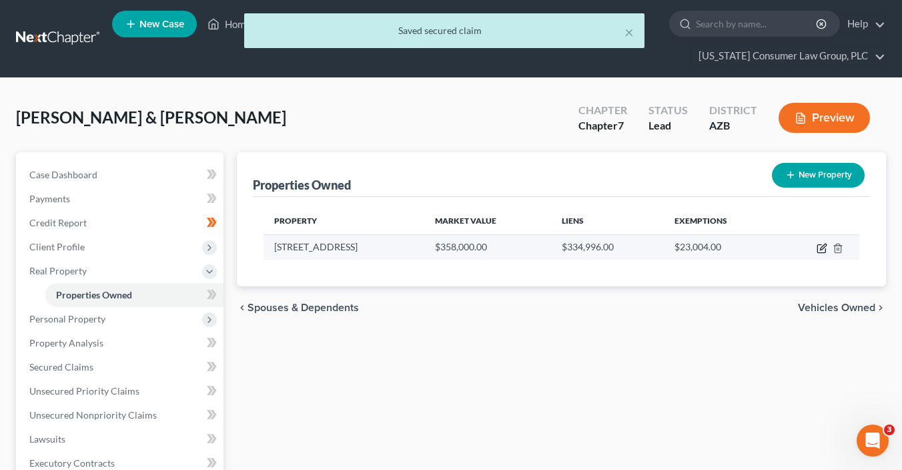
click at [820, 248] on icon "button" at bounding box center [822, 248] width 11 height 11
select select "3"
select select "11"
select select "2"
select select "0"
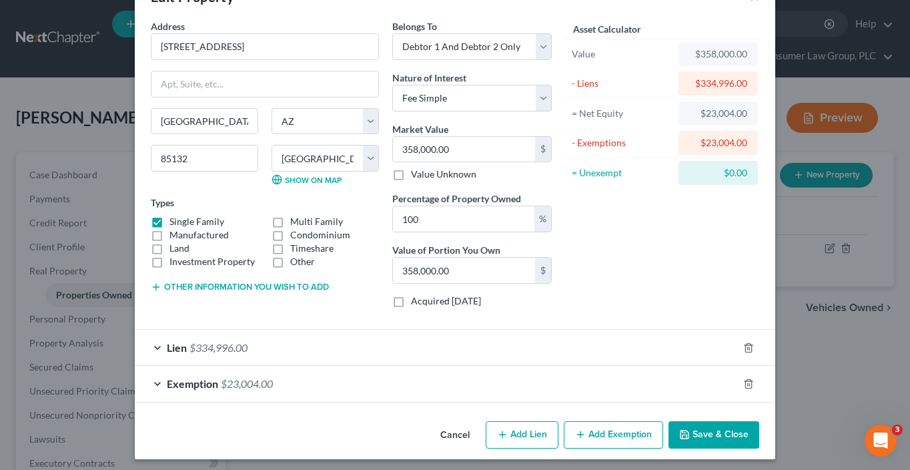
scroll to position [45, 0]
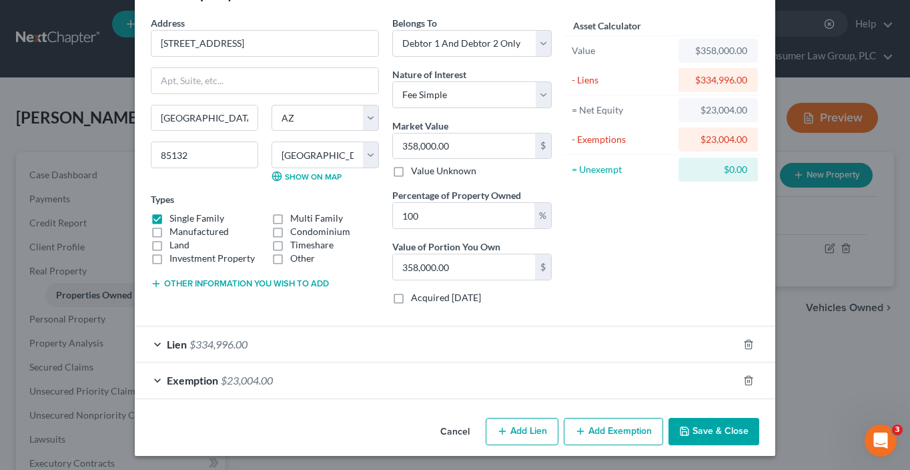
click at [485, 376] on div "Exemption $23,004.00" at bounding box center [436, 379] width 603 height 35
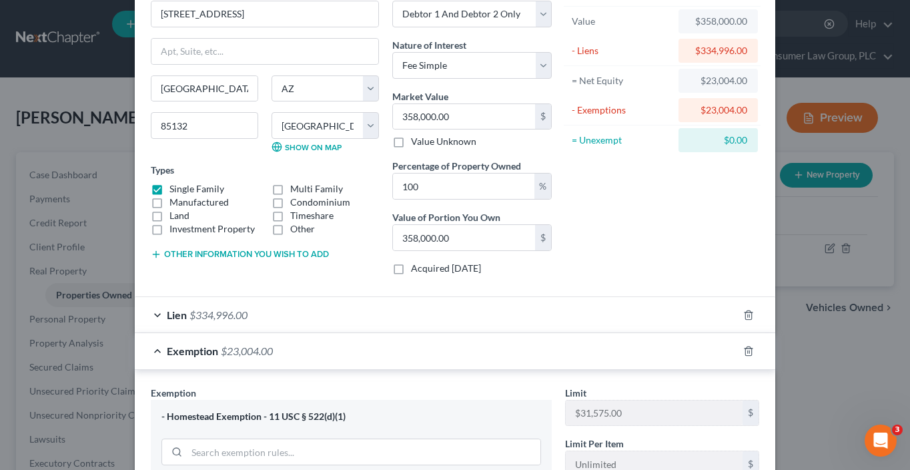
scroll to position [92, 0]
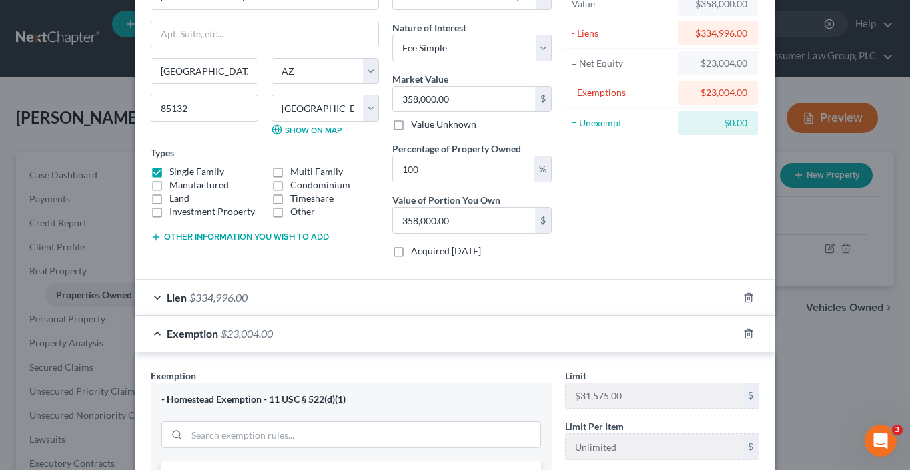
click at [416, 251] on label "Acquired within 1,215 days" at bounding box center [446, 250] width 70 height 13
click at [416, 251] on input "Acquired within 1,215 days" at bounding box center [420, 248] width 9 height 9
checkbox input "true"
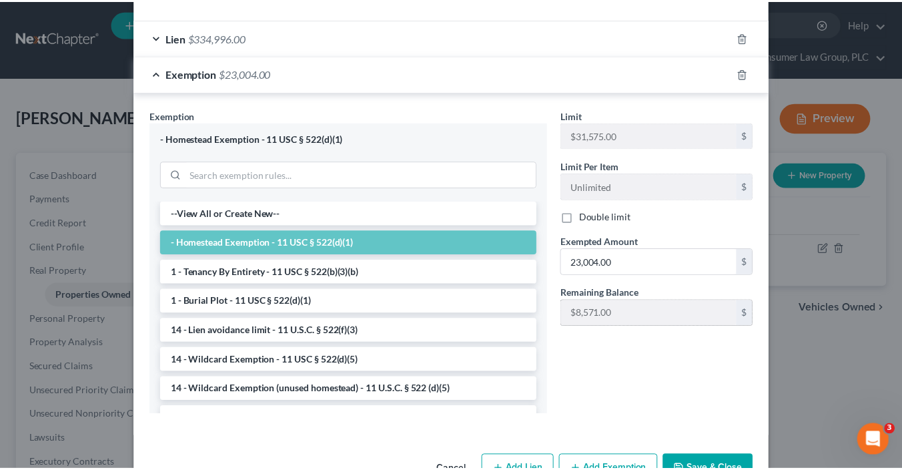
scroll to position [390, 0]
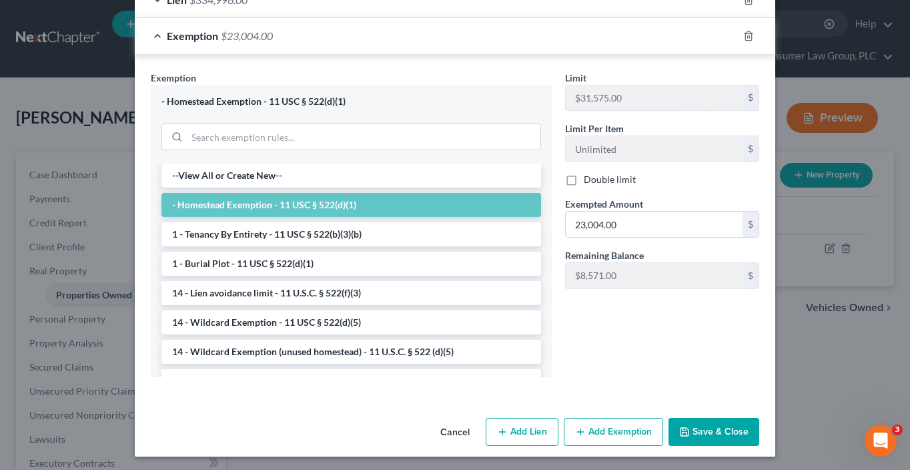
click at [711, 430] on button "Save & Close" at bounding box center [714, 432] width 91 height 28
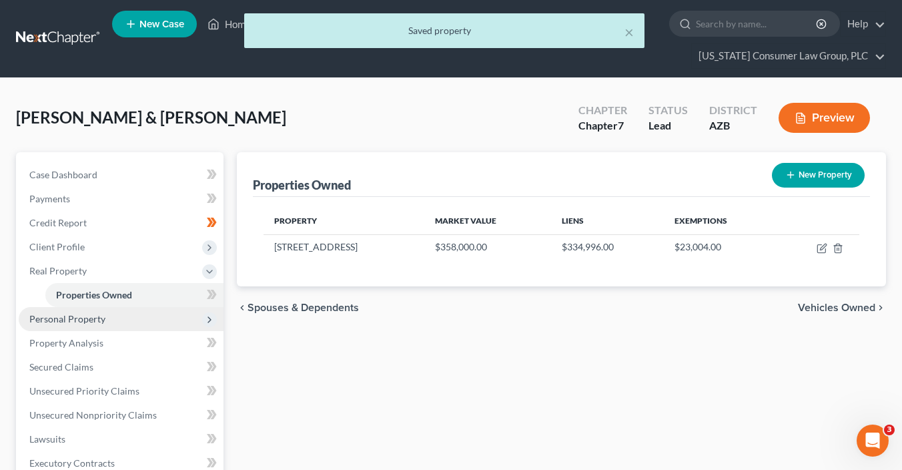
click at [93, 323] on span "Personal Property" at bounding box center [67, 318] width 76 height 11
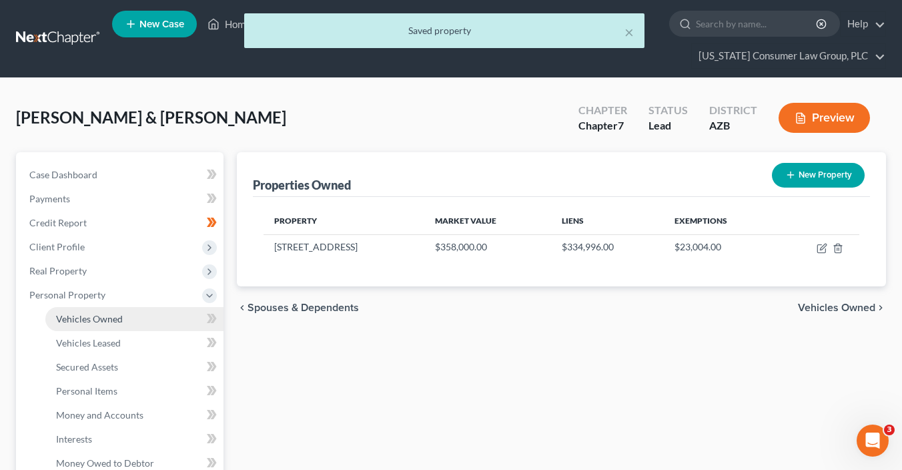
click at [101, 322] on span "Vehicles Owned" at bounding box center [89, 318] width 67 height 11
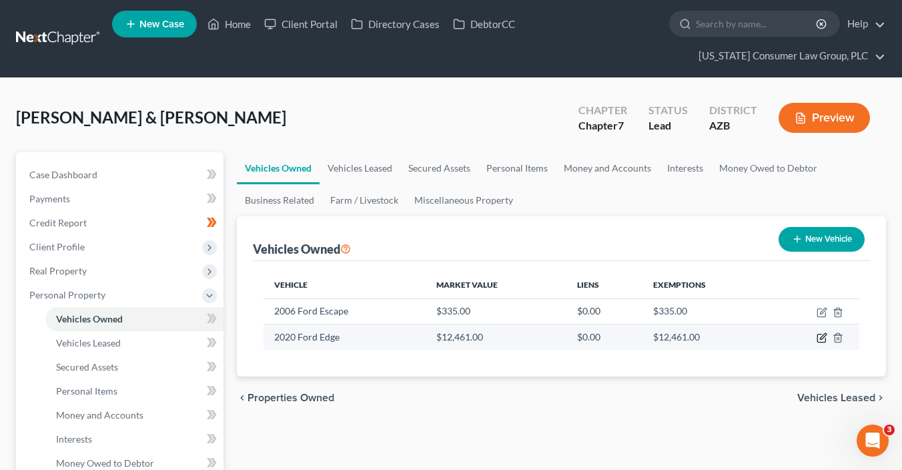
click at [820, 334] on icon "button" at bounding box center [822, 338] width 8 height 8
select select "0"
select select "6"
select select "3"
select select "2"
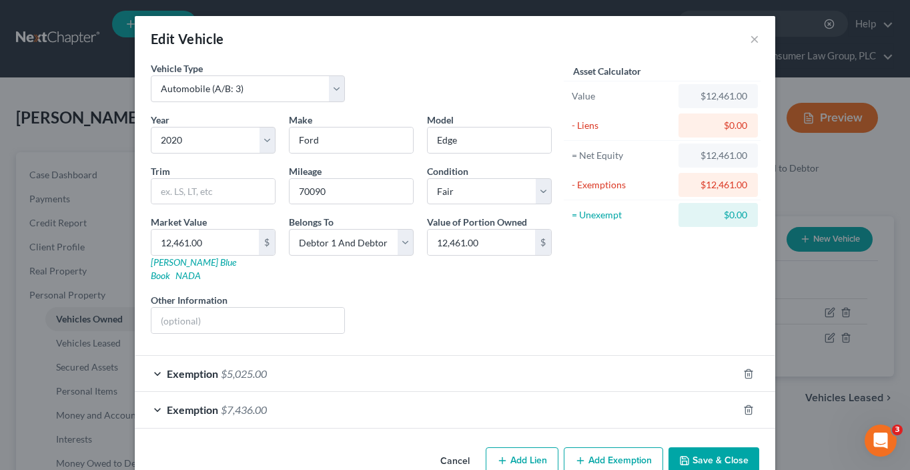
click at [695, 447] on button "Save & Close" at bounding box center [714, 461] width 91 height 28
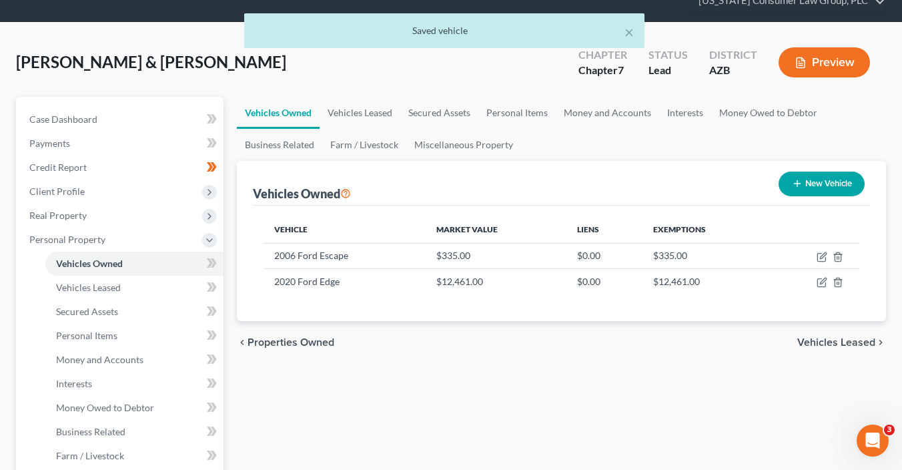
scroll to position [82, 0]
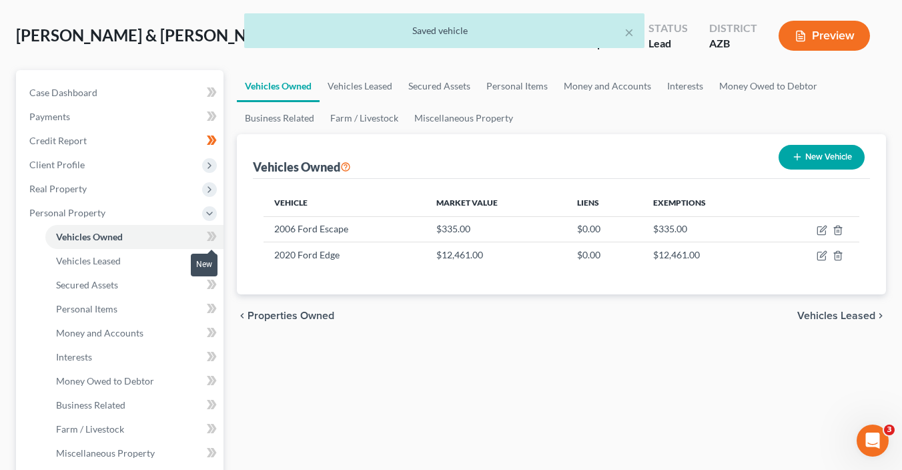
click at [210, 236] on icon at bounding box center [210, 236] width 6 height 9
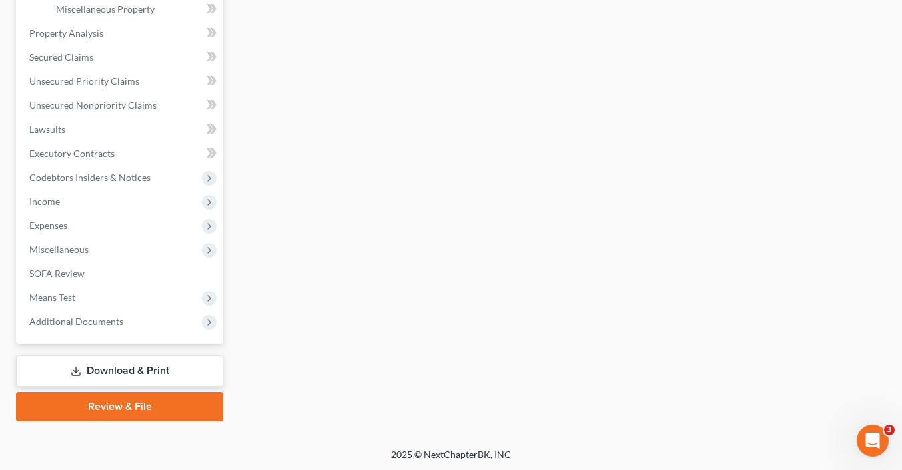
scroll to position [189, 0]
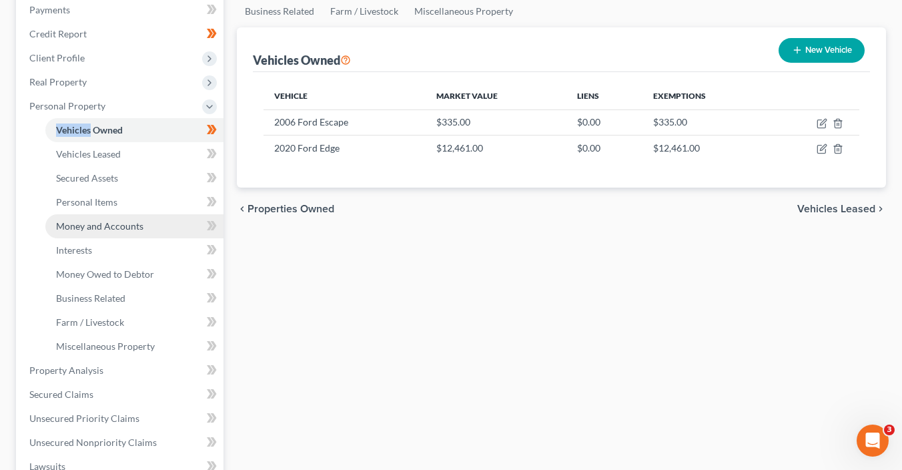
click at [125, 226] on span "Money and Accounts" at bounding box center [99, 225] width 87 height 11
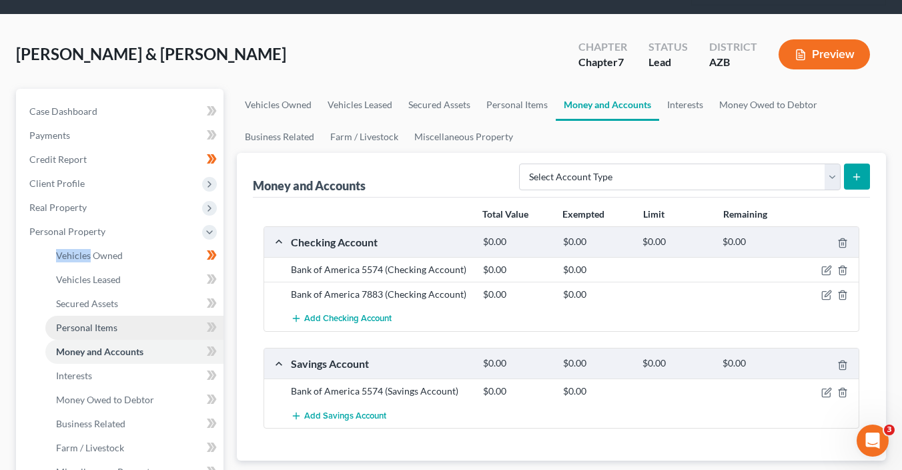
scroll to position [79, 0]
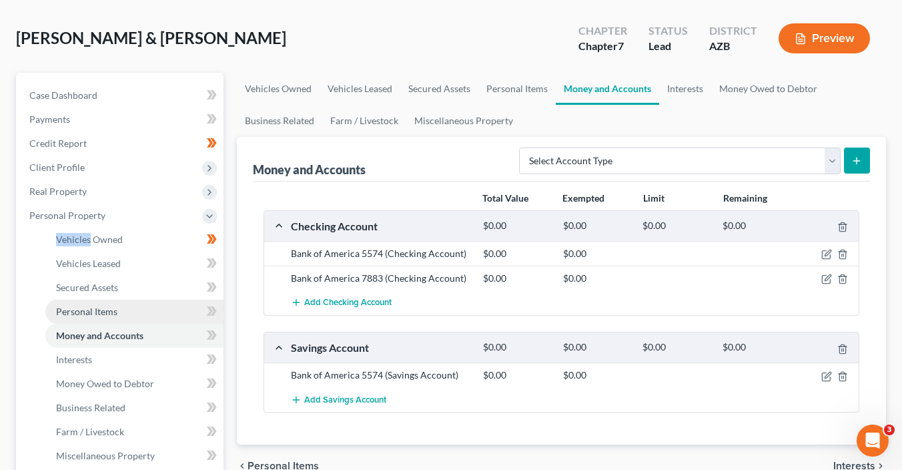
click at [151, 306] on link "Personal Items" at bounding box center [134, 312] width 178 height 24
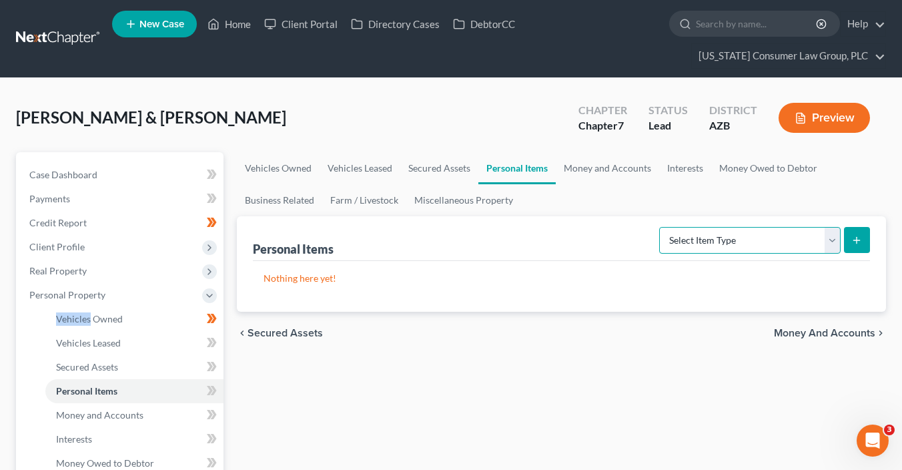
click at [776, 234] on select "Select Item Type Clothing (A/B: 11) Collectibles Of Value (A/B: 8) Electronics …" at bounding box center [750, 240] width 182 height 27
select select "household_goods"
click at [661, 227] on select "Select Item Type Clothing (A/B: 11) Collectibles Of Value (A/B: 8) Electronics …" at bounding box center [750, 240] width 182 height 27
click at [856, 240] on icon "submit" at bounding box center [857, 240] width 11 height 11
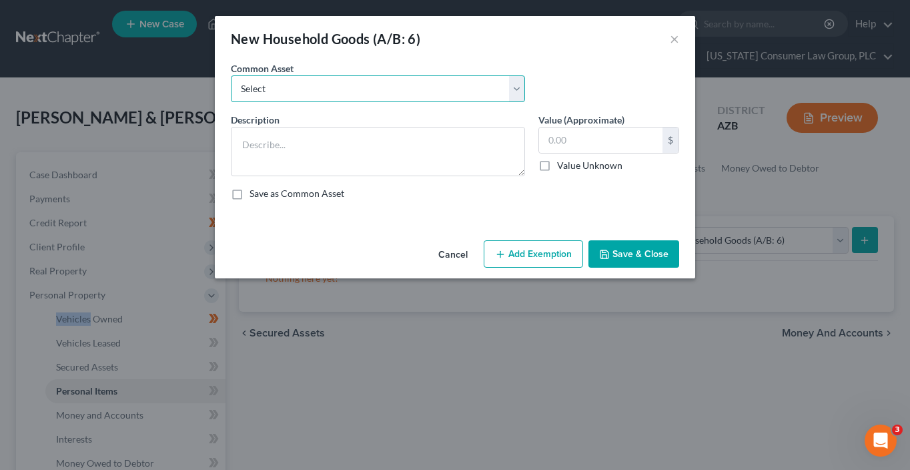
click at [378, 87] on select "Select Furniture, linens, kitchen supplies, miscellaneous household goods" at bounding box center [378, 88] width 294 height 27
select select "0"
click at [231, 75] on select "Select Furniture, linens, kitchen supplies, miscellaneous household goods" at bounding box center [378, 88] width 294 height 27
type textarea "Furniture, linens, kitchen supplies, miscellaneous household goods"
type input "1,000.00"
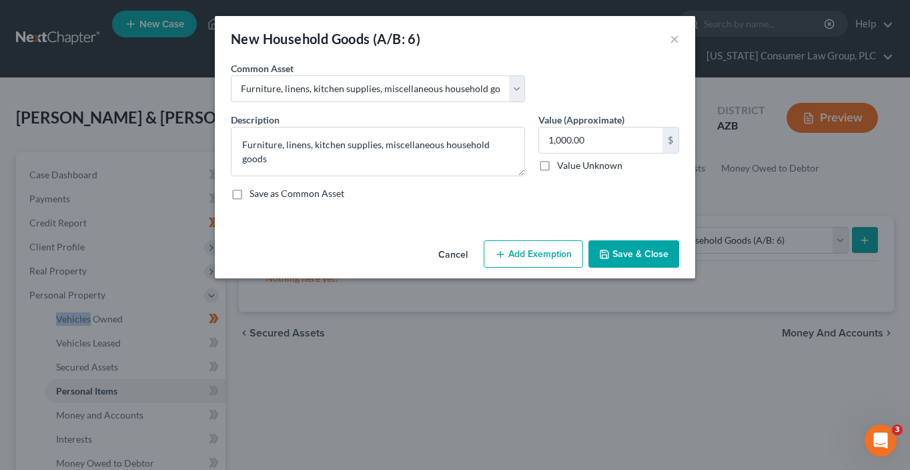
click at [545, 256] on button "Add Exemption" at bounding box center [533, 254] width 99 height 28
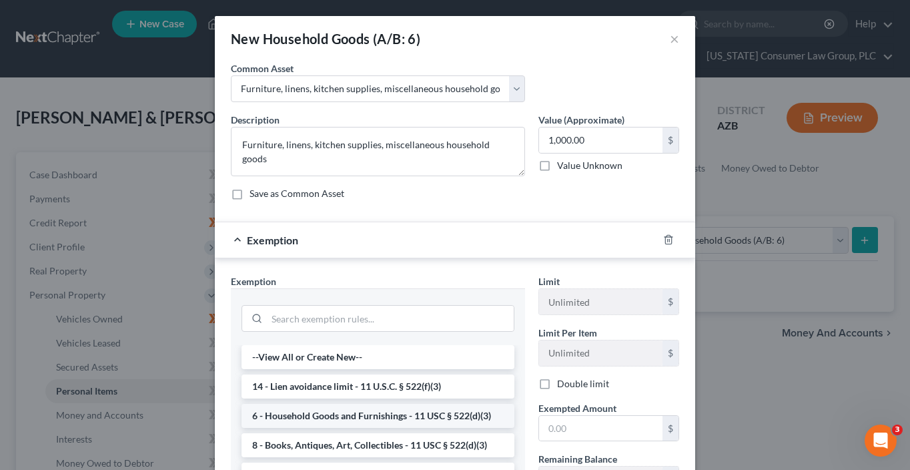
click at [475, 406] on li "6 - Household Goods and Furnishings - 11 USC § 522(d)(3)" at bounding box center [378, 416] width 273 height 24
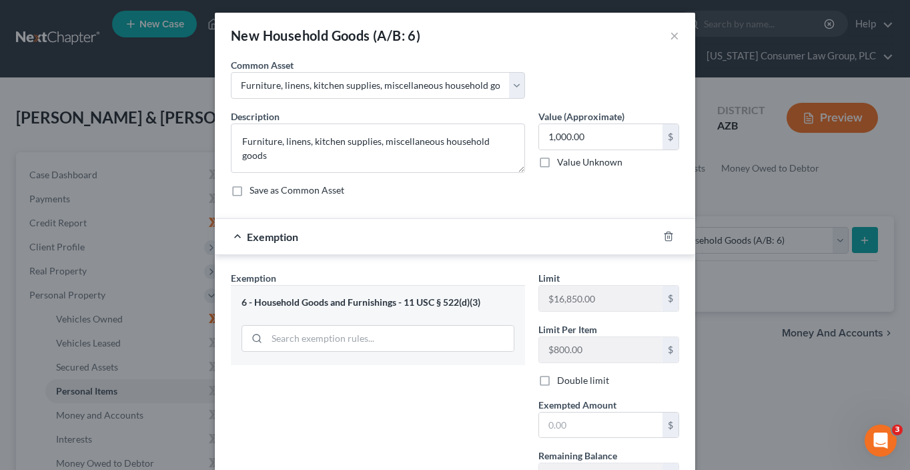
scroll to position [4, 0]
click at [571, 424] on input "text" at bounding box center [600, 424] width 123 height 25
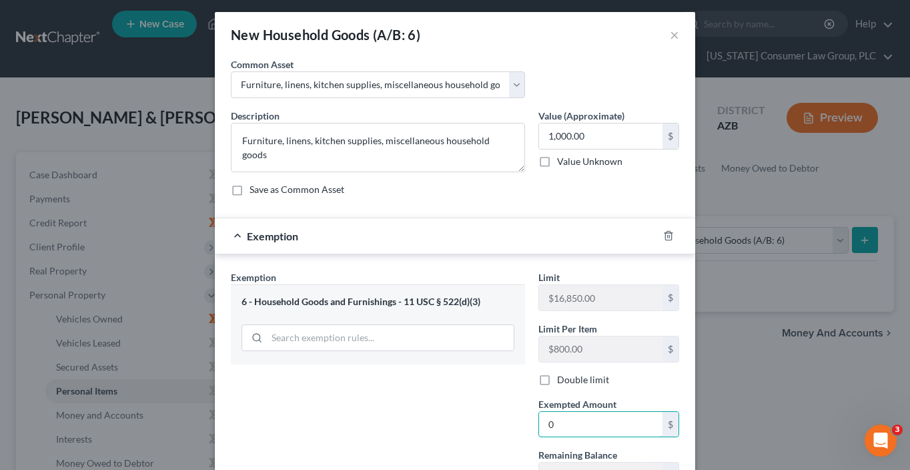
type input "0"
click at [555, 205] on div "Description * Furniture, linens, kitchen supplies, miscellaneous household good…" at bounding box center [455, 158] width 462 height 98
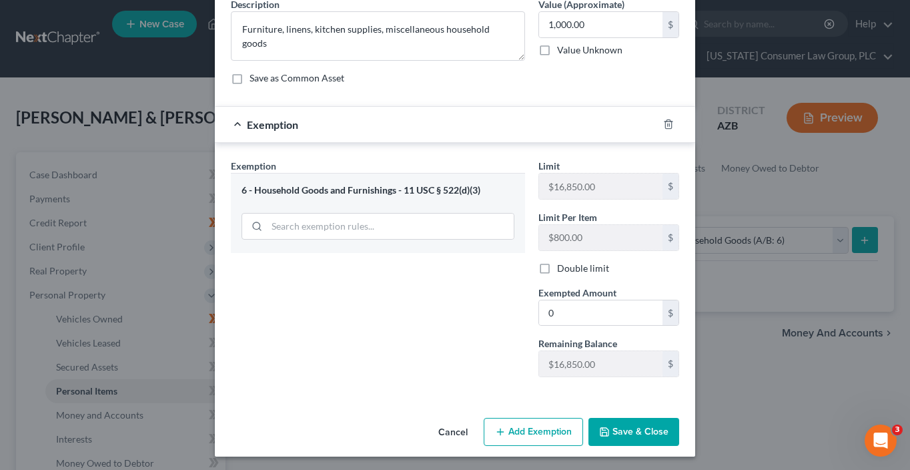
scroll to position [116, 0]
drag, startPoint x: 615, startPoint y: 436, endPoint x: 635, endPoint y: 409, distance: 33.9
click at [615, 436] on button "Save & Close" at bounding box center [634, 431] width 91 height 28
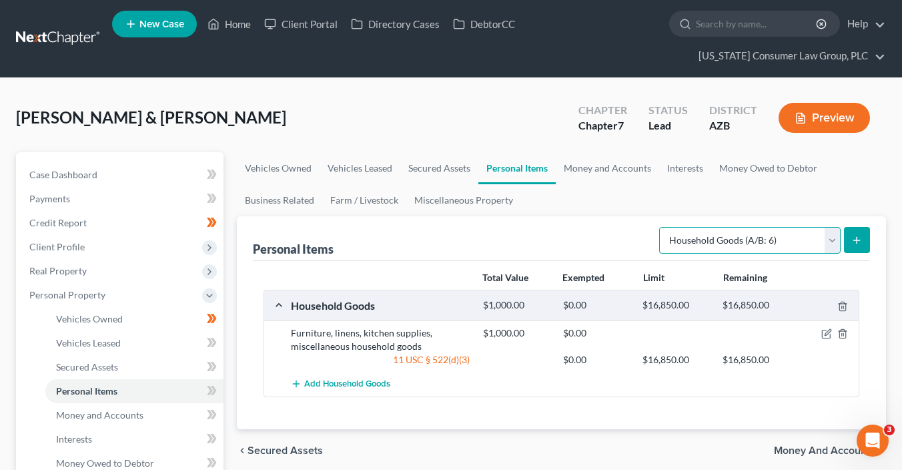
click at [752, 238] on select "Select Item Type Clothing (A/B: 11) Collectibles Of Value (A/B: 8) Electronics …" at bounding box center [750, 240] width 182 height 27
select select "jewelry"
click at [661, 227] on select "Select Item Type Clothing (A/B: 11) Collectibles Of Value (A/B: 8) Electronics …" at bounding box center [750, 240] width 182 height 27
click at [849, 237] on button "submit" at bounding box center [857, 240] width 26 height 26
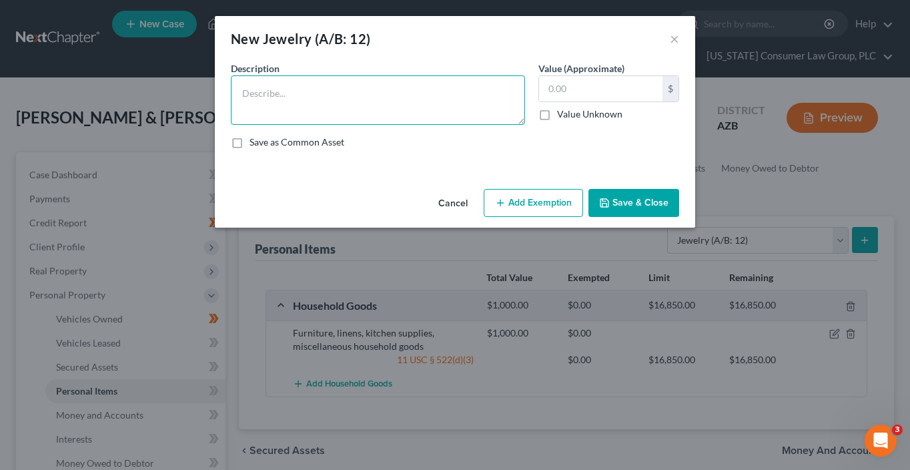
click at [456, 102] on textarea at bounding box center [378, 99] width 294 height 49
click at [510, 208] on button "Add Exemption" at bounding box center [533, 203] width 99 height 28
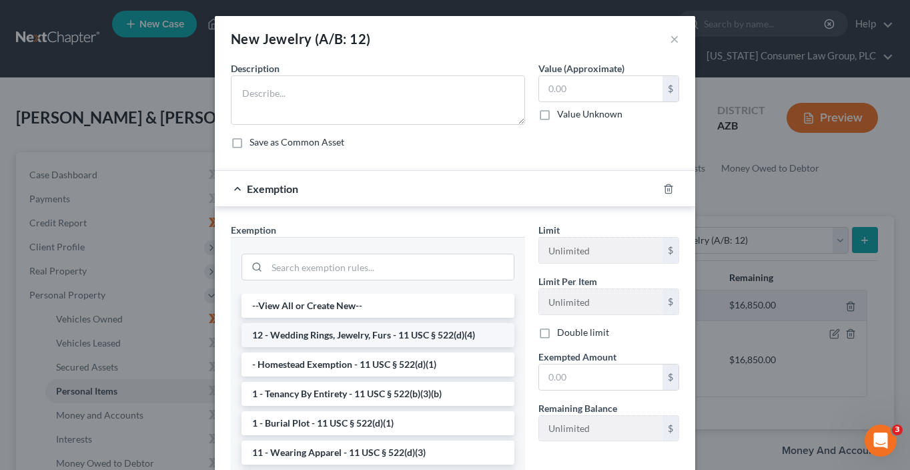
click at [462, 340] on li "12 - Wedding Rings, Jewelry, Furs - 11 USC § 522(d)(4)" at bounding box center [378, 335] width 273 height 24
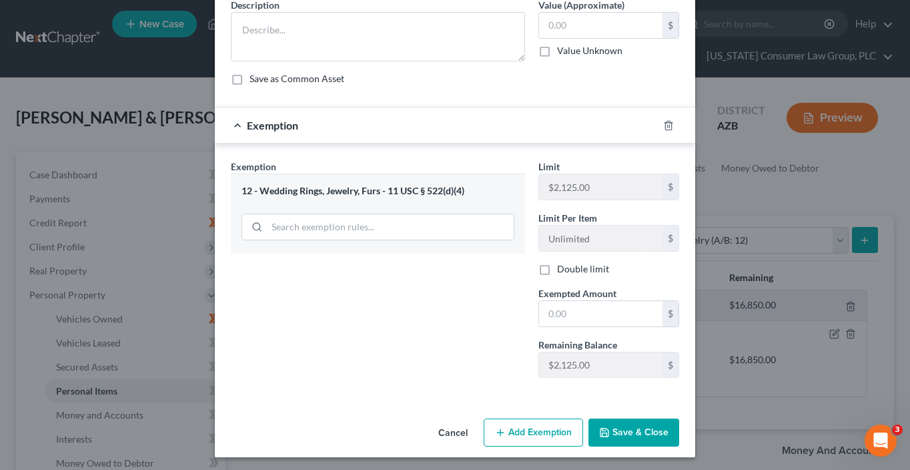
scroll to position [65, 0]
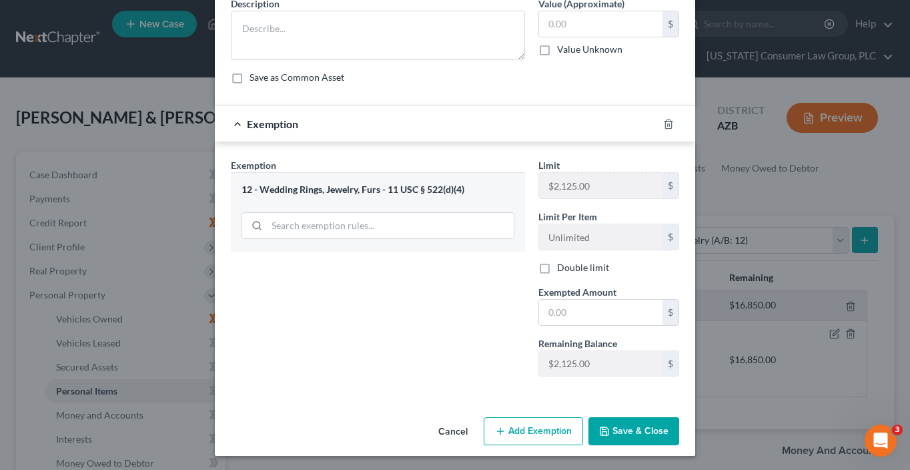
click at [645, 436] on button "Save & Close" at bounding box center [634, 431] width 91 height 28
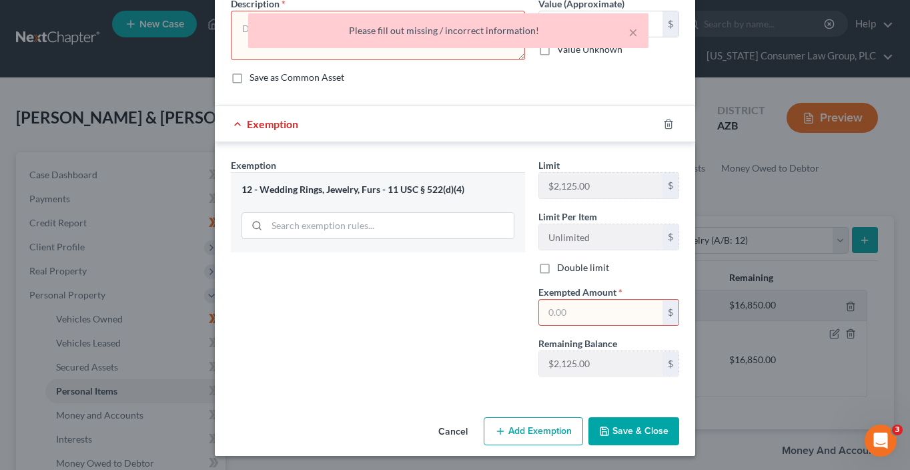
scroll to position [0, 0]
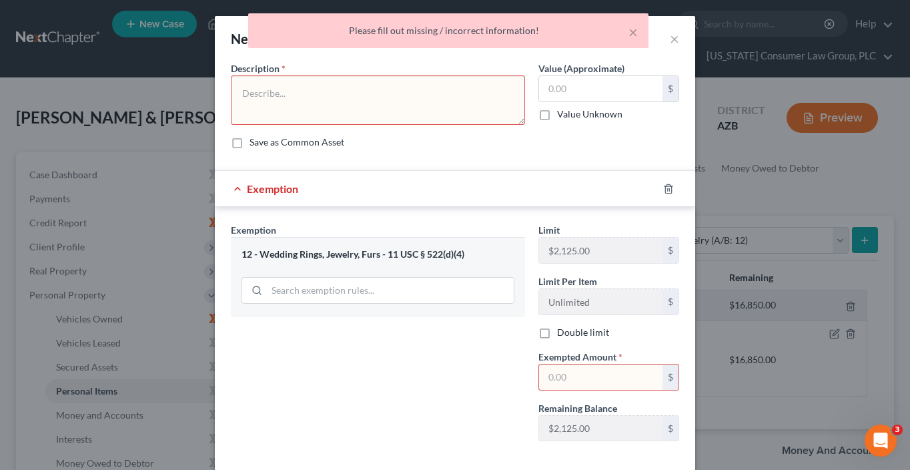
click at [667, 42] on div "× Please fill out missing / incorrect information!" at bounding box center [448, 33] width 910 height 41
click at [676, 38] on div "× Please fill out missing / incorrect information!" at bounding box center [448, 33] width 910 height 41
click at [669, 40] on div "× Please fill out missing / incorrect information!" at bounding box center [448, 33] width 910 height 41
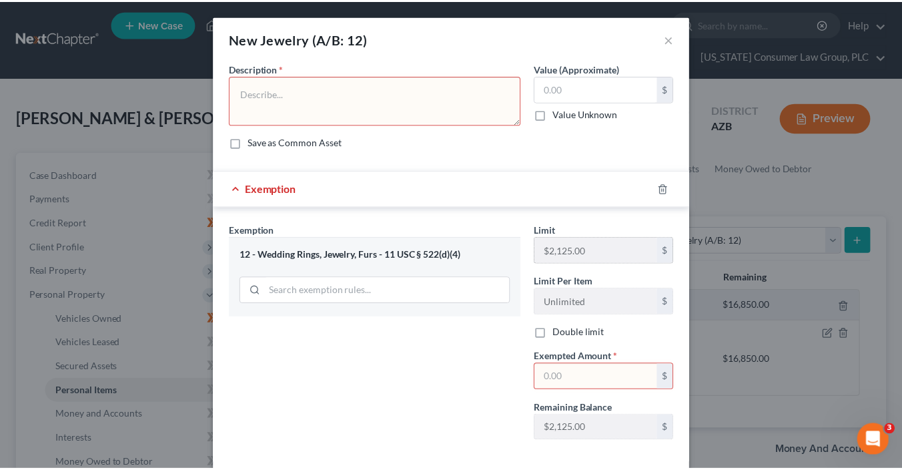
scroll to position [65, 0]
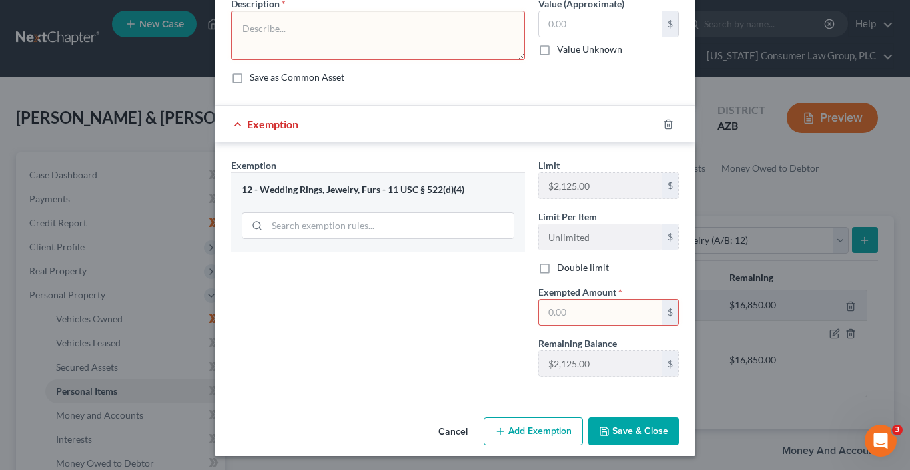
click at [444, 429] on button "Cancel" at bounding box center [453, 431] width 51 height 27
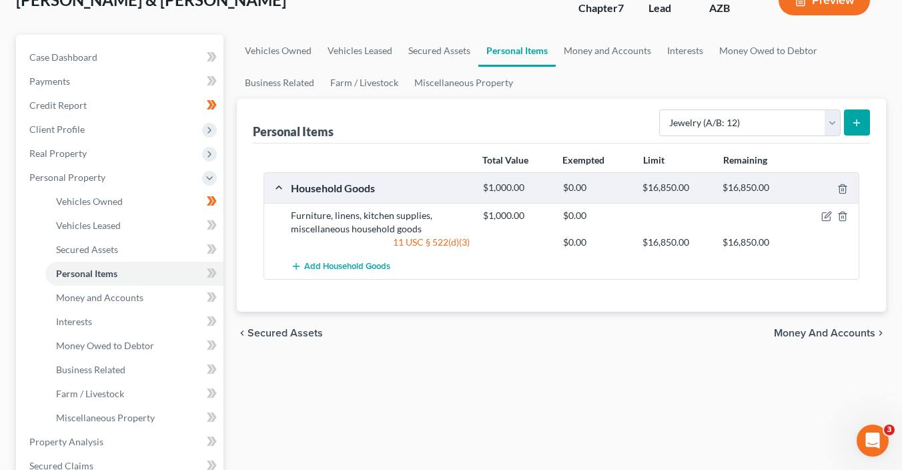
scroll to position [246, 0]
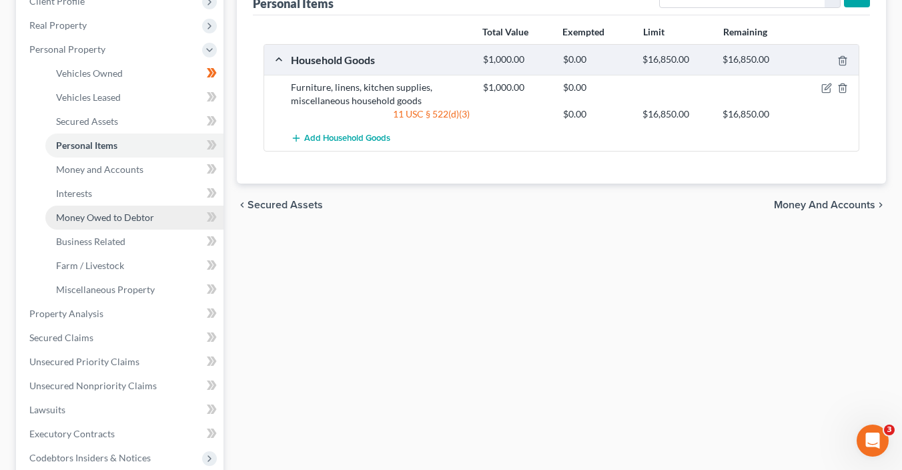
click at [116, 216] on span "Money Owed to Debtor" at bounding box center [105, 217] width 98 height 11
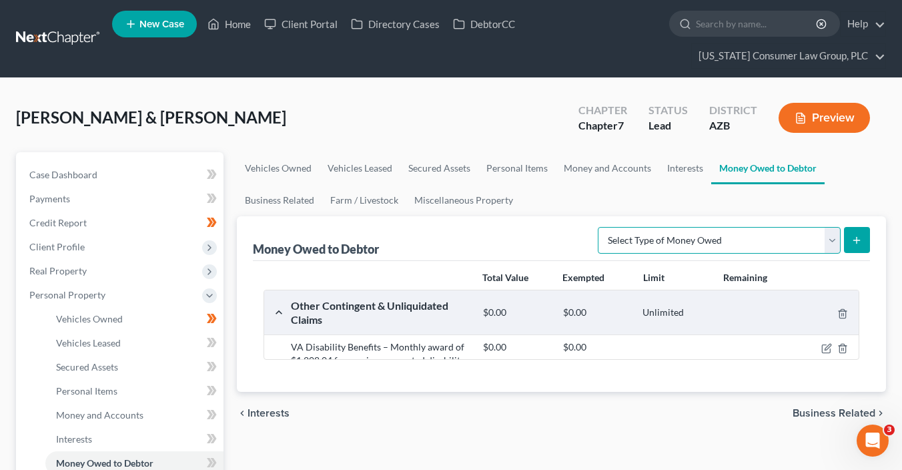
click at [713, 235] on select "Select Type of Money Owed Accounts Receivable (A/B: 38) Alimony (A/B: 29) Child…" at bounding box center [719, 240] width 243 height 27
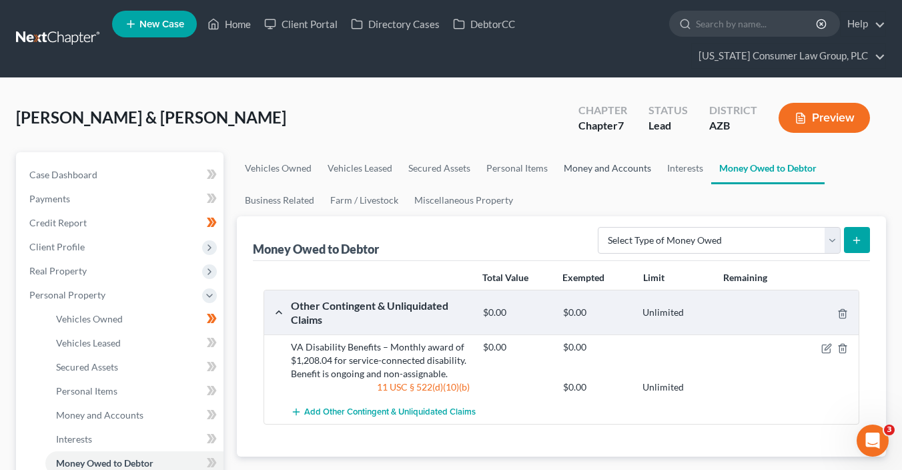
click at [601, 164] on link "Money and Accounts" at bounding box center [607, 168] width 103 height 32
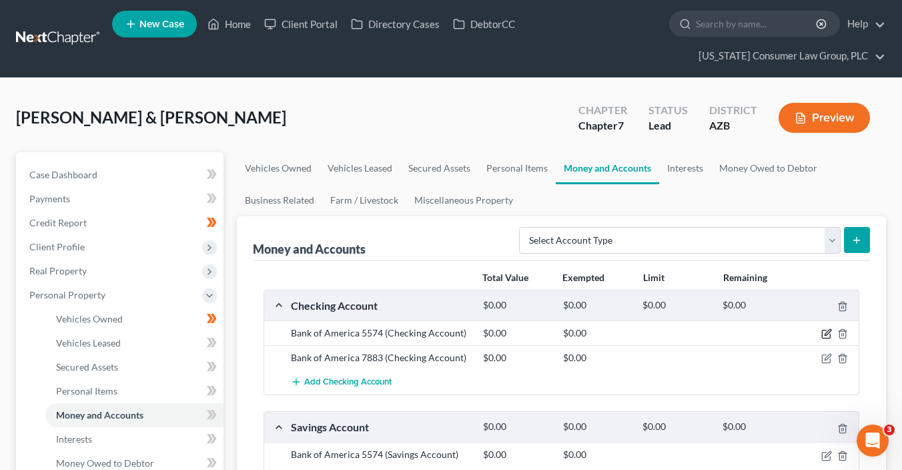
click at [826, 328] on icon "button" at bounding box center [827, 333] width 11 height 11
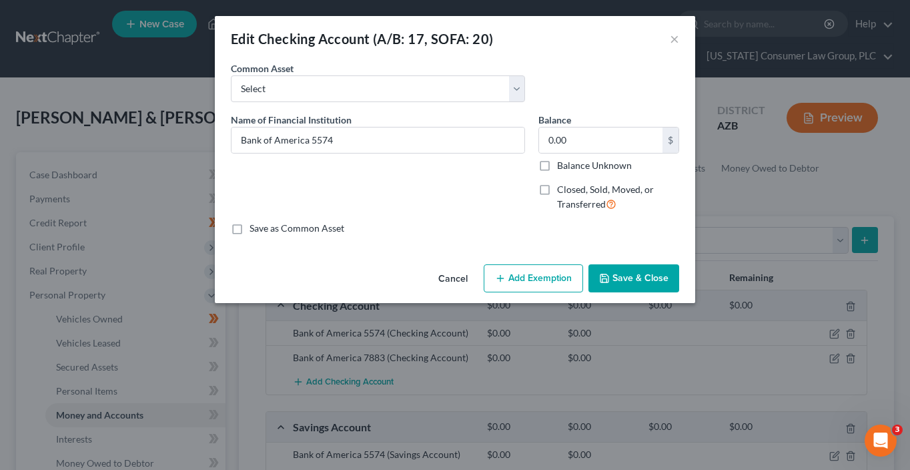
click at [541, 284] on button "Add Exemption" at bounding box center [533, 278] width 99 height 28
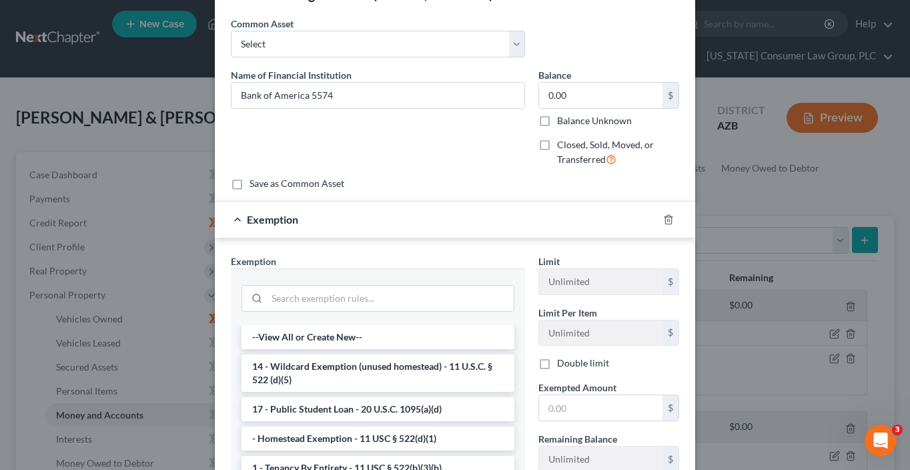
scroll to position [53, 0]
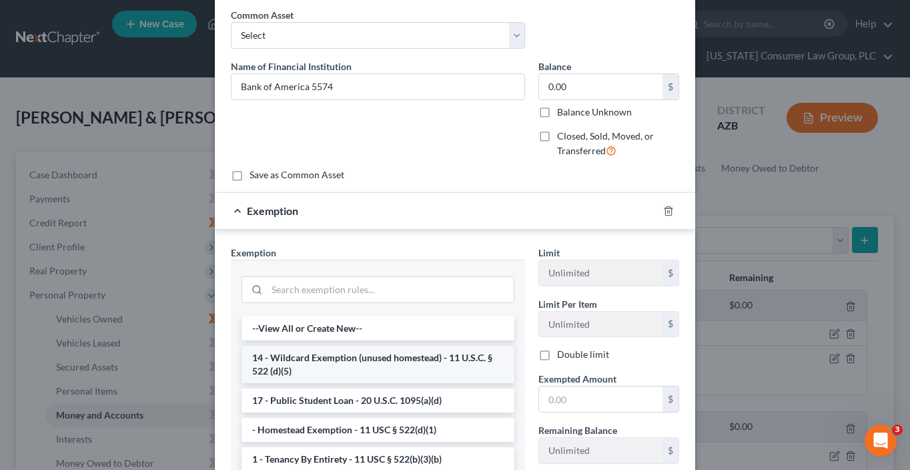
click at [402, 366] on li "14 - Wildcard Exemption (unused homestead) - 11 U.S.C. § 522 (d)(5)" at bounding box center [378, 364] width 273 height 37
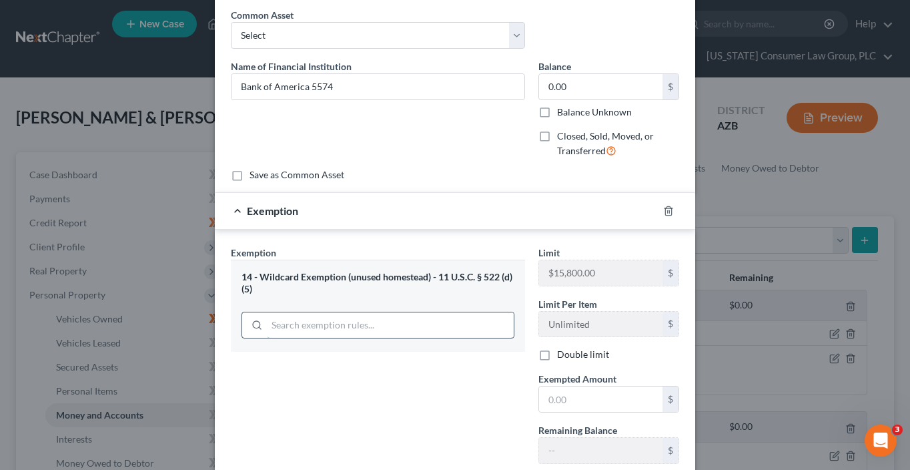
click at [410, 326] on input "search" at bounding box center [390, 324] width 247 height 25
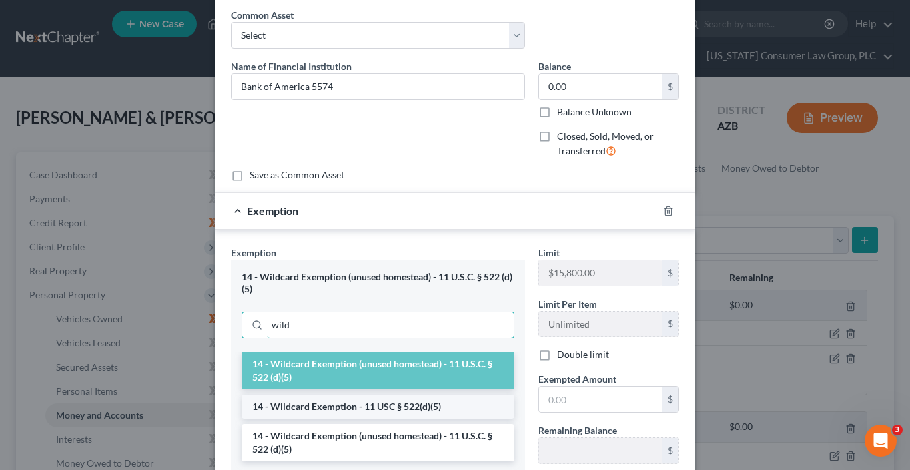
type input "wild"
click at [446, 396] on li "14 - Wildcard Exemption - 11 USC § 522(d)(5)" at bounding box center [378, 406] width 273 height 24
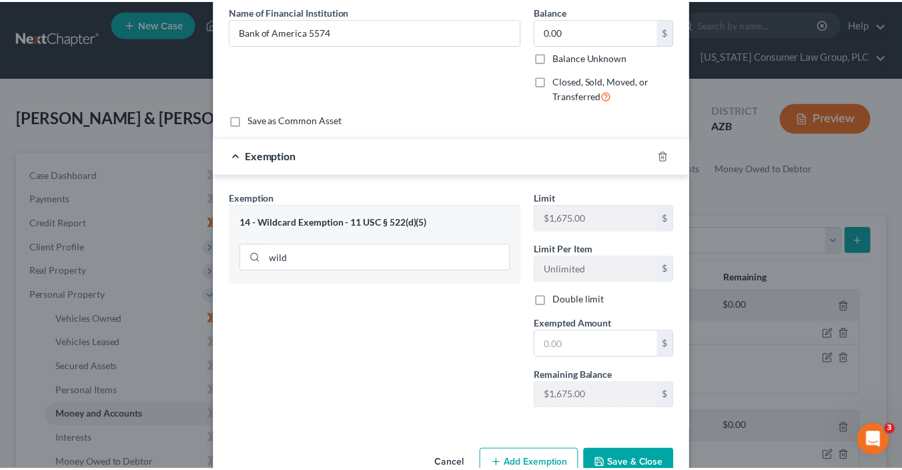
scroll to position [140, 0]
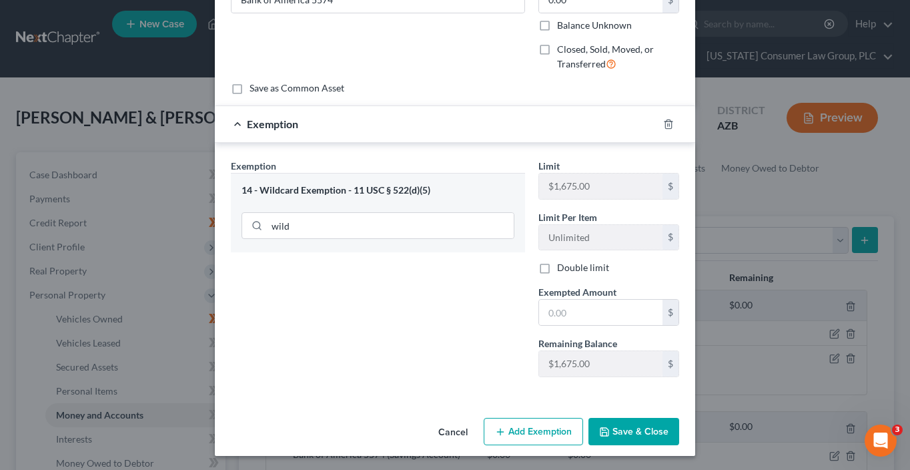
click at [451, 430] on button "Cancel" at bounding box center [453, 432] width 51 height 27
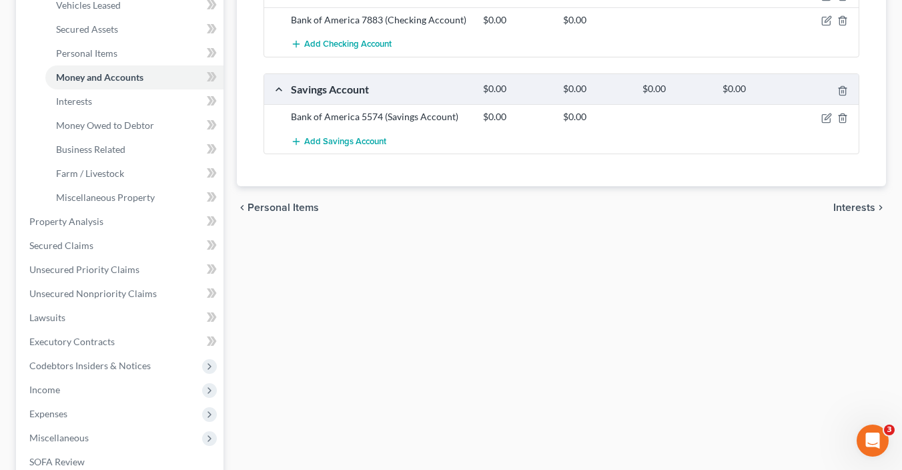
scroll to position [225, 0]
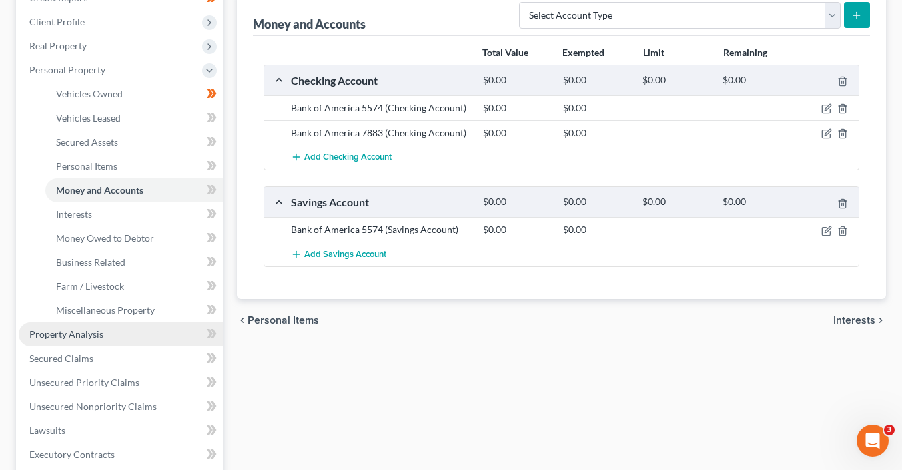
click at [80, 341] on link "Property Analysis" at bounding box center [121, 334] width 205 height 24
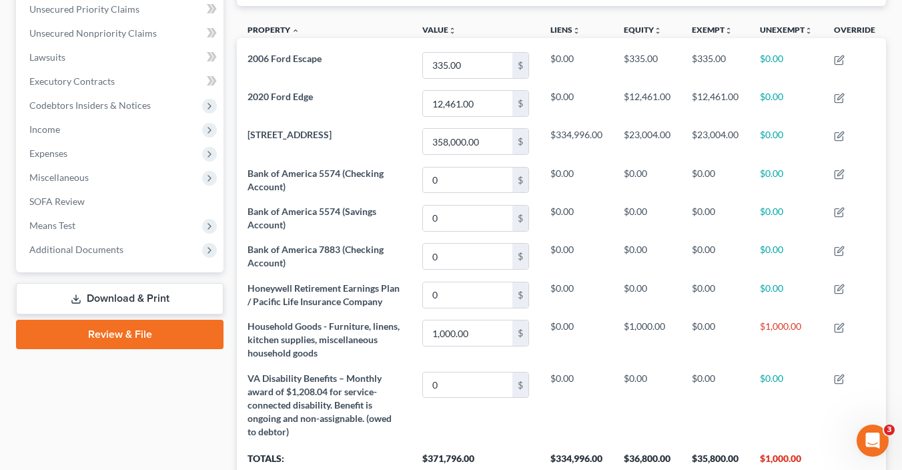
scroll to position [400, 0]
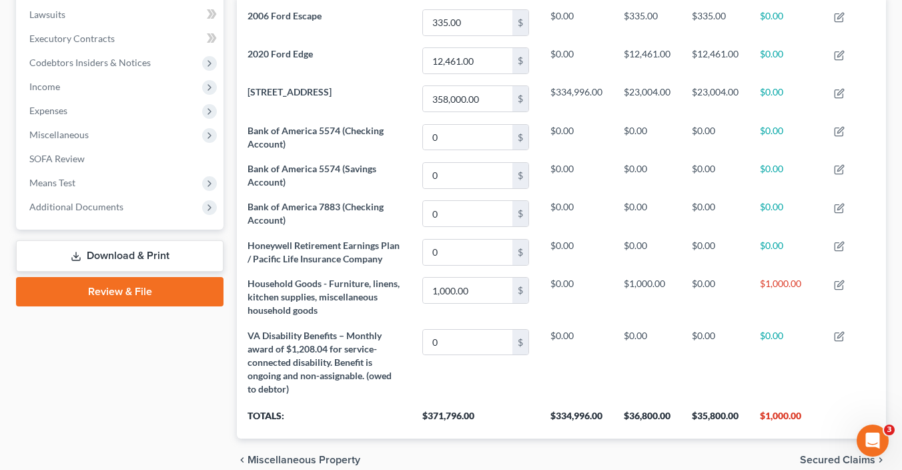
click at [127, 252] on link "Download & Print" at bounding box center [120, 255] width 208 height 31
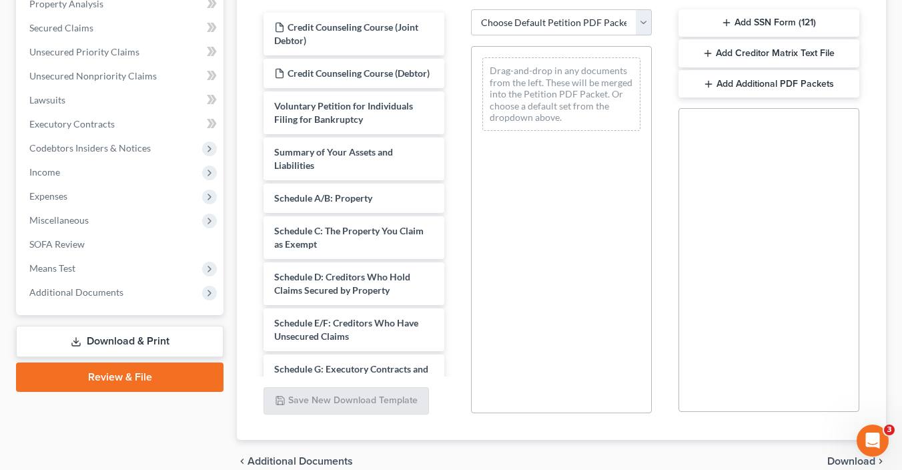
scroll to position [320, 0]
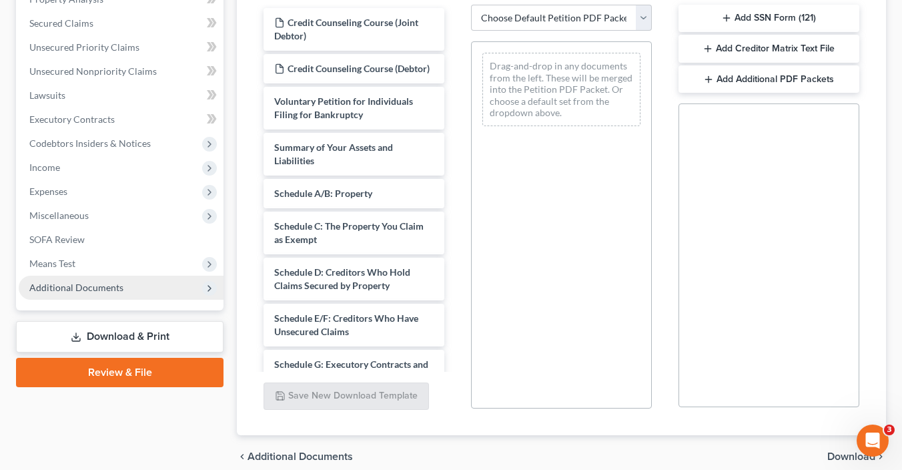
click at [81, 287] on span "Additional Documents" at bounding box center [76, 287] width 94 height 11
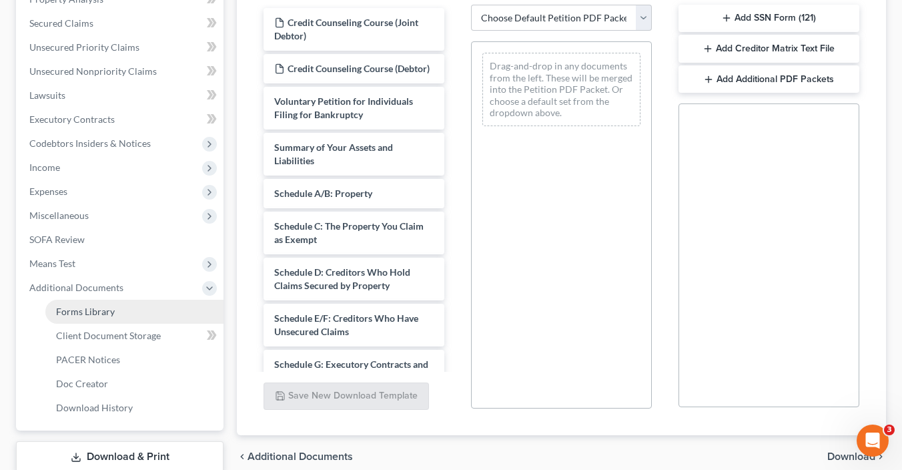
click at [137, 312] on link "Forms Library" at bounding box center [134, 312] width 178 height 24
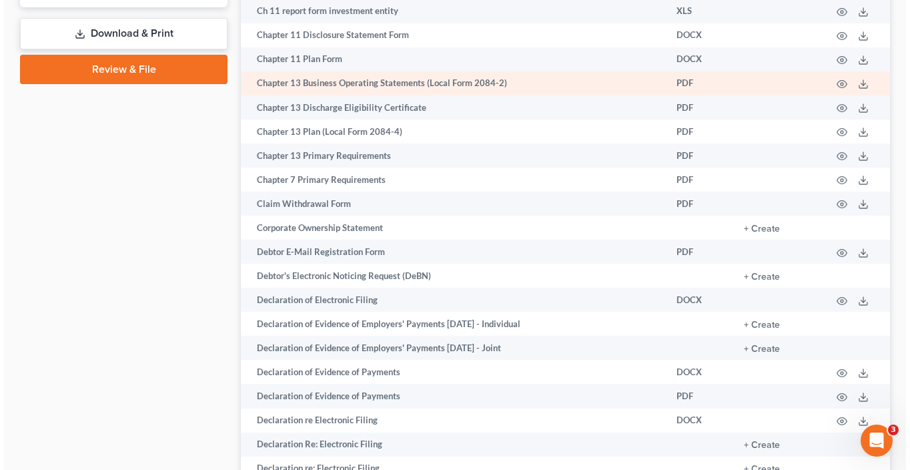
scroll to position [747, 0]
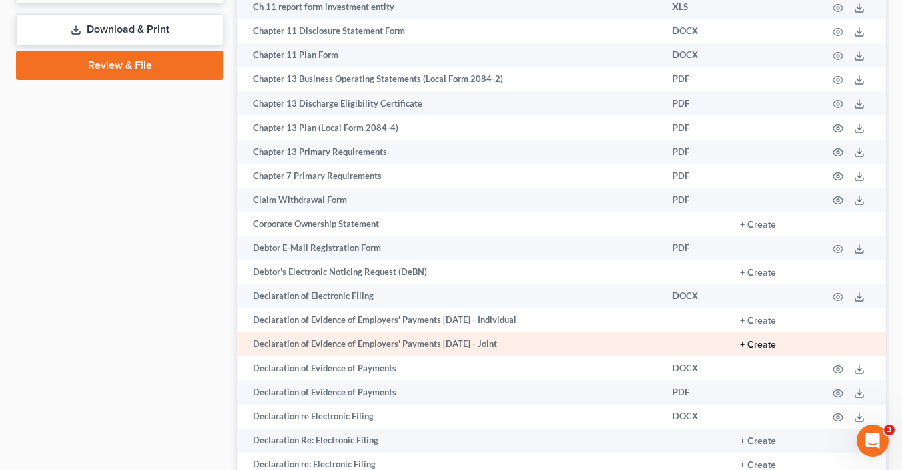
click at [757, 346] on button "+ Create" at bounding box center [758, 344] width 36 height 9
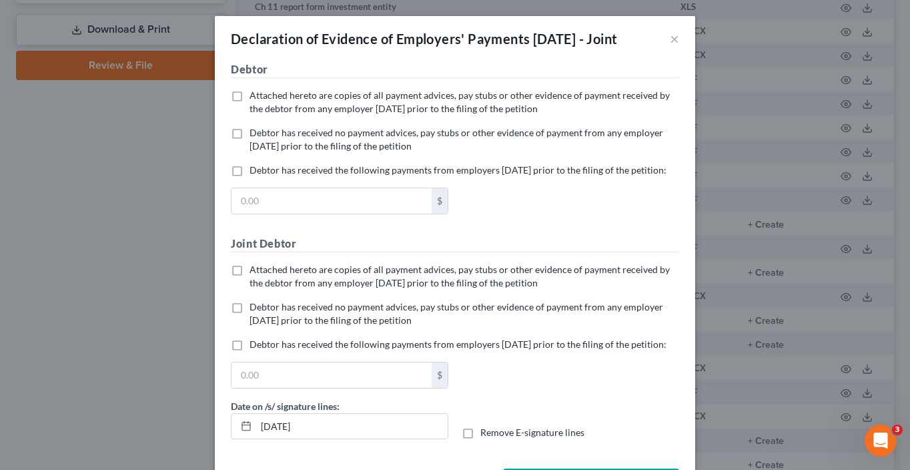
click at [332, 114] on span "Attached hereto are copies of all payment advices, pay stubs or other evidence …" at bounding box center [460, 101] width 420 height 25
click at [264, 97] on input "Attached hereto are copies of all payment advices, pay stubs or other evidence …" at bounding box center [259, 93] width 9 height 9
checkbox input "true"
click at [302, 326] on span "Debtor has received no payment advices, pay stubs or other evidence of payment …" at bounding box center [457, 313] width 414 height 25
click at [264, 309] on input "Debtor has received no payment advices, pay stubs or other evidence of payment …" at bounding box center [259, 304] width 9 height 9
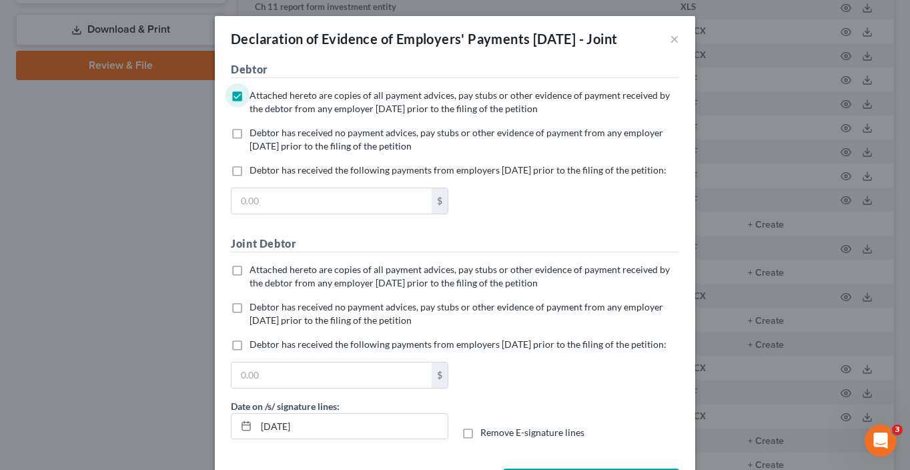
checkbox input "true"
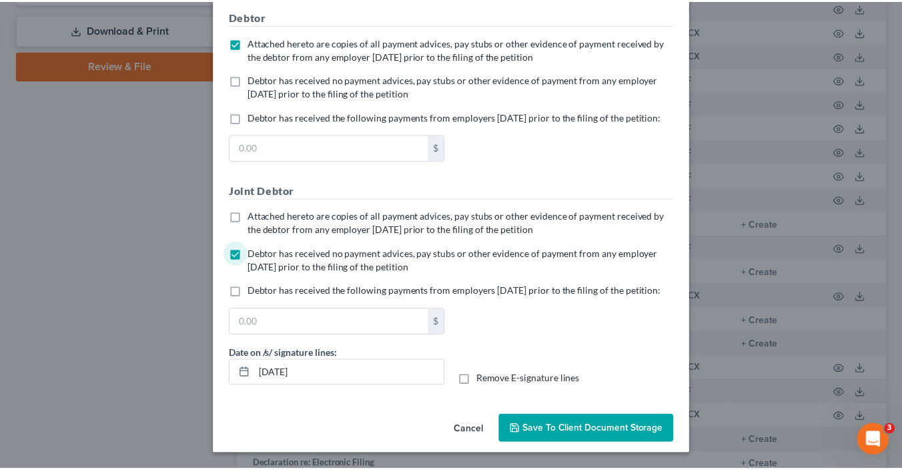
scroll to position [97, 0]
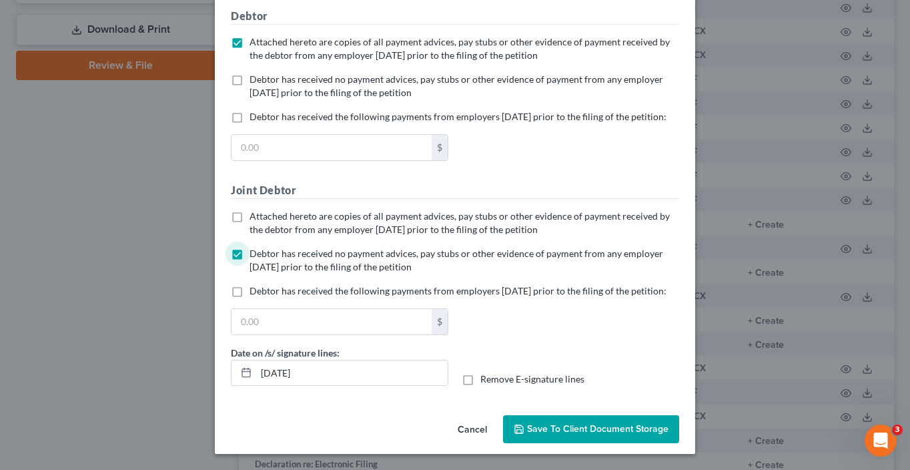
click at [331, 358] on label "Date on /s/ signature lines:" at bounding box center [285, 353] width 109 height 14
drag, startPoint x: 333, startPoint y: 371, endPoint x: 153, endPoint y: 310, distance: 189.7
click at [170, 346] on div "Declaration of Evidence of Employers' Payments Within 60 Days - Joint × No addi…" at bounding box center [455, 235] width 910 height 470
click at [486, 372] on input "Remove E-signature lines" at bounding box center [490, 376] width 9 height 9
checkbox input "true"
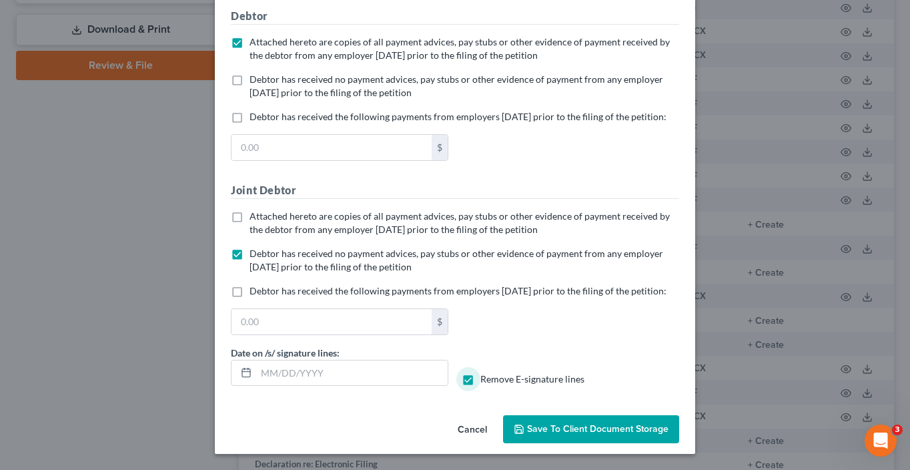
click at [537, 421] on button "Save to Client Document Storage" at bounding box center [591, 429] width 176 height 28
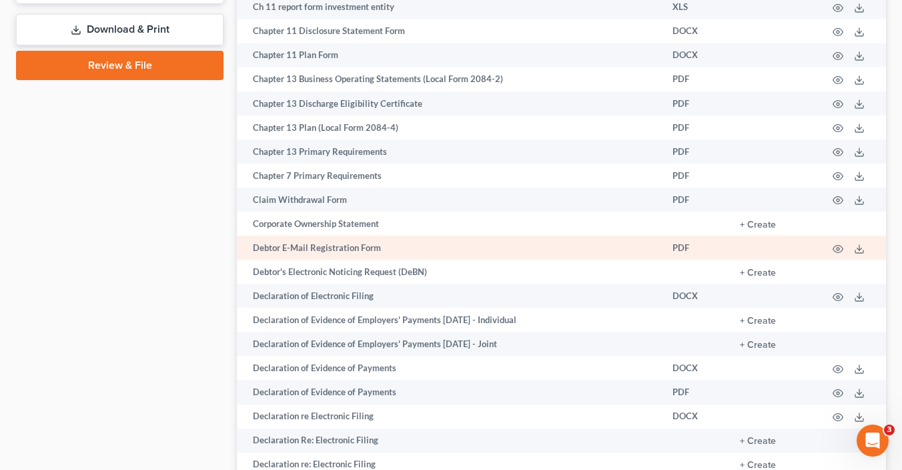
scroll to position [577, 0]
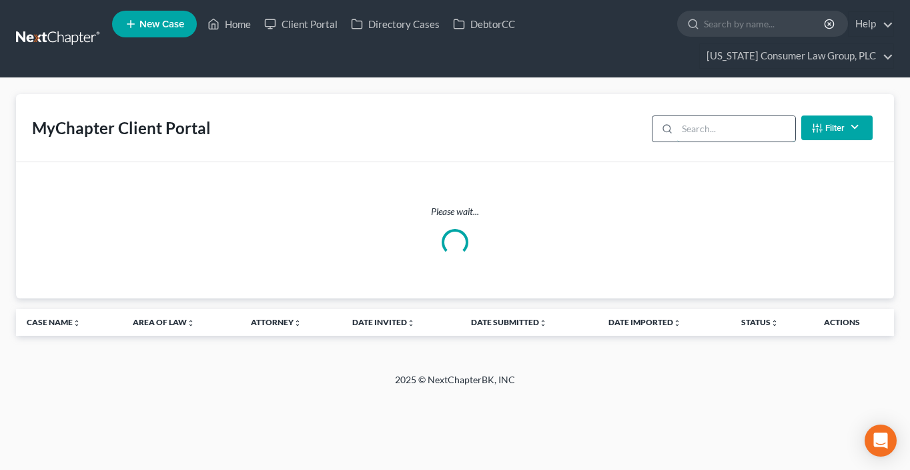
click at [710, 124] on input "search" at bounding box center [736, 128] width 118 height 25
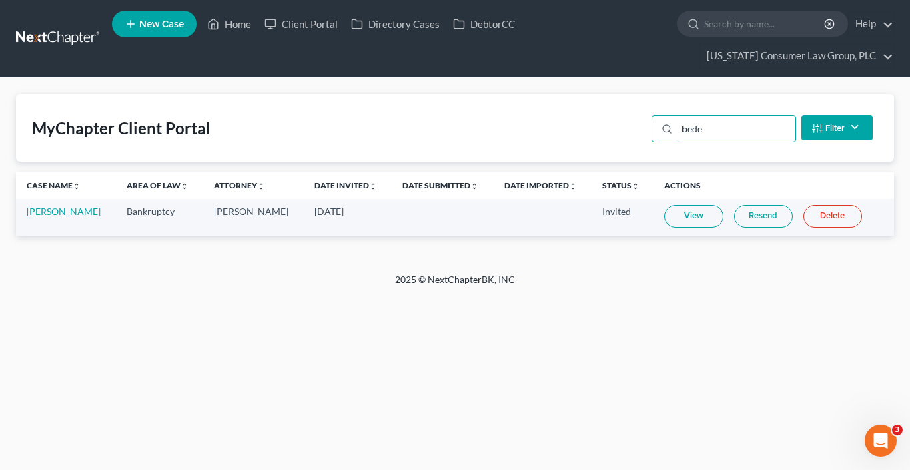
type input "bede"
click at [683, 218] on link "View" at bounding box center [694, 216] width 59 height 23
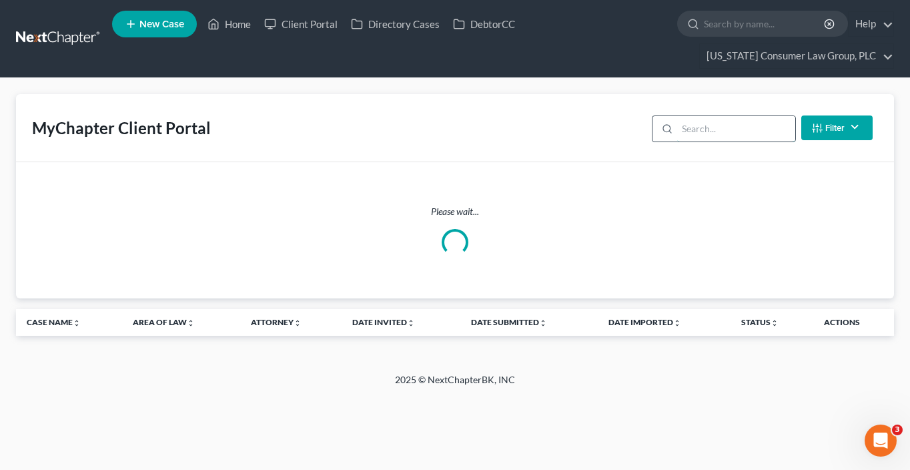
click at [695, 129] on input "search" at bounding box center [736, 128] width 118 height 25
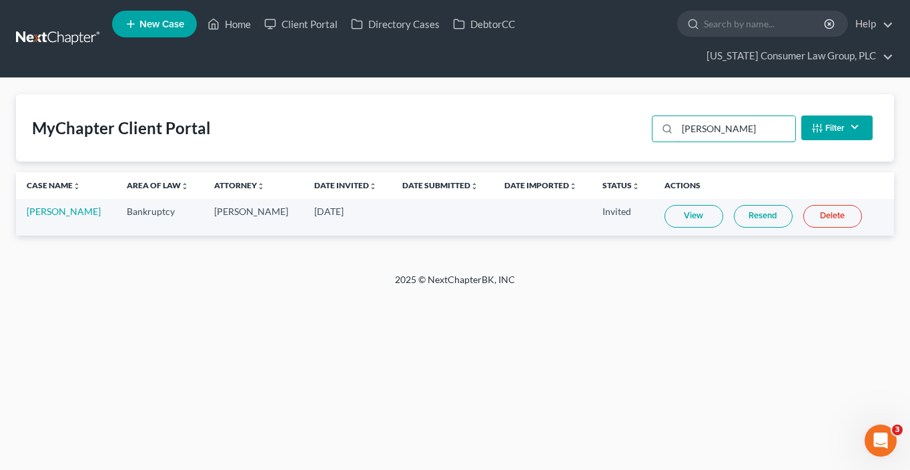
type input "[PERSON_NAME]"
click at [743, 220] on link "Resend" at bounding box center [763, 216] width 59 height 23
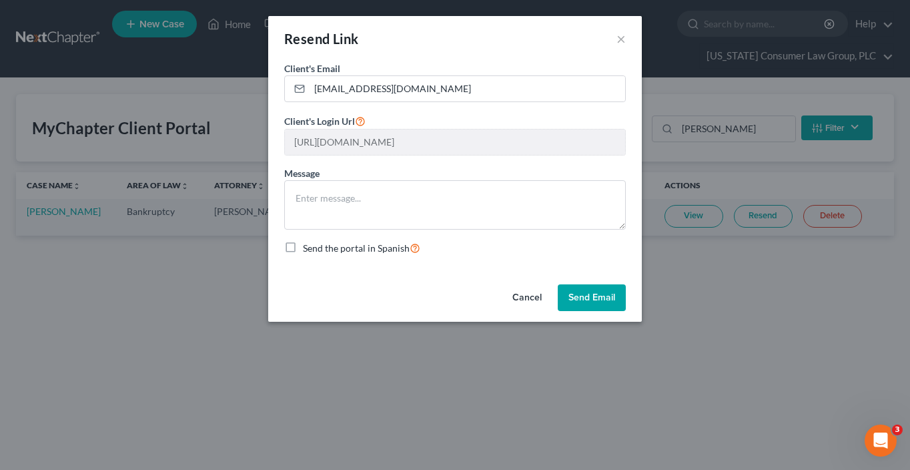
click at [596, 307] on button "Send Email" at bounding box center [592, 297] width 68 height 27
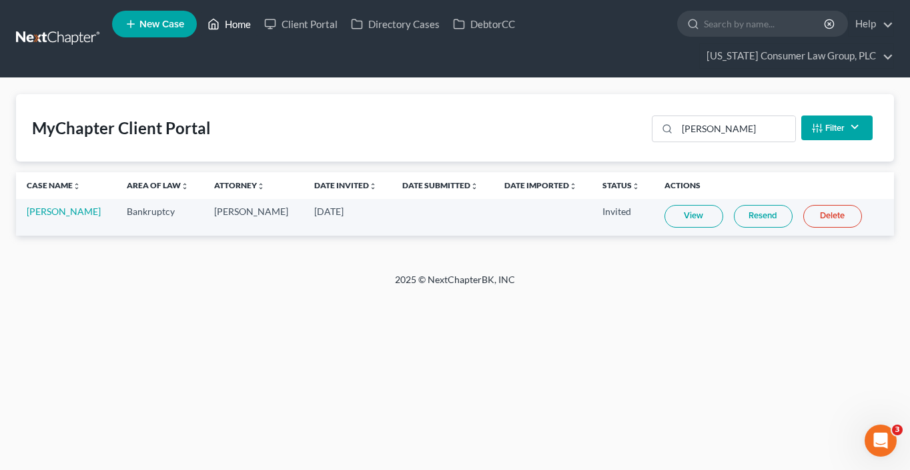
click at [232, 22] on link "Home" at bounding box center [229, 24] width 57 height 24
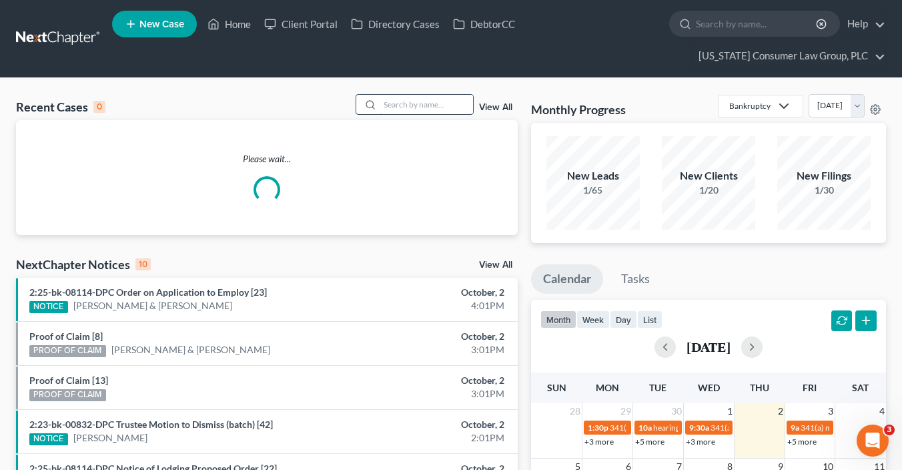
click at [406, 99] on input "search" at bounding box center [426, 104] width 93 height 19
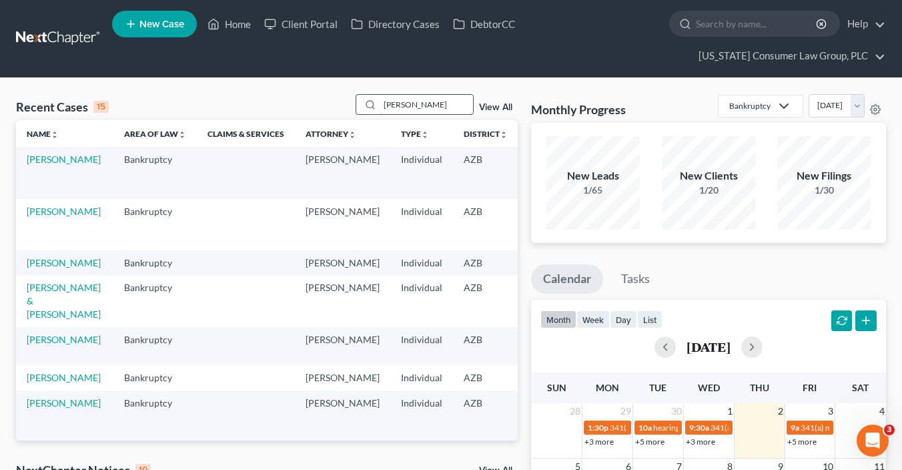
type input "jacobson"
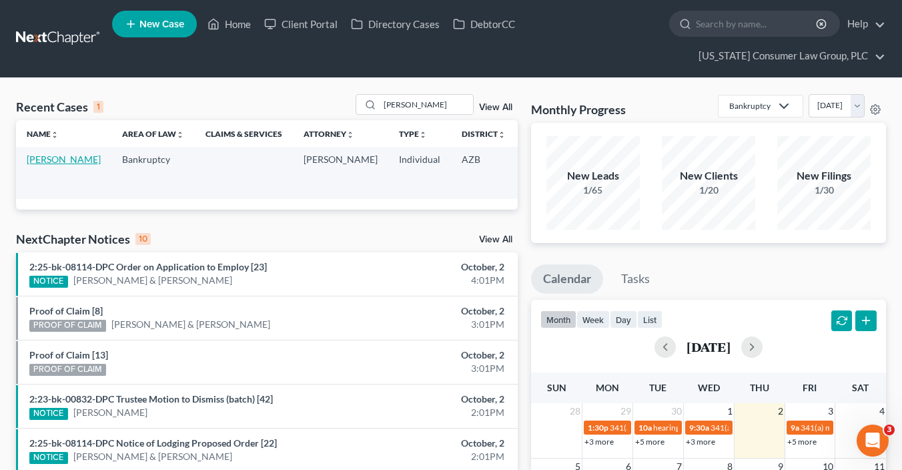
click at [53, 165] on link "Jacobson, Donald" at bounding box center [64, 158] width 74 height 11
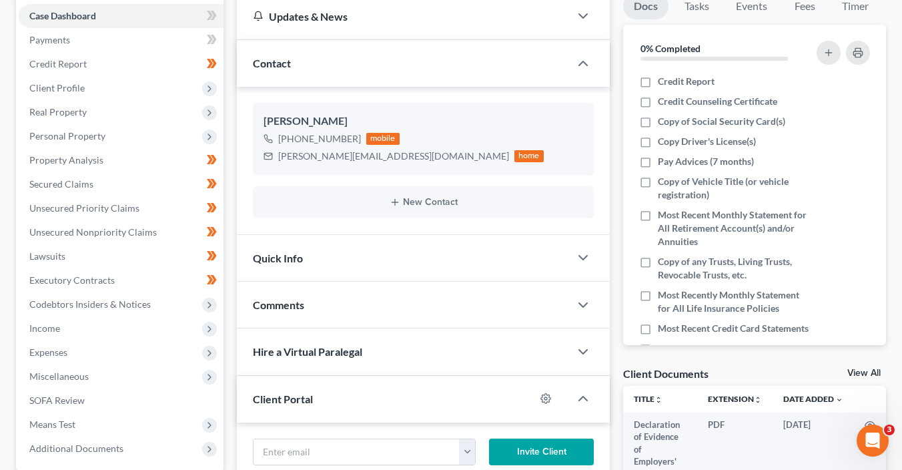
scroll to position [182, 0]
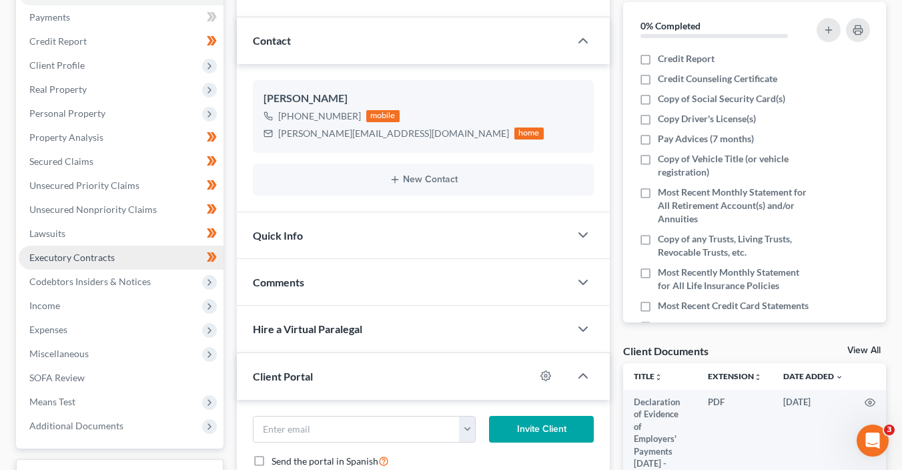
click at [65, 255] on span "Executory Contracts" at bounding box center [71, 257] width 85 height 11
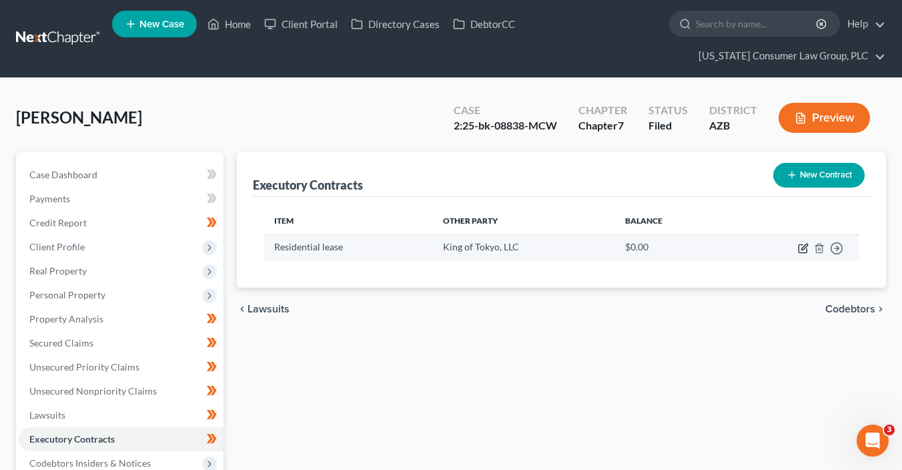
click at [800, 249] on icon "button" at bounding box center [803, 248] width 11 height 11
select select "3"
select select "0"
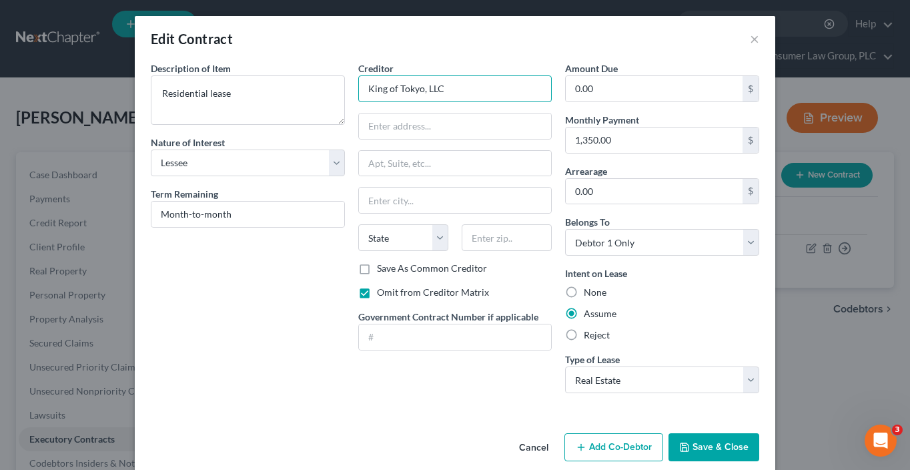
click at [450, 88] on input "King of Tokyo, LLC" at bounding box center [455, 88] width 194 height 27
paste input "Gigazaur"
type input "Gigazaur LLC"
click at [727, 438] on button "Save & Close" at bounding box center [714, 447] width 91 height 28
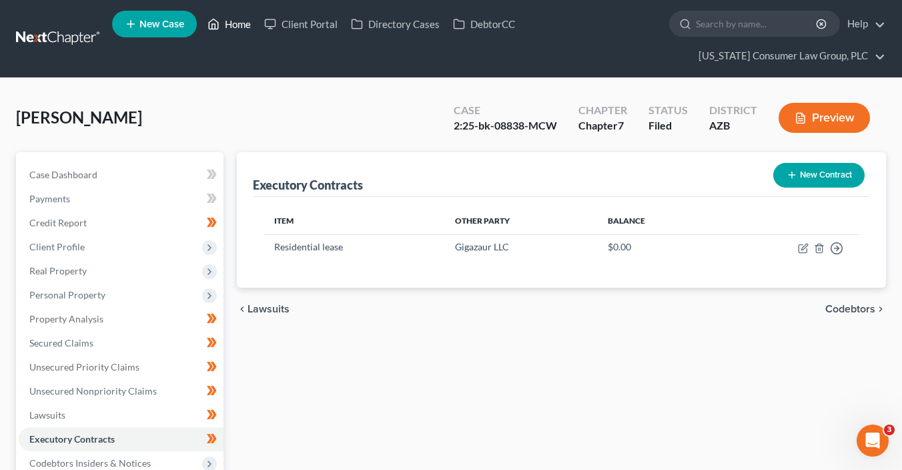
click at [222, 27] on link "Home" at bounding box center [229, 24] width 57 height 24
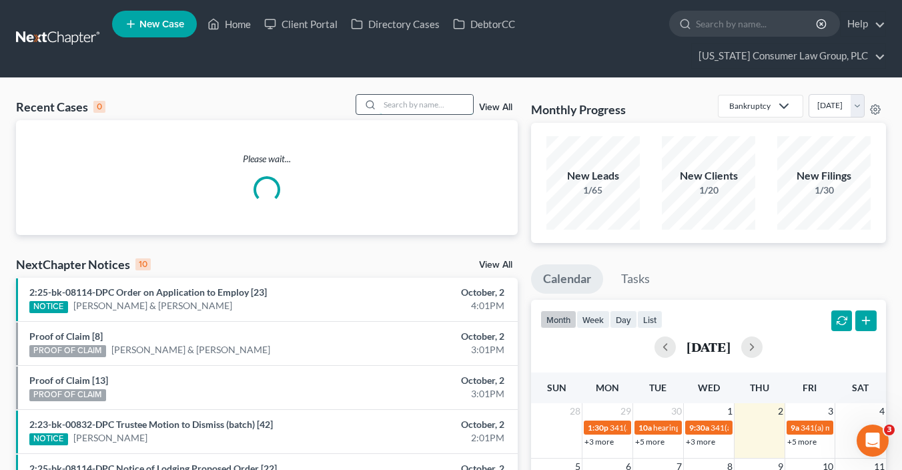
click at [434, 98] on input "search" at bounding box center [426, 104] width 93 height 19
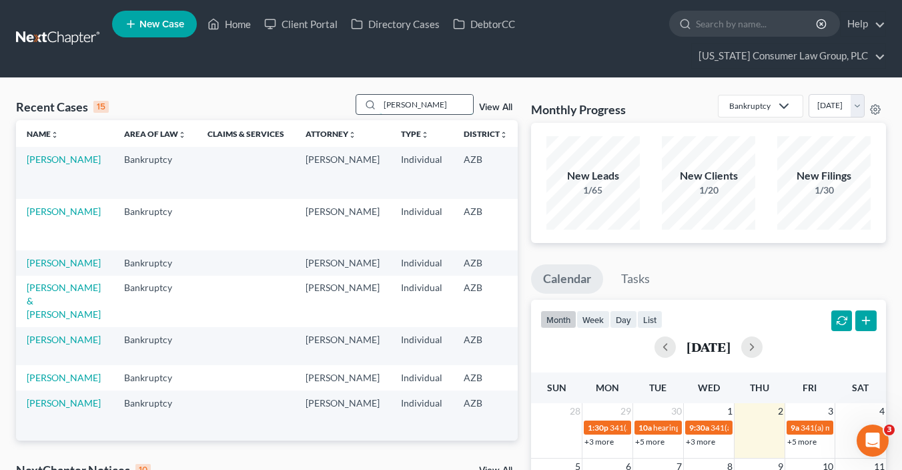
type input "Wentzel"
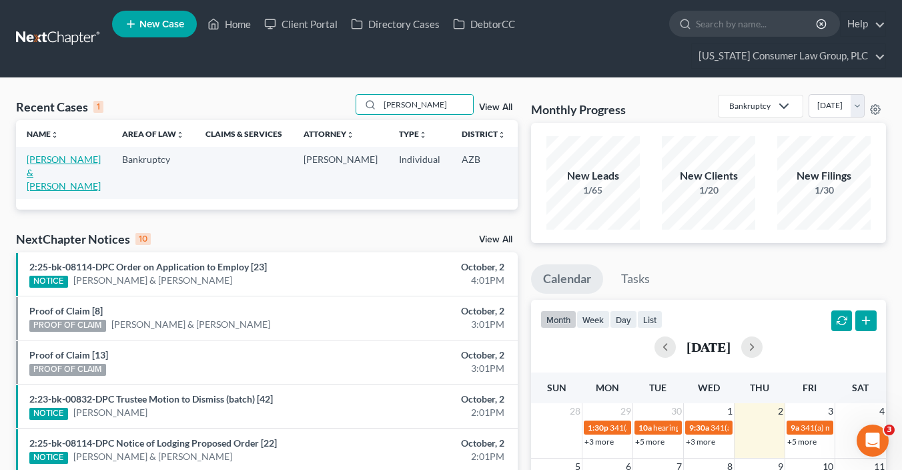
click at [53, 176] on link "[PERSON_NAME] & [PERSON_NAME]" at bounding box center [64, 172] width 74 height 38
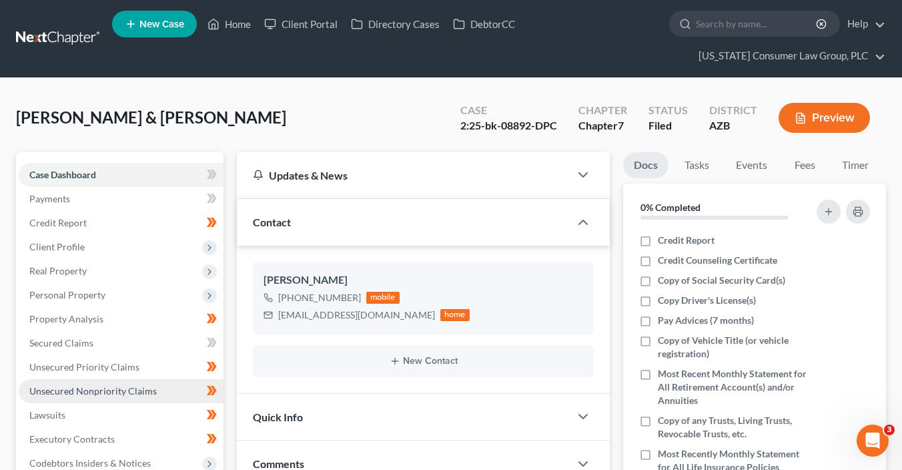
click at [148, 383] on link "Unsecured Nonpriority Claims" at bounding box center [121, 391] width 205 height 24
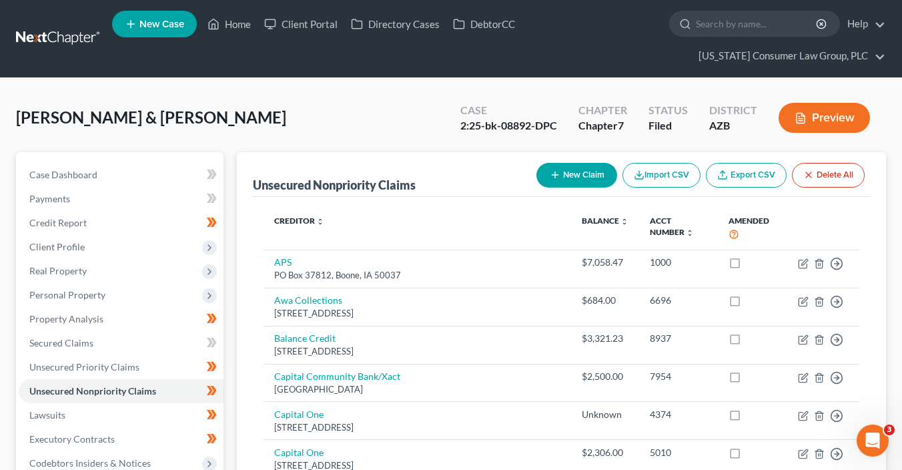
click at [636, 179] on icon "button" at bounding box center [639, 175] width 11 height 11
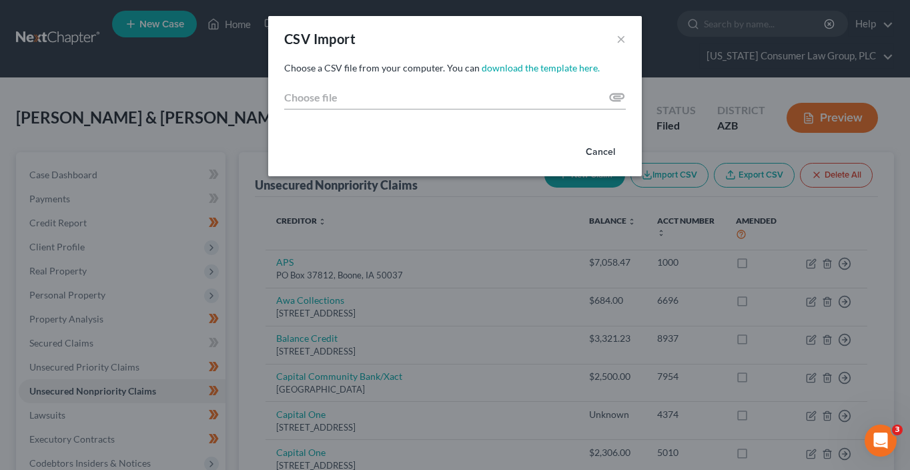
click at [598, 155] on button "Cancel" at bounding box center [600, 152] width 51 height 27
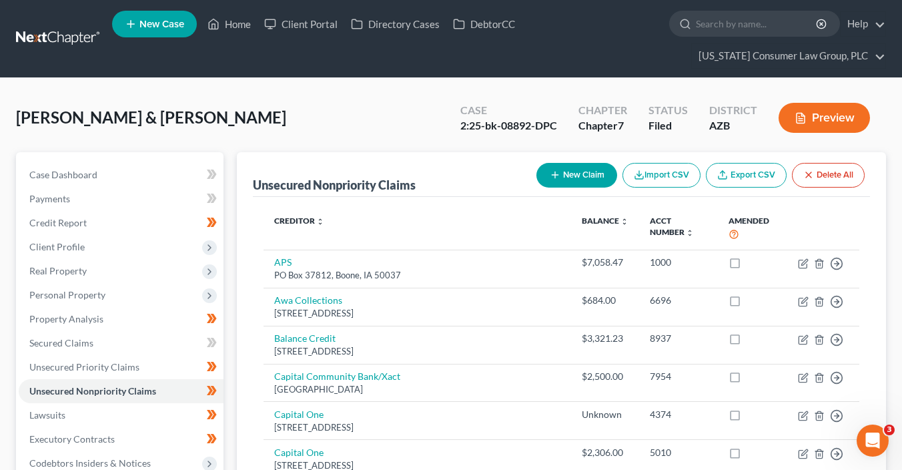
click at [574, 178] on button "New Claim" at bounding box center [577, 175] width 81 height 25
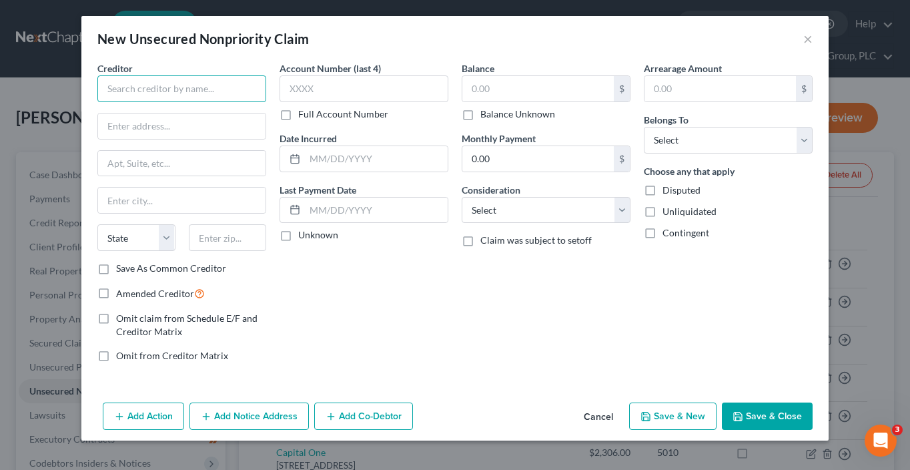
click at [131, 79] on input "text" at bounding box center [181, 88] width 169 height 27
click at [133, 85] on input "text" at bounding box center [181, 88] width 169 height 27
type input "Robert J. Treon, DDS, PLLC"
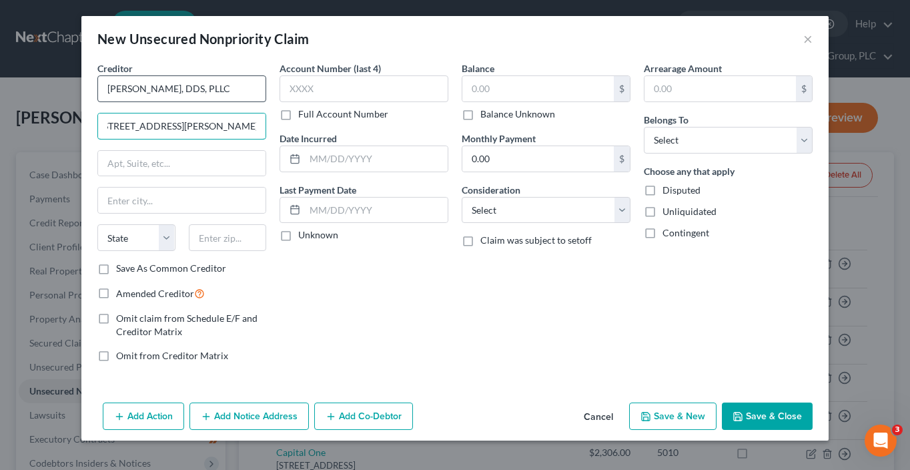
type input "2200 W. Bethany Home Road, Suite 10"
type input "85015"
type input "Phoenix"
select select "3"
click at [121, 262] on input "Save As Common Creditor" at bounding box center [125, 266] width 9 height 9
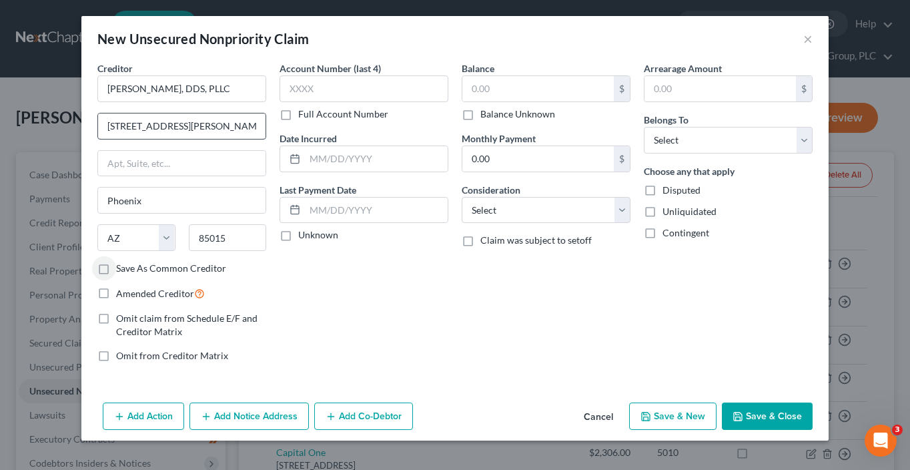
checkbox input "true"
click at [532, 79] on input "text" at bounding box center [537, 88] width 151 height 25
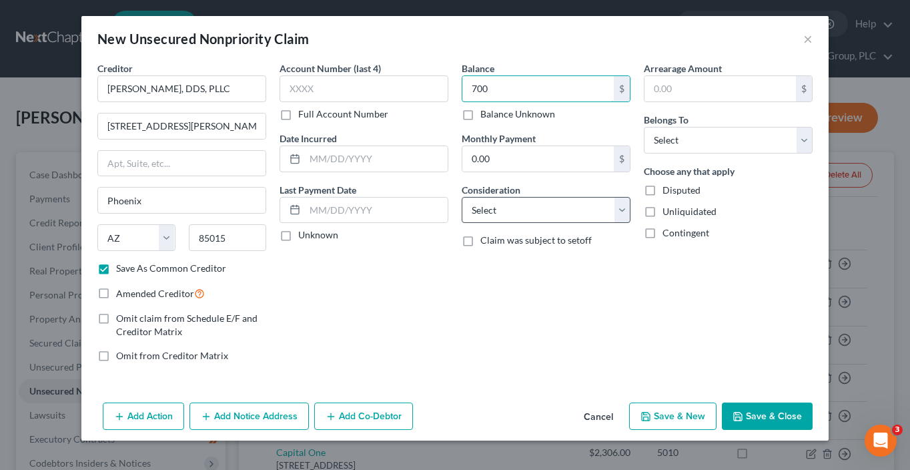
type input "700"
click at [527, 214] on select "Select Cable / Satellite Services Collection Agency Credit Card Debt Debt Couns…" at bounding box center [546, 210] width 169 height 27
select select "9"
click at [462, 197] on select "Select Cable / Satellite Services Collection Agency Credit Card Debt Debt Couns…" at bounding box center [546, 210] width 169 height 27
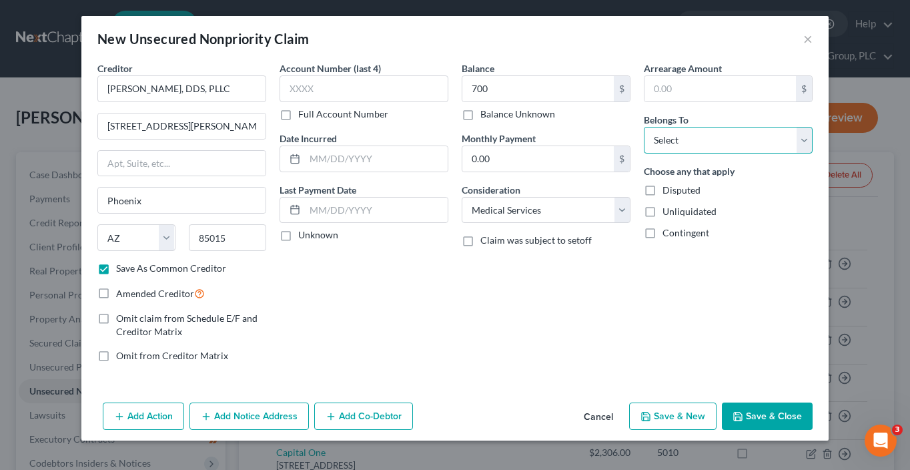
click at [663, 146] on select "Select Debtor 1 Only Debtor 2 Only Debtor 1 And Debtor 2 Only At Least One Of T…" at bounding box center [728, 140] width 169 height 27
select select "0"
click at [644, 127] on select "Select Debtor 1 Only Debtor 2 Only Debtor 1 And Debtor 2 Only At Least One Of T…" at bounding box center [728, 140] width 169 height 27
click at [769, 418] on button "Save & Close" at bounding box center [767, 416] width 91 height 28
checkbox input "false"
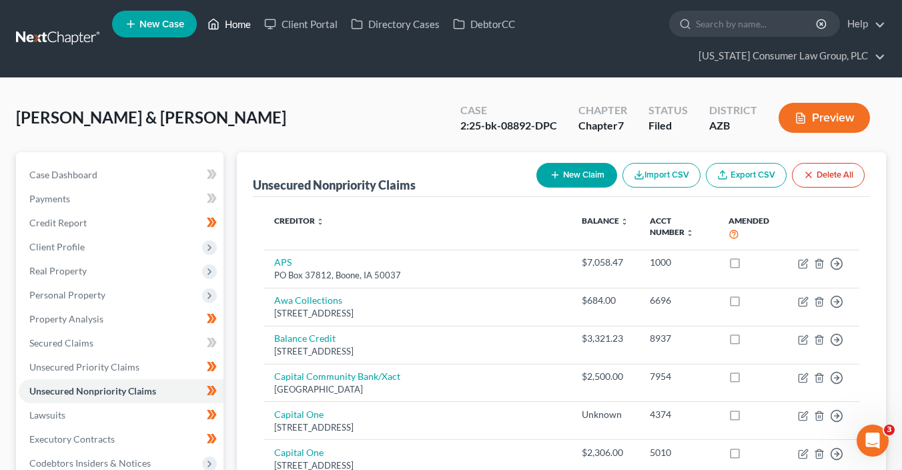
click at [224, 21] on link "Home" at bounding box center [229, 24] width 57 height 24
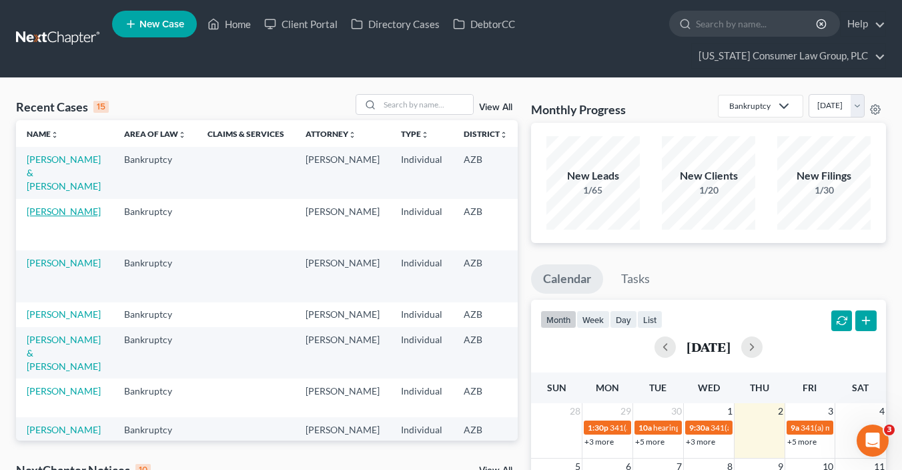
click at [49, 217] on link "[PERSON_NAME]" at bounding box center [64, 211] width 74 height 11
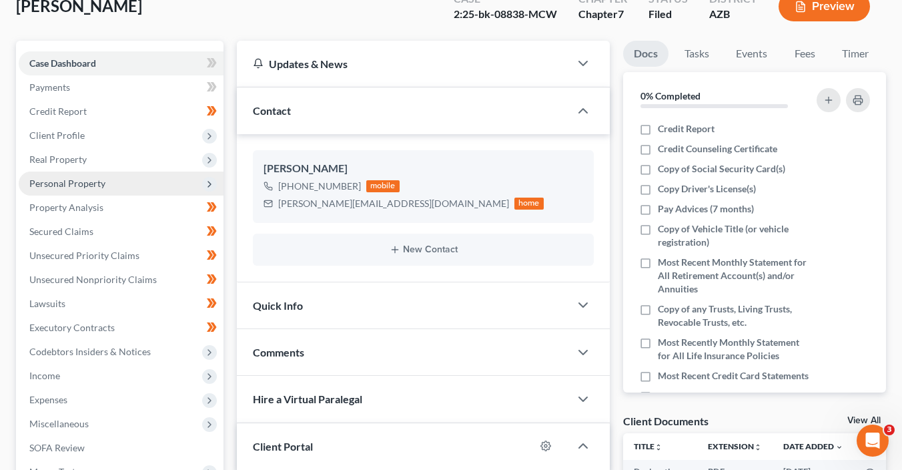
scroll to position [119, 0]
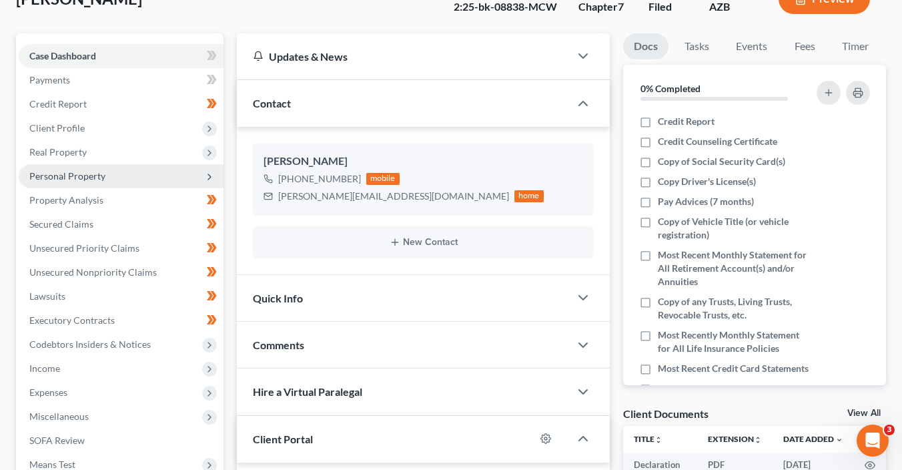
click at [91, 172] on span "Personal Property" at bounding box center [67, 175] width 76 height 11
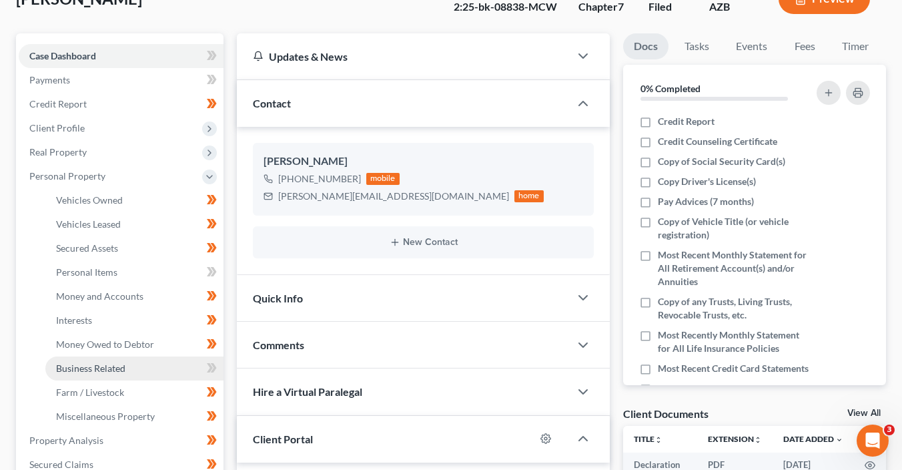
click at [108, 360] on link "Business Related" at bounding box center [134, 368] width 178 height 24
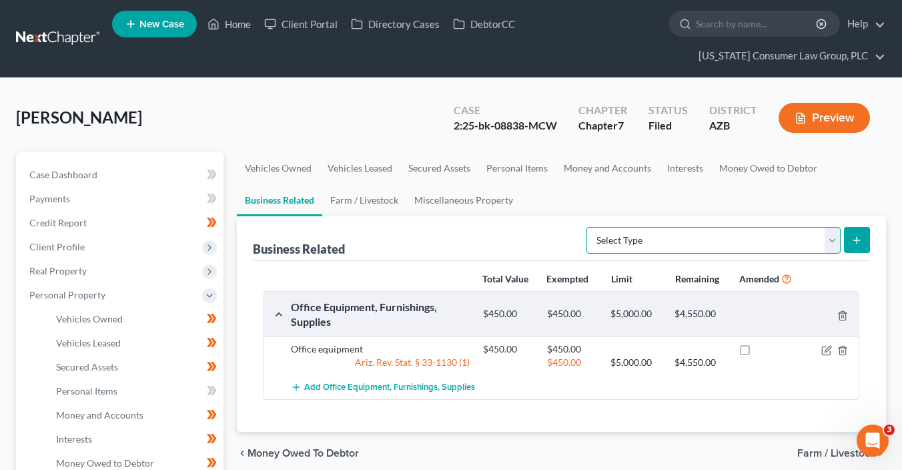
click at [660, 234] on select "Select Type Customer Lists (A/B: 43) Franchises (A/B: 27) Inventory (A/B: 41) L…" at bounding box center [714, 240] width 254 height 27
select select "other_business_related_property_not_listed"
click at [588, 227] on select "Select Type Customer Lists (A/B: 43) Franchises (A/B: 27) Inventory (A/B: 41) L…" at bounding box center [714, 240] width 254 height 27
click at [836, 132] on div "Preview" at bounding box center [827, 118] width 118 height 39
click at [804, 105] on button "Preview" at bounding box center [824, 118] width 91 height 30
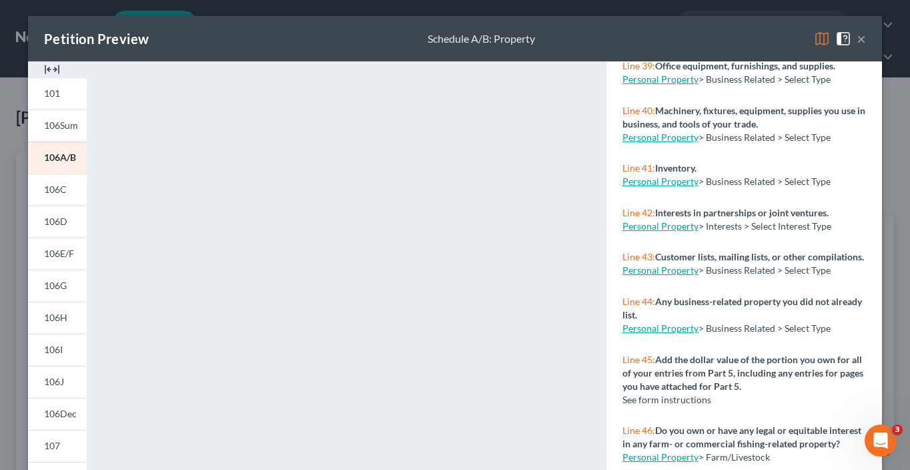
scroll to position [3027, 0]
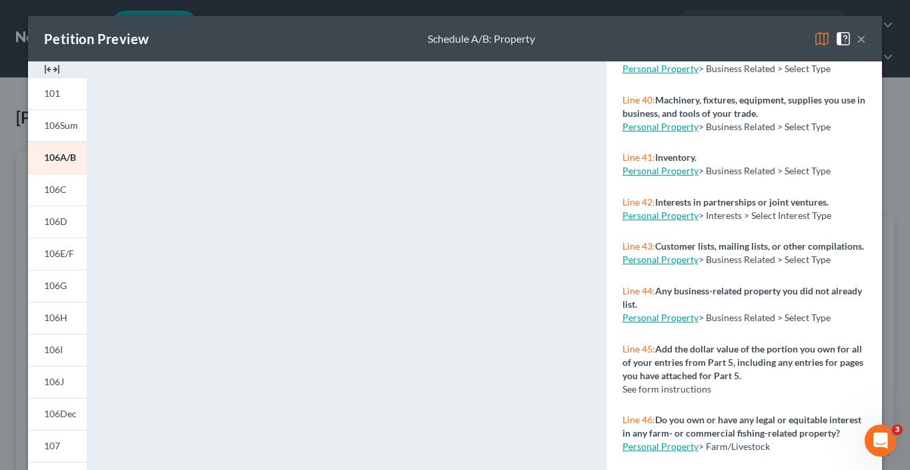
click at [651, 265] on link "Personal Property" at bounding box center [661, 259] width 76 height 11
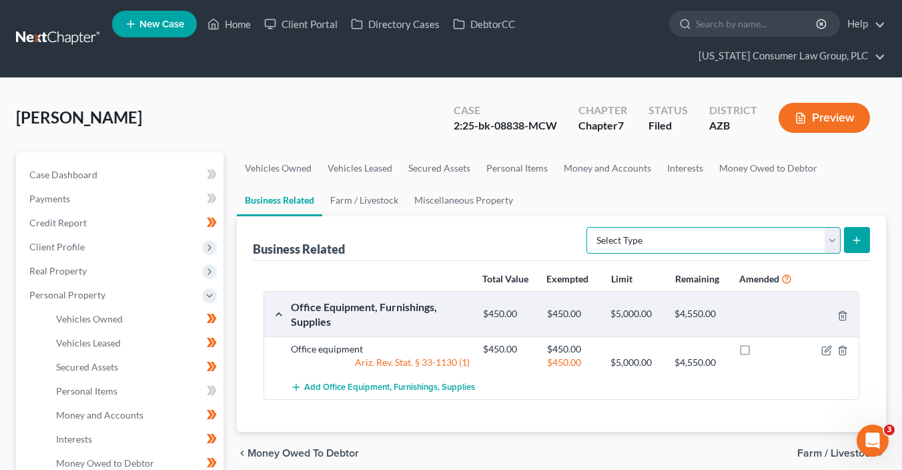
click at [691, 242] on select "Select Type Customer Lists (A/B: 43) Franchises (A/B: 27) Inventory (A/B: 41) L…" at bounding box center [714, 240] width 254 height 27
select select "customer_list"
click at [588, 227] on select "Select Type Customer Lists (A/B: 43) Franchises (A/B: 27) Inventory (A/B: 41) L…" at bounding box center [714, 240] width 254 height 27
click at [866, 240] on button "submit" at bounding box center [857, 240] width 26 height 26
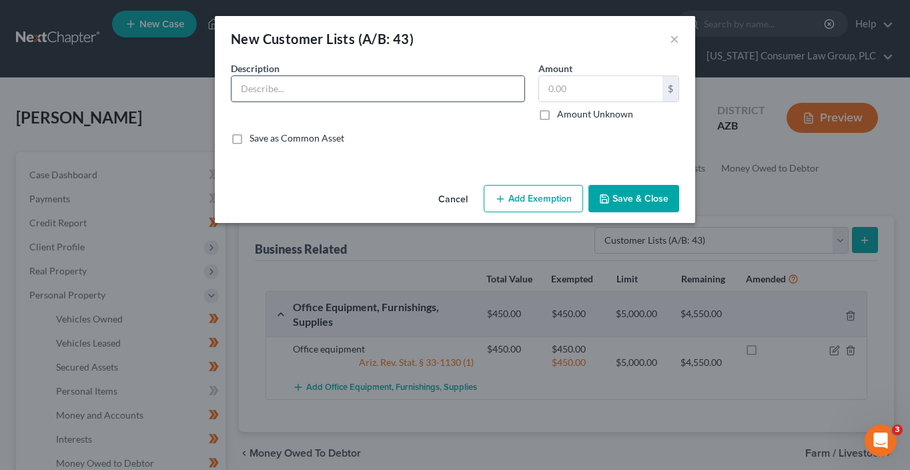
click at [414, 93] on input "text" at bounding box center [378, 88] width 293 height 25
click at [408, 89] on input "text" at bounding box center [378, 88] width 293 height 25
type input "P"
type input "Potential Customer Mailing List"
click at [621, 114] on label "Amount Unknown" at bounding box center [595, 113] width 76 height 13
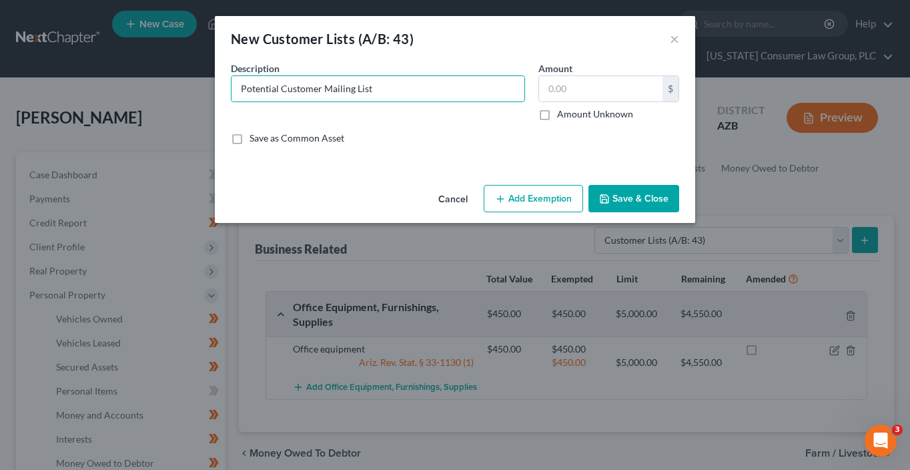
click at [571, 114] on input "Amount Unknown" at bounding box center [567, 111] width 9 height 9
checkbox input "true"
type input "0.00"
click at [390, 87] on input "Potential Customer Mailing List" at bounding box center [378, 88] width 293 height 25
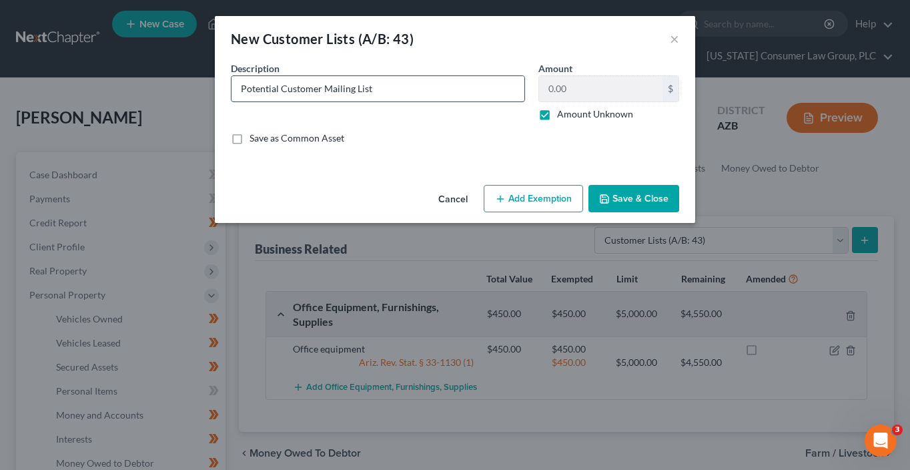
paste input "“Potential customer mailing list / leads list (intangible business asset), valu…"
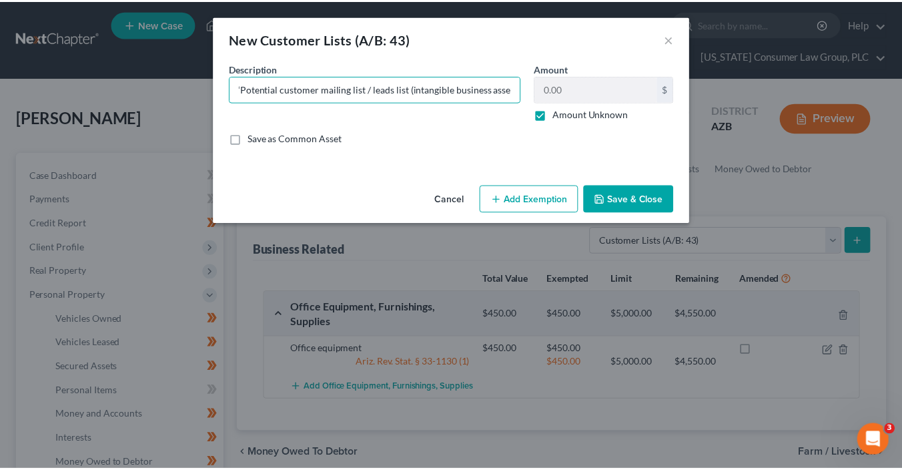
scroll to position [0, 0]
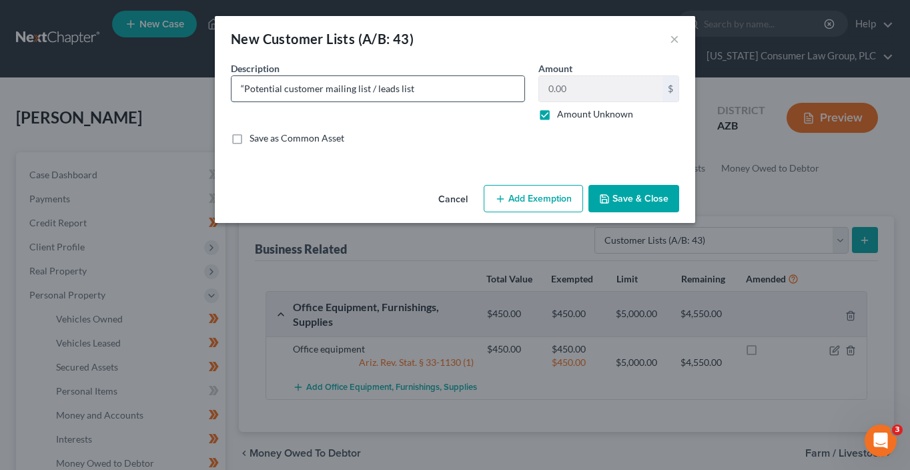
click at [244, 88] on input "“Potential customer mailing list / leads list" at bounding box center [378, 88] width 293 height 25
type input "Potential customer mailing list / leads list"
click at [621, 190] on button "Save & Close" at bounding box center [634, 199] width 91 height 28
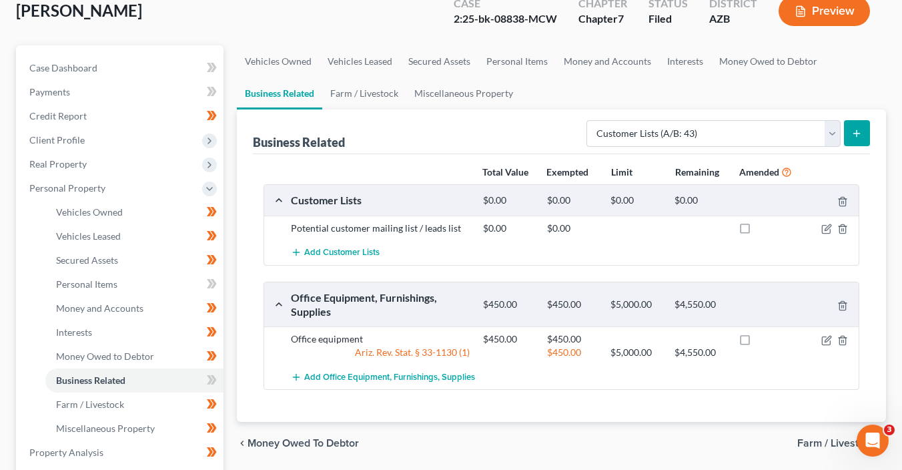
scroll to position [146, 0]
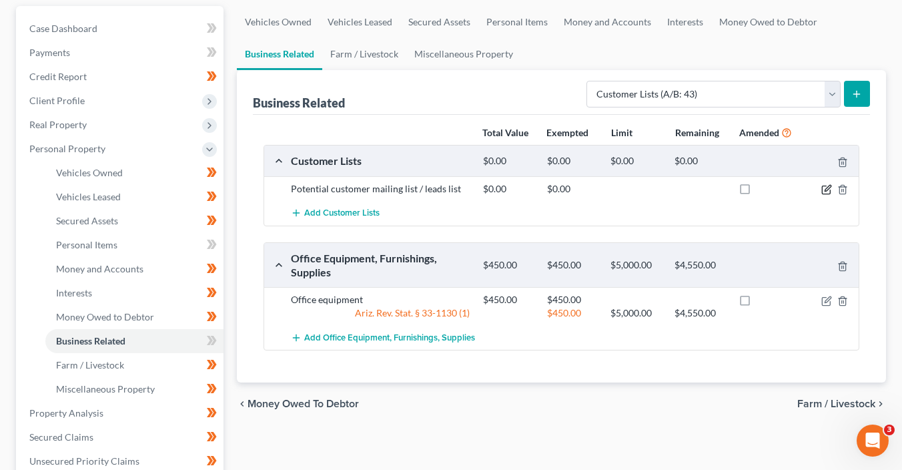
click at [826, 189] on icon "button" at bounding box center [828, 188] width 6 height 6
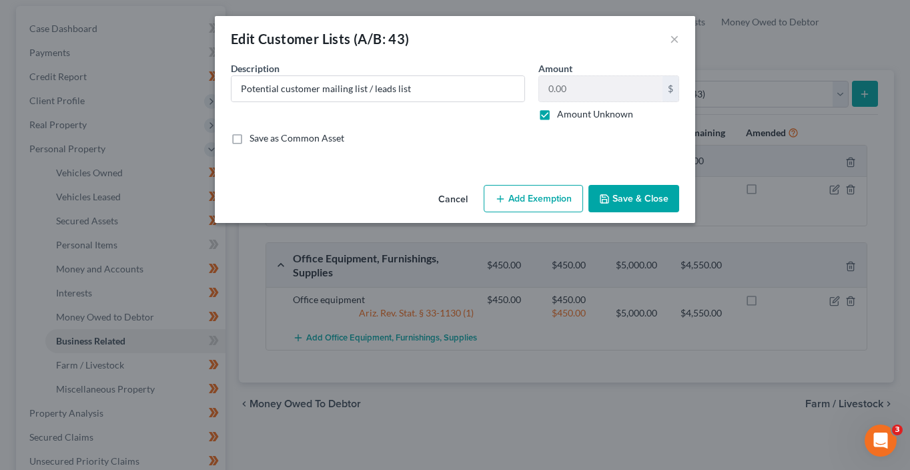
click at [553, 194] on button "Add Exemption" at bounding box center [533, 199] width 99 height 28
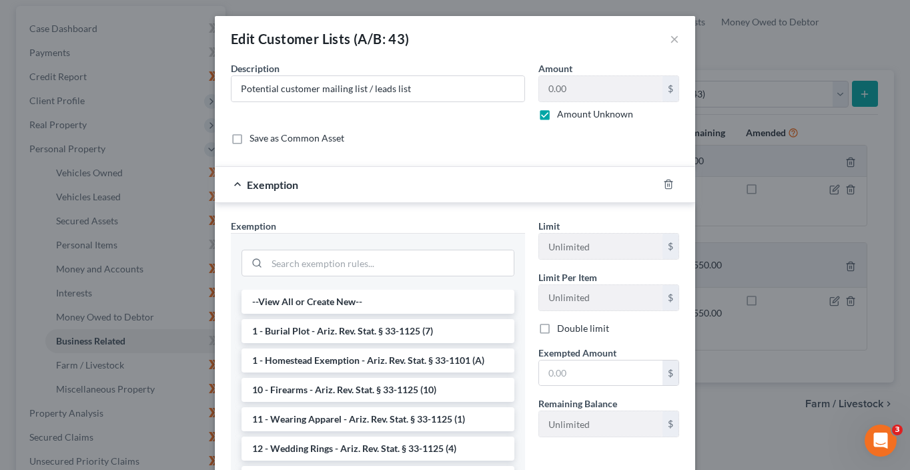
click at [666, 178] on div at bounding box center [676, 184] width 37 height 21
click at [668, 185] on line "button" at bounding box center [668, 185] width 0 height 3
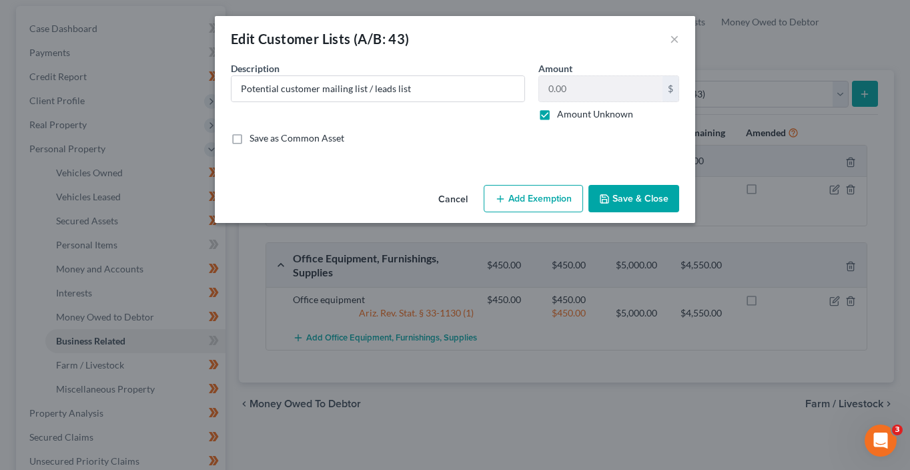
click at [651, 198] on button "Save & Close" at bounding box center [634, 199] width 91 height 28
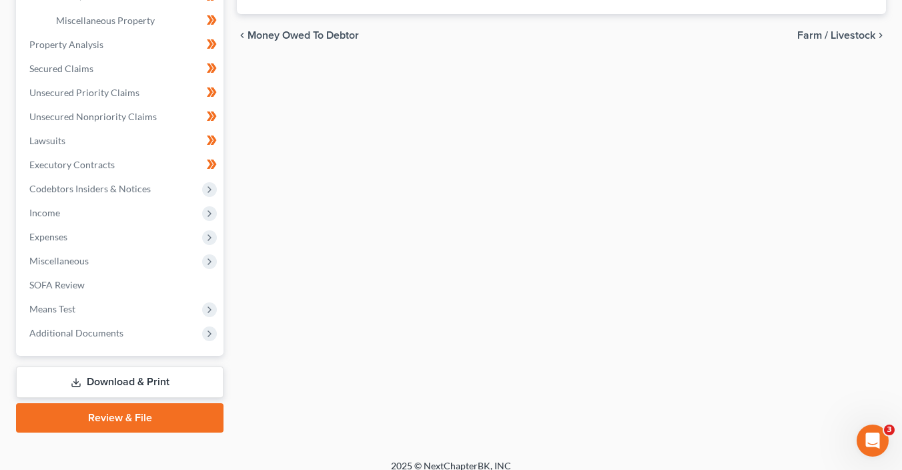
scroll to position [526, 0]
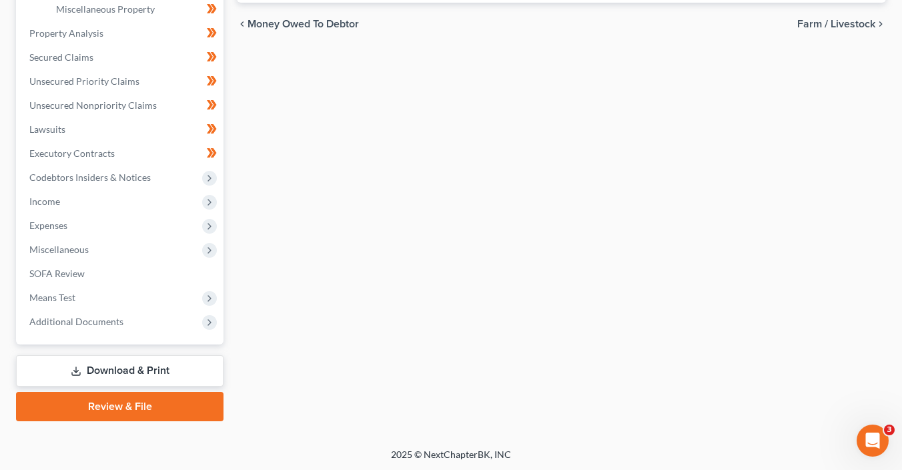
click at [157, 371] on link "Download & Print" at bounding box center [120, 370] width 208 height 31
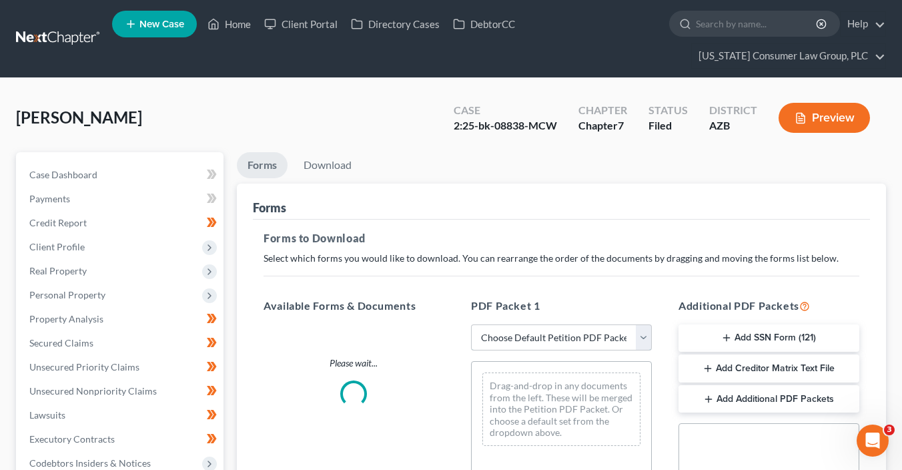
click at [555, 337] on select "Choose Default Petition PDF Packet Complete Bankruptcy Petition (all forms and …" at bounding box center [561, 337] width 181 height 27
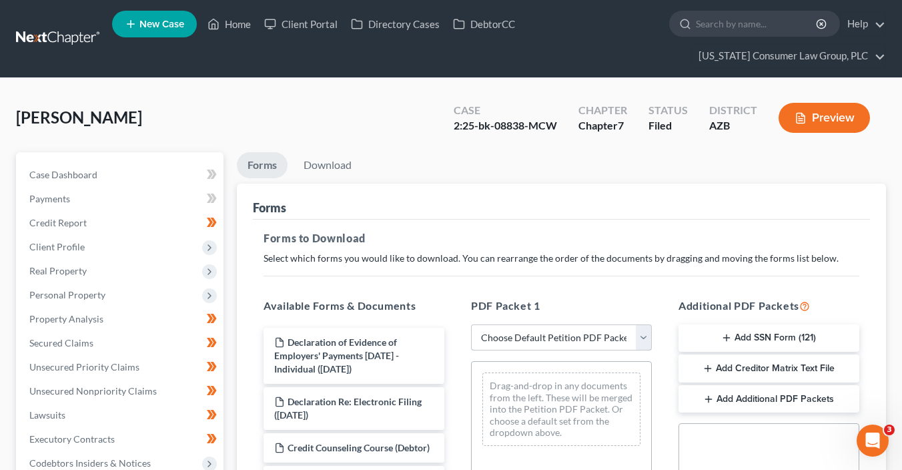
select select "6"
click at [471, 324] on select "Choose Default Petition PDF Packet Complete Bankruptcy Petition (all forms and …" at bounding box center [561, 337] width 181 height 27
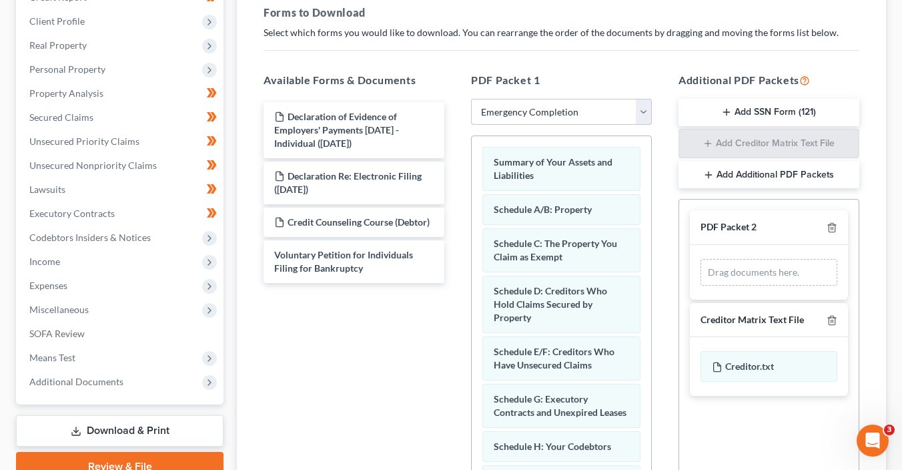
scroll to position [267, 0]
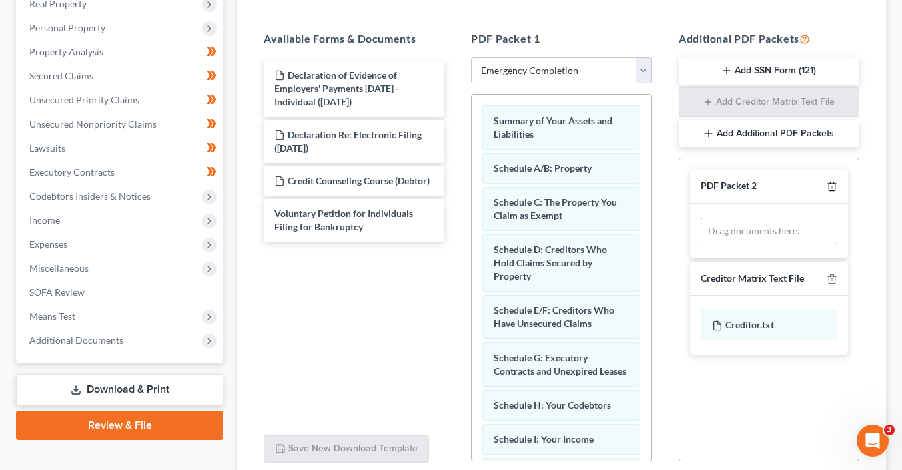
click at [835, 182] on icon "button" at bounding box center [832, 186] width 6 height 9
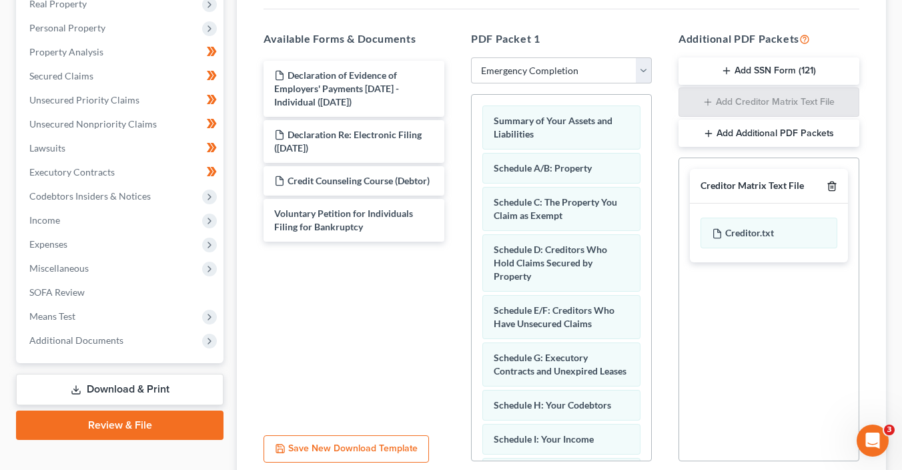
click at [835, 182] on icon "button" at bounding box center [832, 186] width 6 height 9
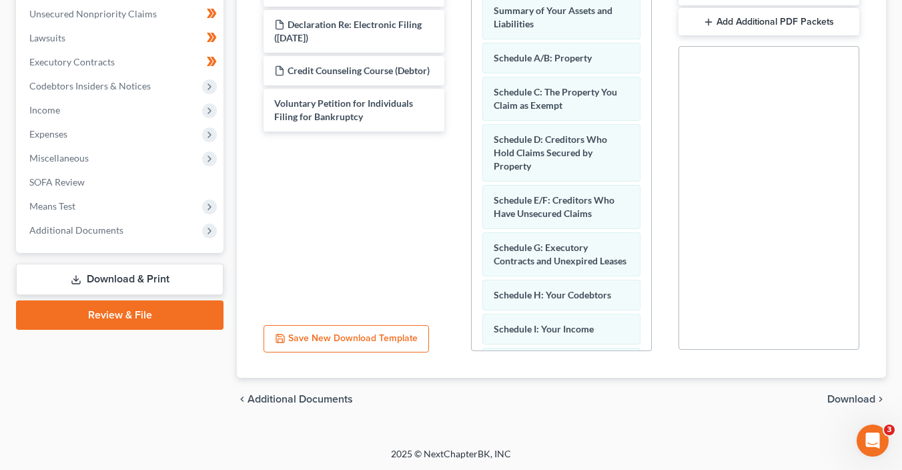
click at [866, 400] on span "Download" at bounding box center [852, 399] width 48 height 11
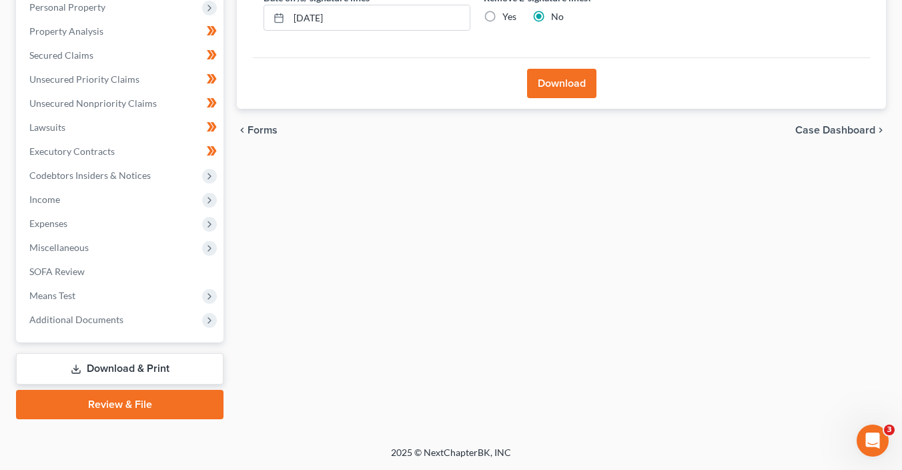
scroll to position [286, 0]
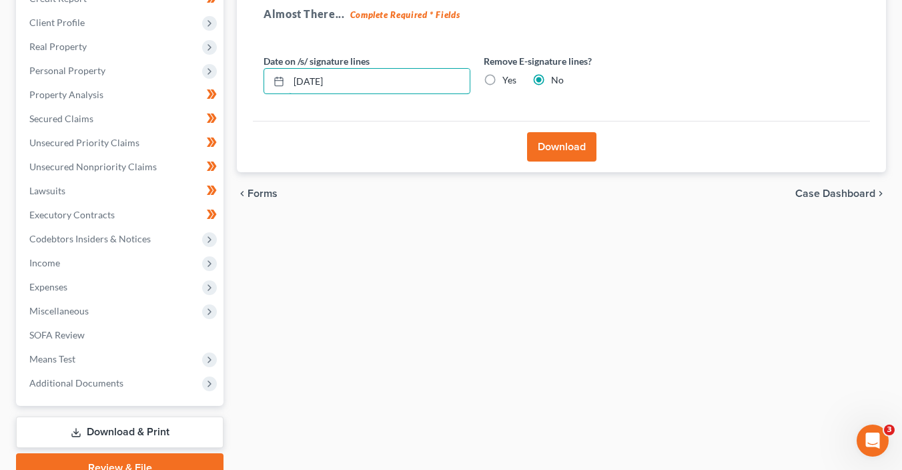
drag, startPoint x: 358, startPoint y: 17, endPoint x: 218, endPoint y: -3, distance: 141.6
click at [218, 0] on html "Home New Case Client Portal Directory Cases DebtorCC Arizona Consumer Law Group…" at bounding box center [451, 154] width 902 height 757
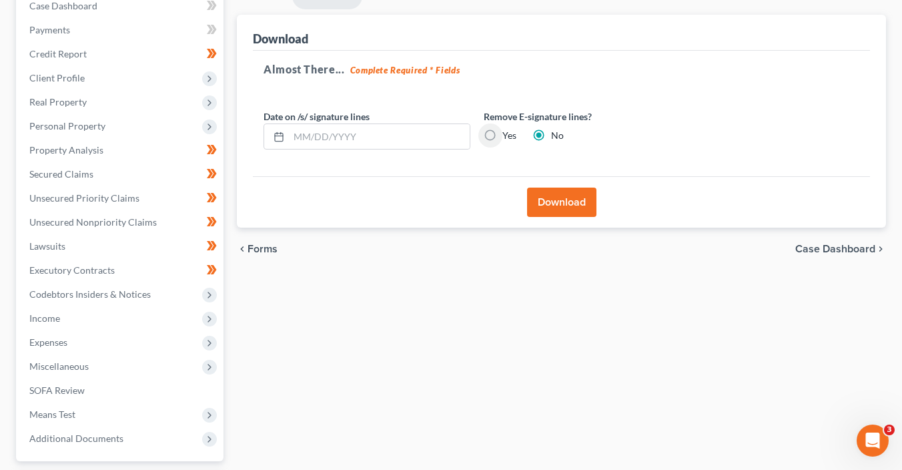
click at [508, 129] on input "Yes" at bounding box center [512, 133] width 9 height 9
radio input "true"
radio input "false"
click at [583, 198] on button "Download" at bounding box center [561, 202] width 69 height 29
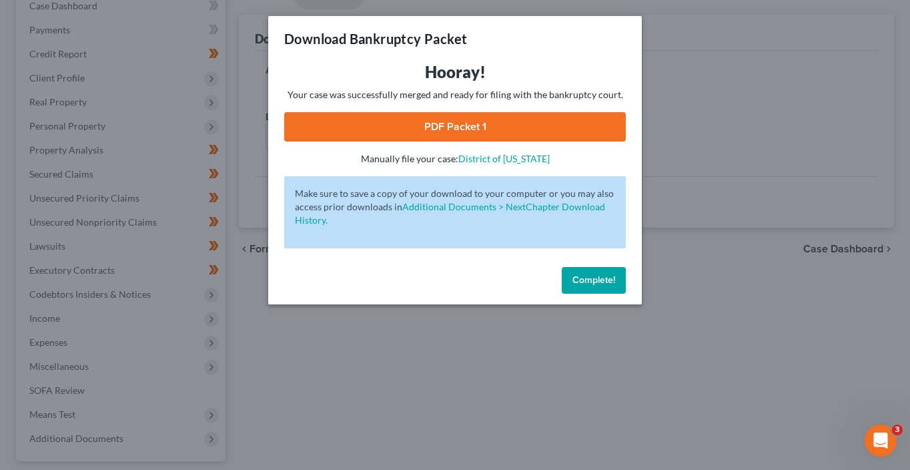
click at [523, 129] on link "PDF Packet 1" at bounding box center [455, 126] width 342 height 29
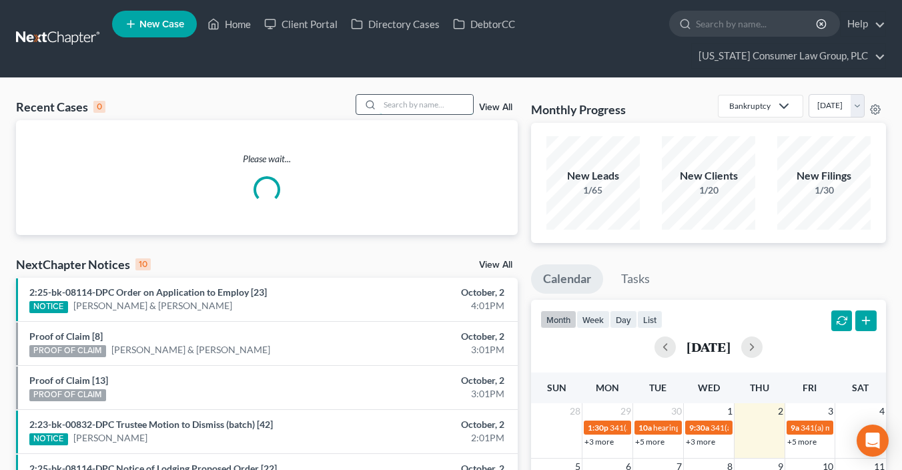
click at [404, 106] on input "search" at bounding box center [426, 104] width 93 height 19
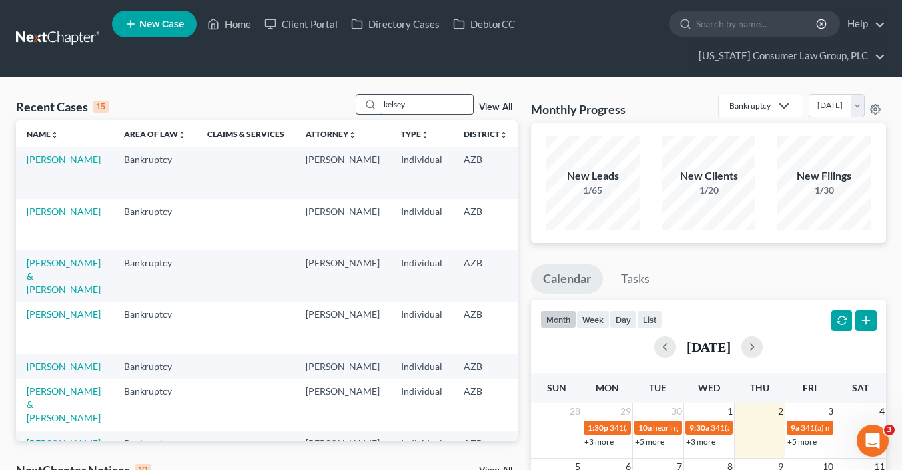
type input "kelsey"
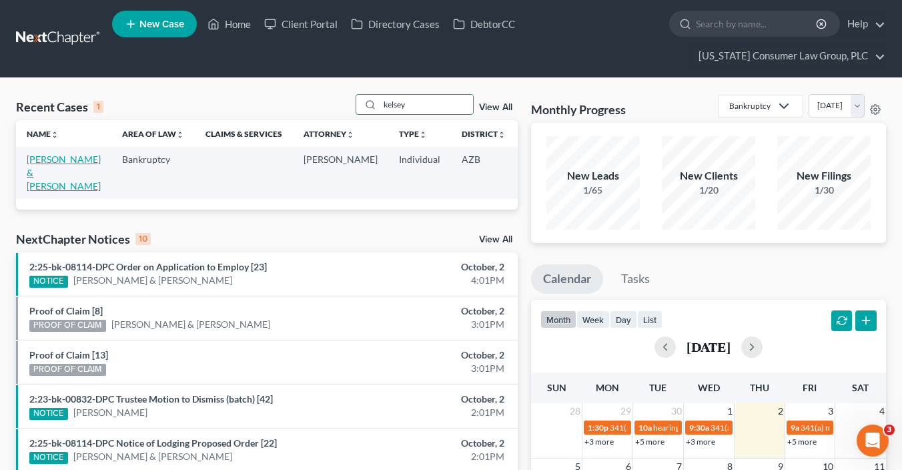
click at [50, 192] on link "[PERSON_NAME] & [PERSON_NAME]" at bounding box center [64, 172] width 74 height 38
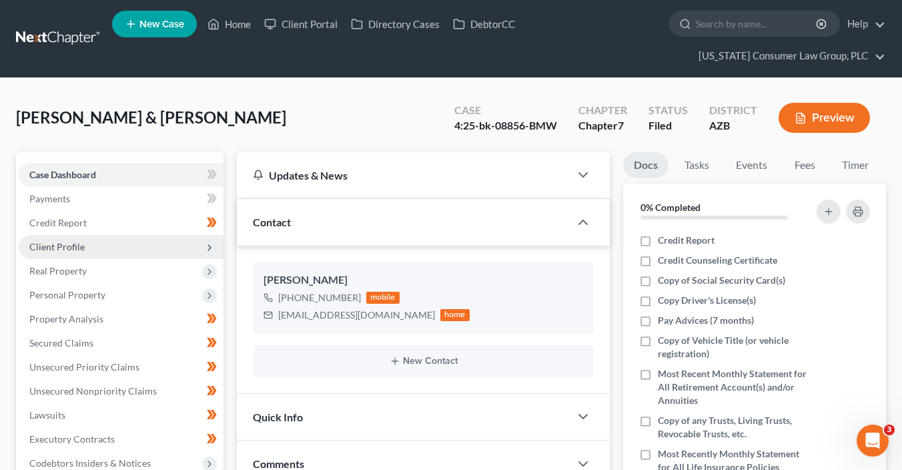
click at [73, 248] on span "Client Profile" at bounding box center [56, 246] width 55 height 11
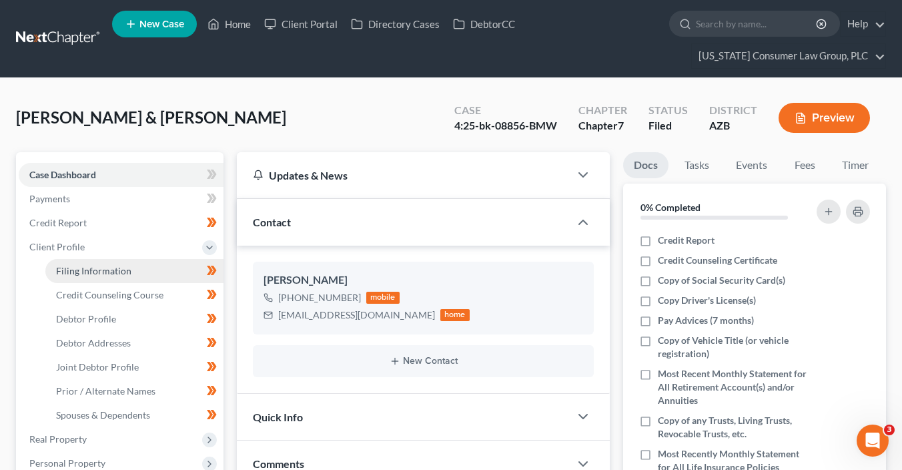
click at [112, 259] on link "Filing Information" at bounding box center [134, 271] width 178 height 24
select select "1"
select select "0"
select select "3"
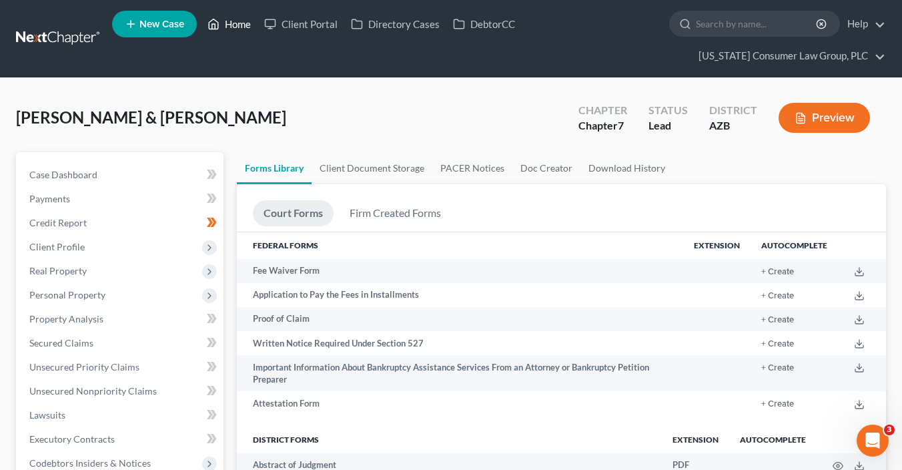
click at [226, 29] on link "Home" at bounding box center [229, 24] width 57 height 24
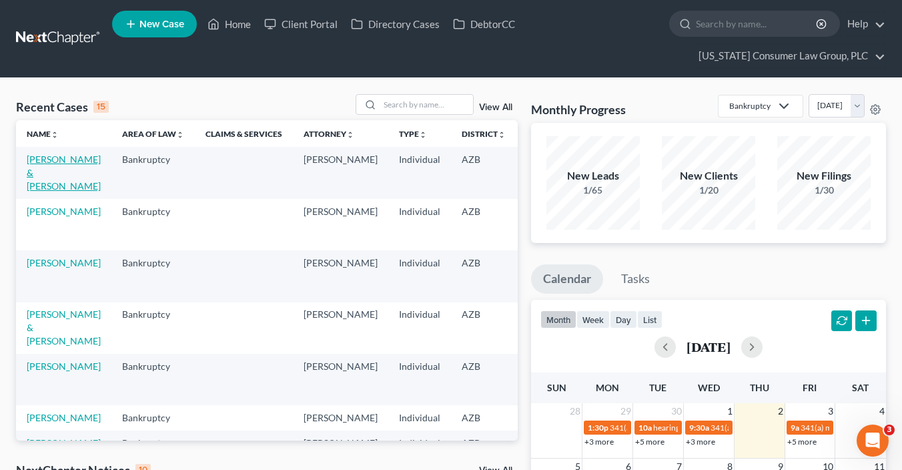
click at [31, 176] on link "[PERSON_NAME] & [PERSON_NAME]" at bounding box center [64, 172] width 74 height 38
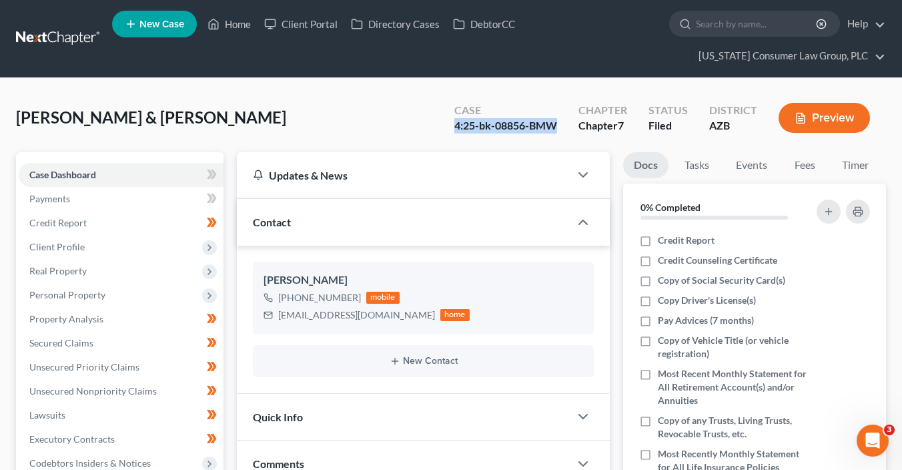
drag, startPoint x: 559, startPoint y: 126, endPoint x: 457, endPoint y: 125, distance: 102.1
click at [457, 125] on div "Case 4:25-bk-08856-BMW" at bounding box center [506, 118] width 124 height 39
copy div "4:25-bk-08856-BMW"
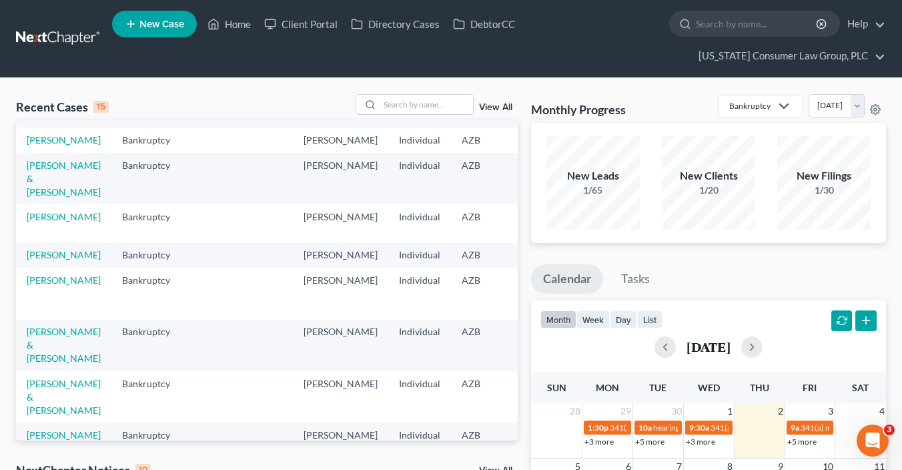
scroll to position [280, 0]
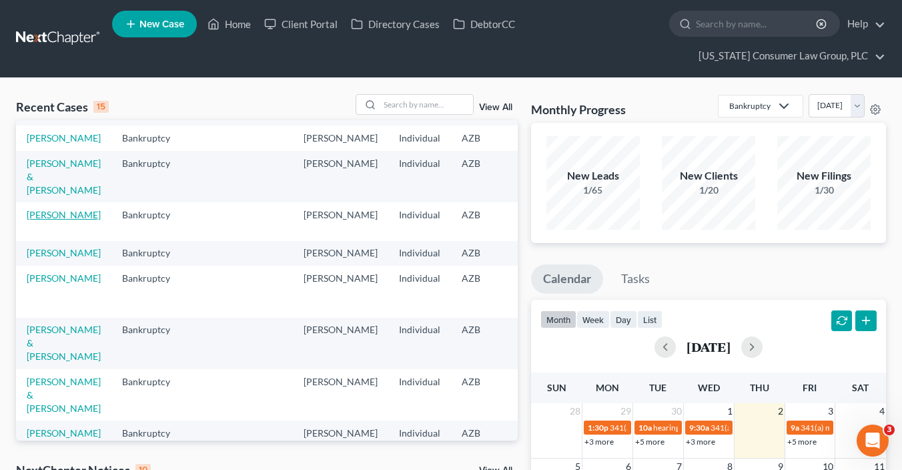
click at [42, 220] on link "[PERSON_NAME]" at bounding box center [64, 214] width 74 height 11
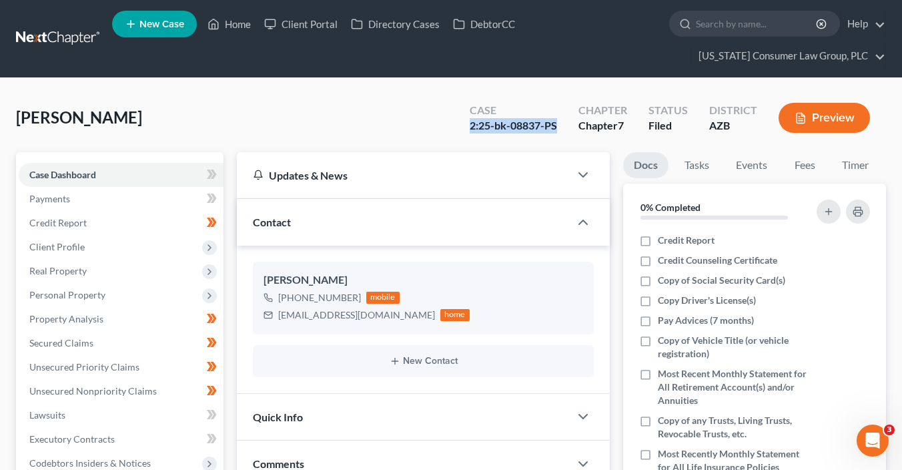
drag, startPoint x: 567, startPoint y: 127, endPoint x: 473, endPoint y: 128, distance: 93.4
click at [473, 128] on div "Case 2:25-bk-08837-PS" at bounding box center [513, 118] width 109 height 39
copy div "2:25-bk-08837-PS"
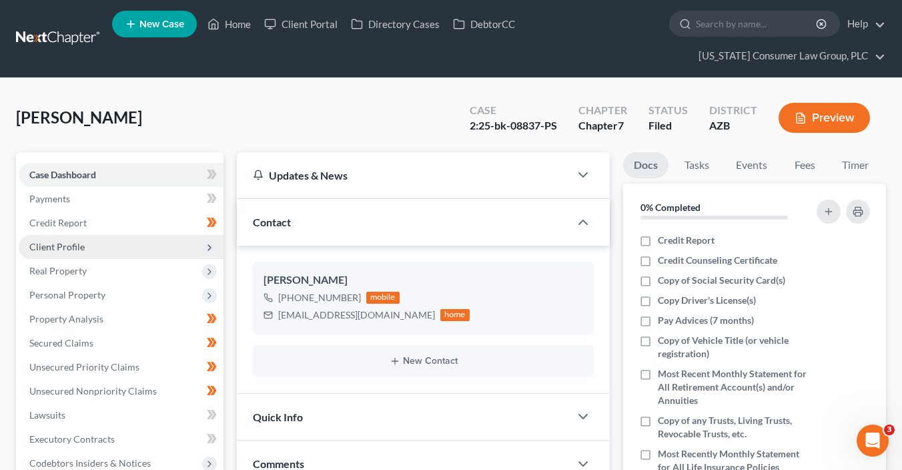
click at [83, 252] on span "Client Profile" at bounding box center [121, 247] width 205 height 24
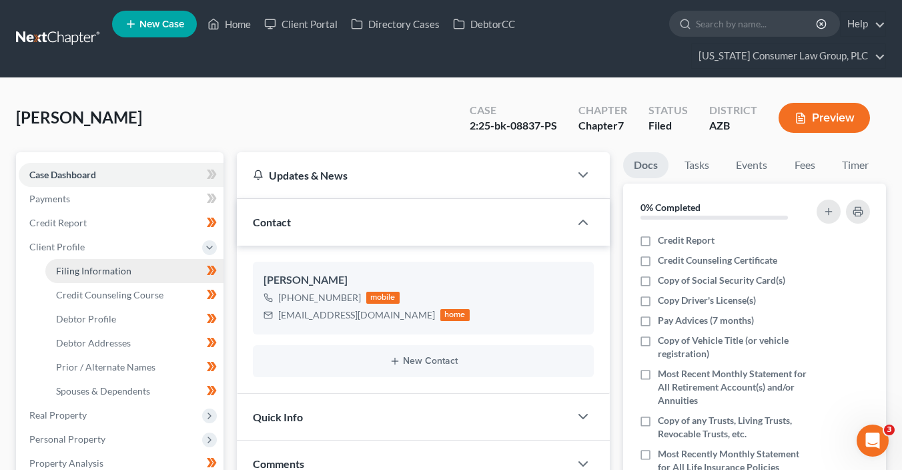
click at [143, 272] on link "Filing Information" at bounding box center [134, 271] width 178 height 24
select select "1"
select select "0"
select select "3"
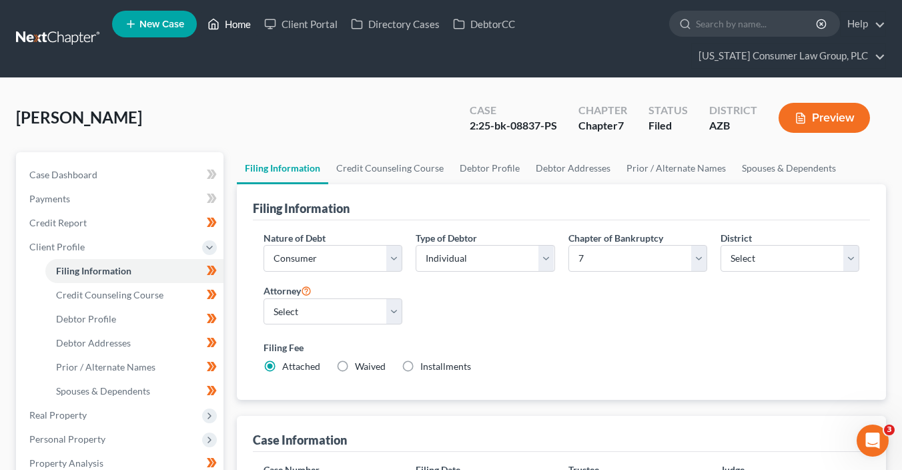
click at [224, 28] on link "Home" at bounding box center [229, 24] width 57 height 24
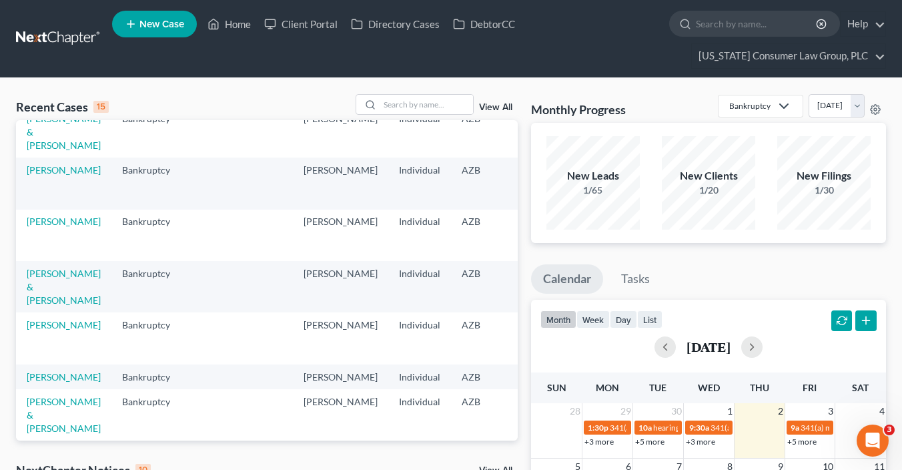
scroll to position [83, 0]
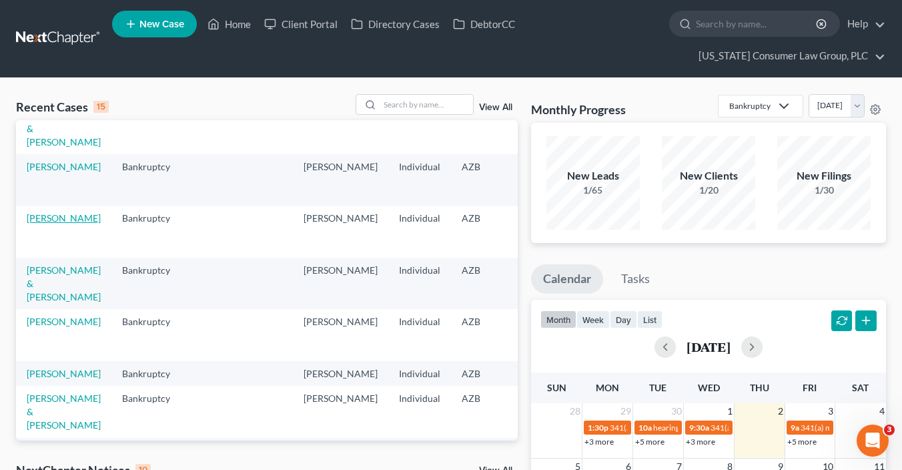
click at [51, 224] on link "[PERSON_NAME]" at bounding box center [64, 217] width 74 height 11
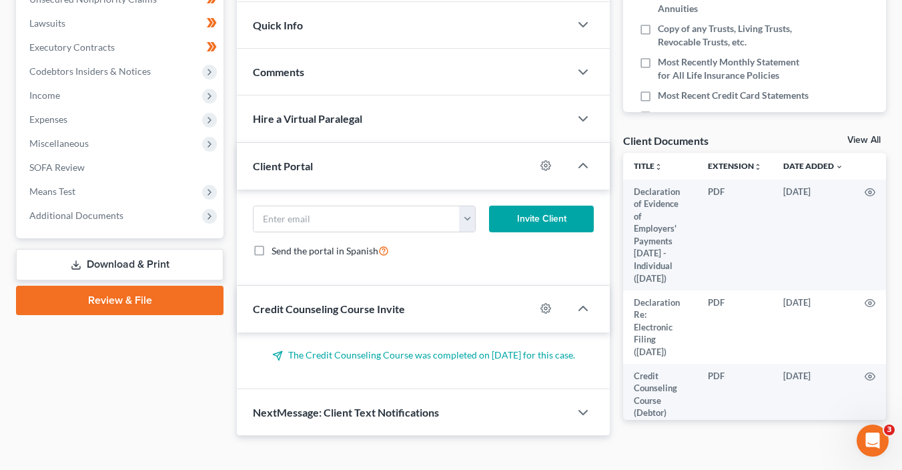
scroll to position [397, 0]
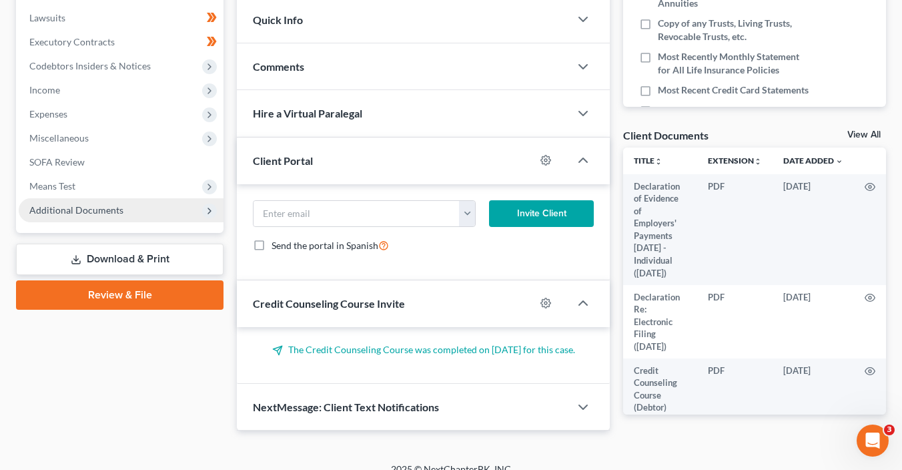
click at [88, 211] on span "Additional Documents" at bounding box center [76, 209] width 94 height 11
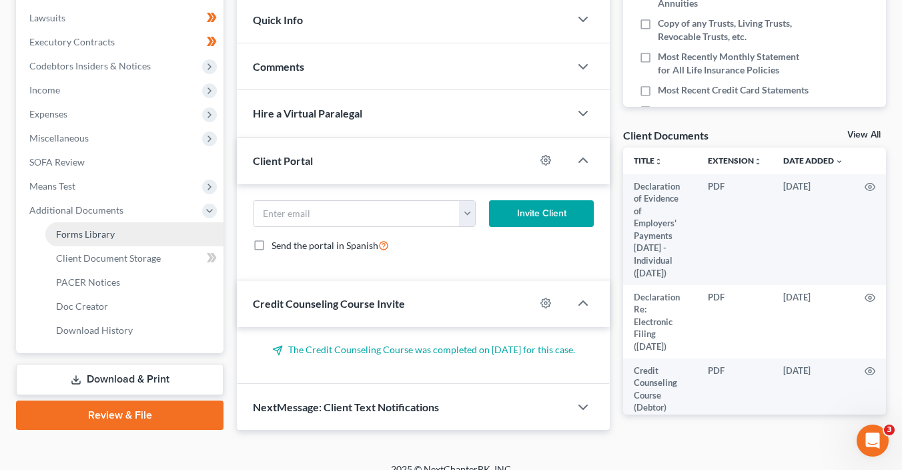
click at [106, 234] on span "Forms Library" at bounding box center [85, 233] width 59 height 11
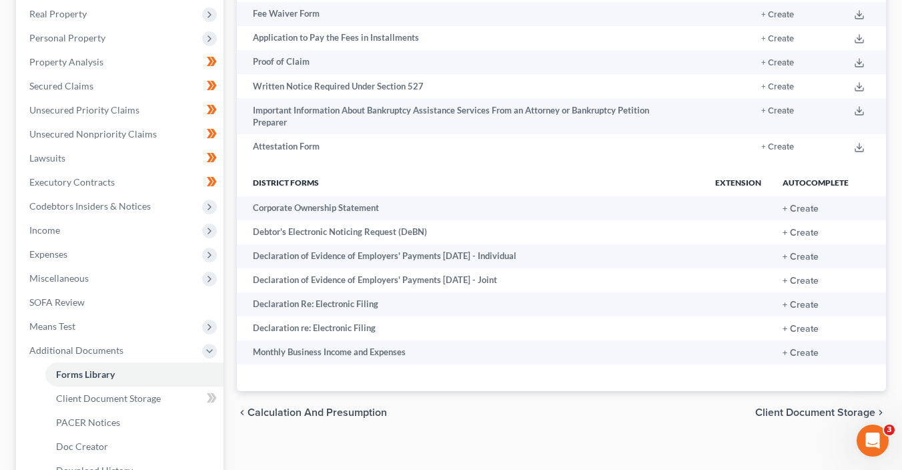
scroll to position [264, 0]
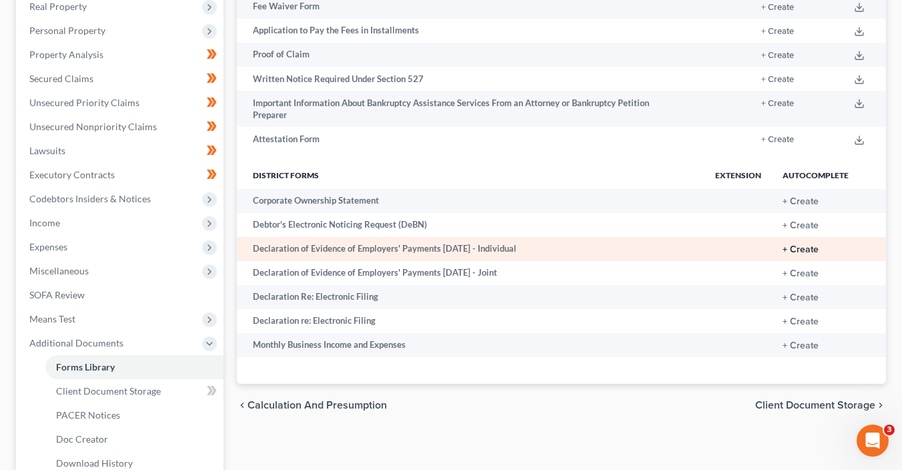
click at [811, 247] on button "+ Create" at bounding box center [801, 249] width 36 height 9
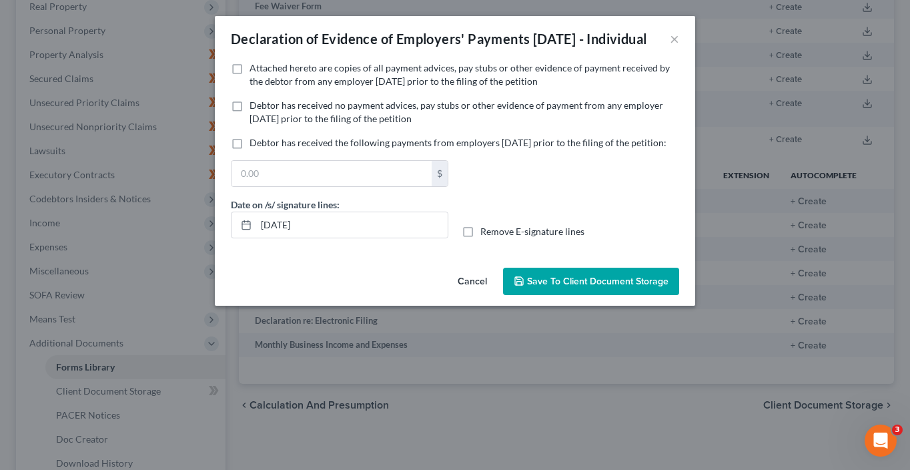
click at [316, 124] on span "Debtor has received no payment advices, pay stubs or other evidence of payment …" at bounding box center [457, 111] width 414 height 25
click at [264, 107] on input "Debtor has received no payment advices, pay stubs or other evidence of payment …" at bounding box center [259, 103] width 9 height 9
checkbox input "true"
click at [559, 287] on span "Save to Client Document Storage" at bounding box center [597, 281] width 141 height 11
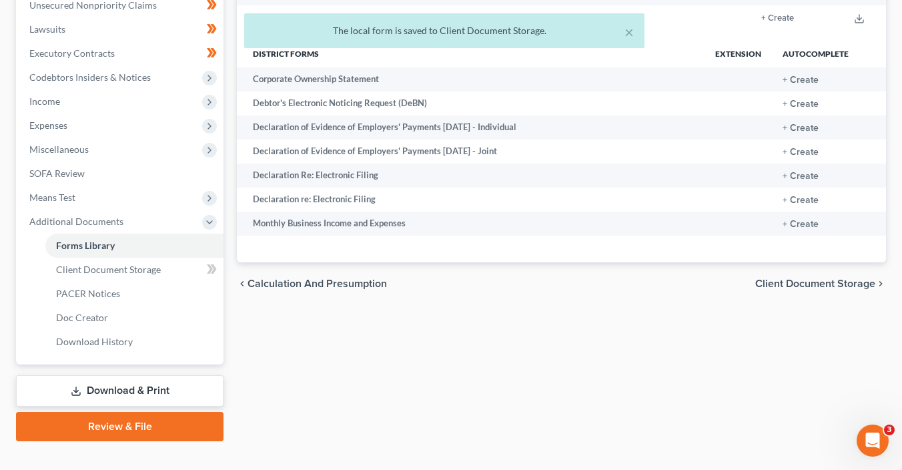
scroll to position [406, 0]
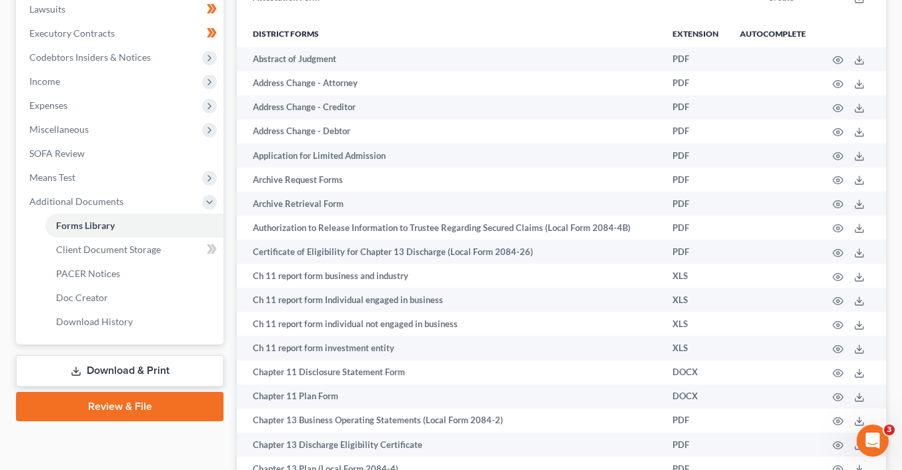
click at [148, 368] on link "Download & Print" at bounding box center [120, 370] width 208 height 31
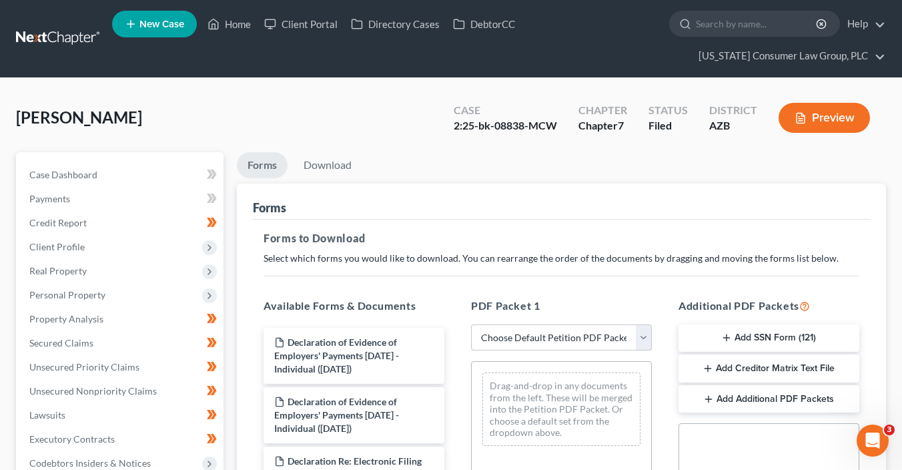
click at [545, 341] on select "Choose Default Petition PDF Packet Complete Bankruptcy Petition (all forms and …" at bounding box center [561, 337] width 181 height 27
click at [471, 324] on select "Choose Default Petition PDF Packet Complete Bankruptcy Petition (all forms and …" at bounding box center [561, 337] width 181 height 27
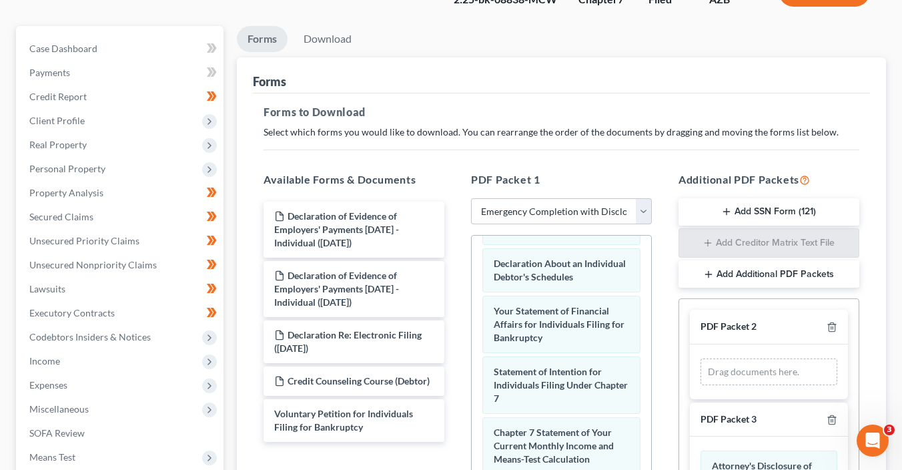
scroll to position [80, 0]
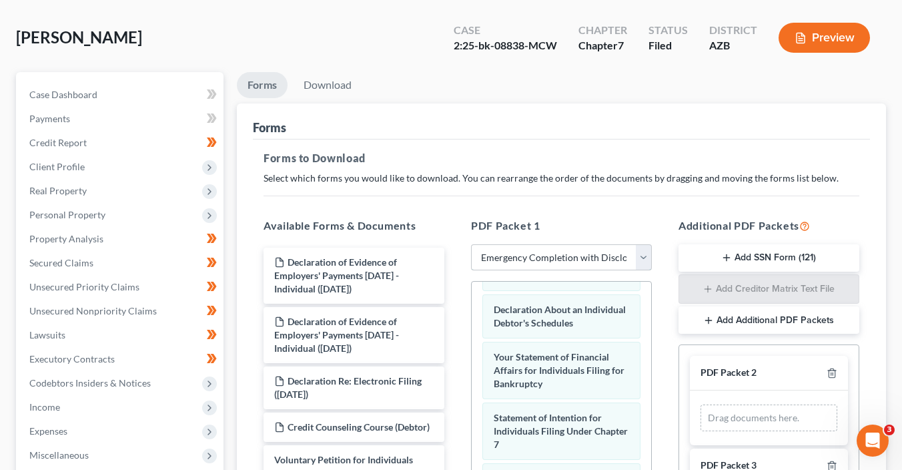
click at [537, 253] on select "Choose Default Petition PDF Packet Complete Bankruptcy Petition (all forms and …" at bounding box center [561, 257] width 181 height 27
select select "6"
click at [471, 244] on select "Choose Default Petition PDF Packet Complete Bankruptcy Petition (all forms and …" at bounding box center [561, 257] width 181 height 27
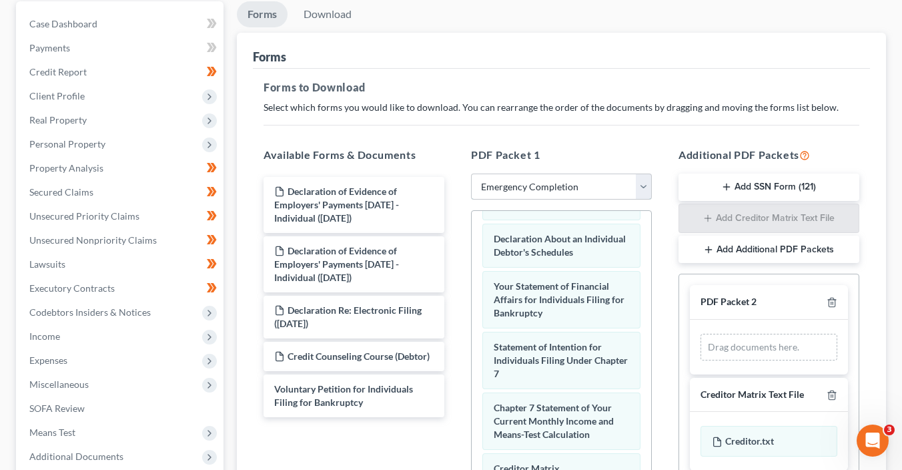
scroll to position [259, 0]
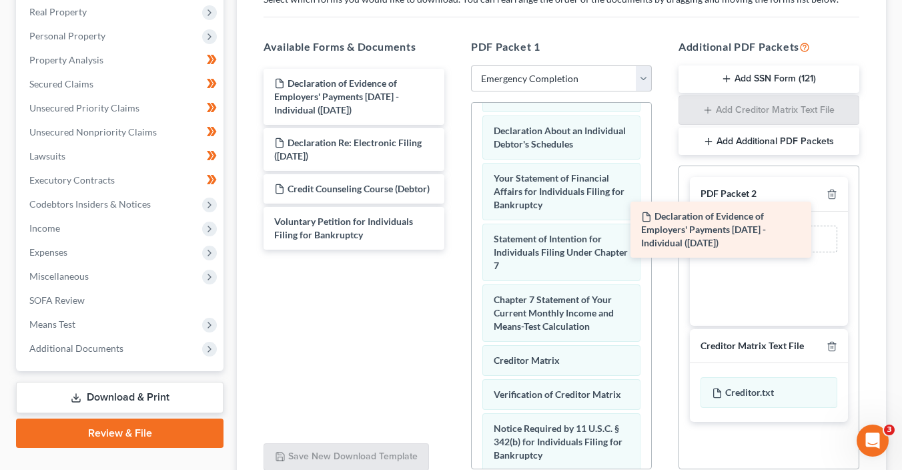
drag, startPoint x: 395, startPoint y: 90, endPoint x: 762, endPoint y: 225, distance: 391.0
click at [455, 225] on div "Declaration of Evidence of Employers' Payments [DATE] - Individual ([DATE]) Dec…" at bounding box center [354, 159] width 202 height 181
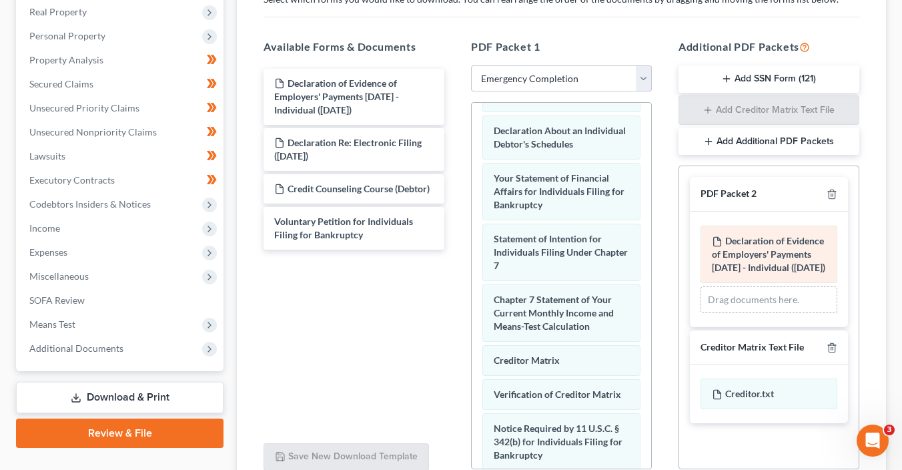
scroll to position [377, 0]
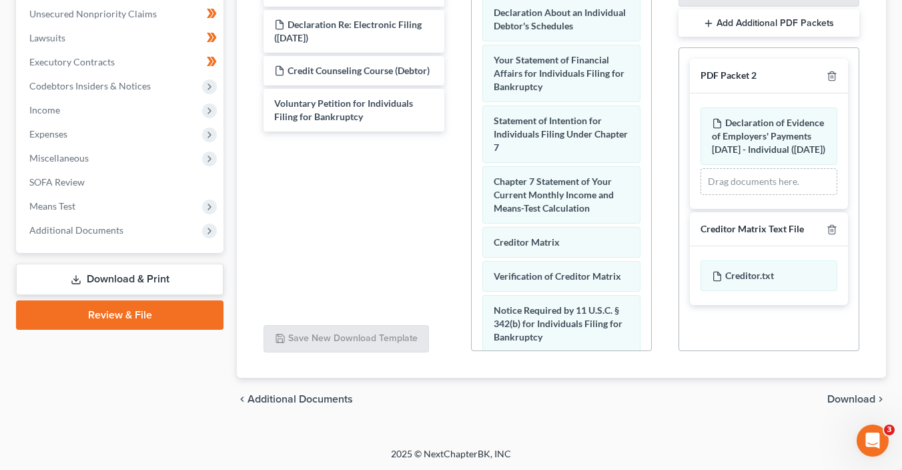
click at [862, 396] on span "Download" at bounding box center [852, 399] width 48 height 11
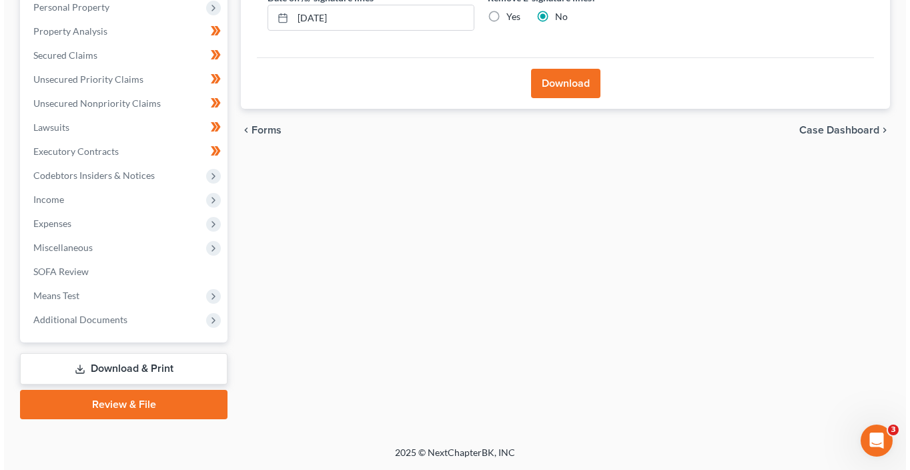
scroll to position [286, 0]
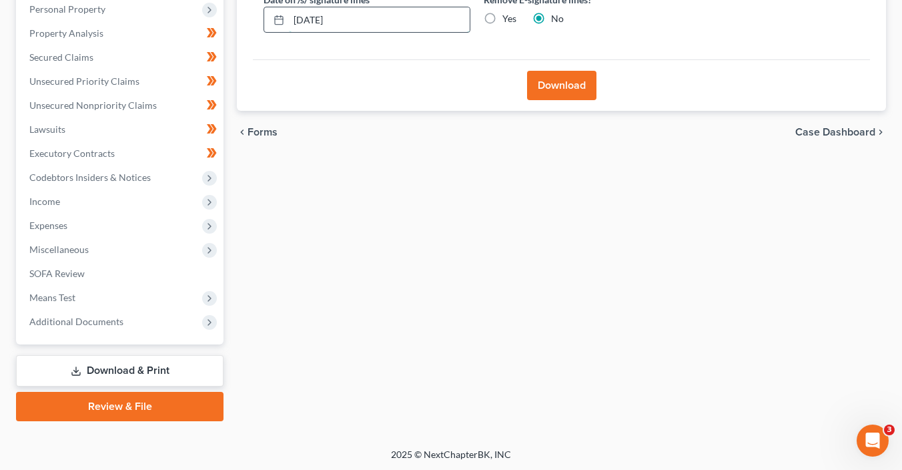
click at [358, 24] on input "[DATE]" at bounding box center [379, 19] width 181 height 25
click at [566, 74] on button "Download" at bounding box center [561, 85] width 69 height 29
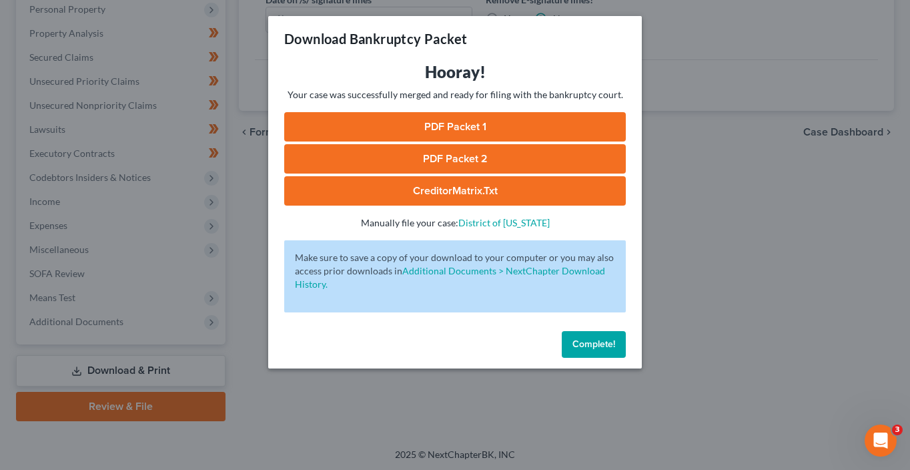
click at [448, 126] on link "PDF Packet 1" at bounding box center [455, 126] width 342 height 29
click at [456, 160] on link "PDF Packet 2" at bounding box center [455, 158] width 342 height 29
click at [475, 197] on link "CreditorMatrix.txt" at bounding box center [455, 190] width 342 height 29
click at [589, 330] on div "Complete!" at bounding box center [455, 347] width 374 height 43
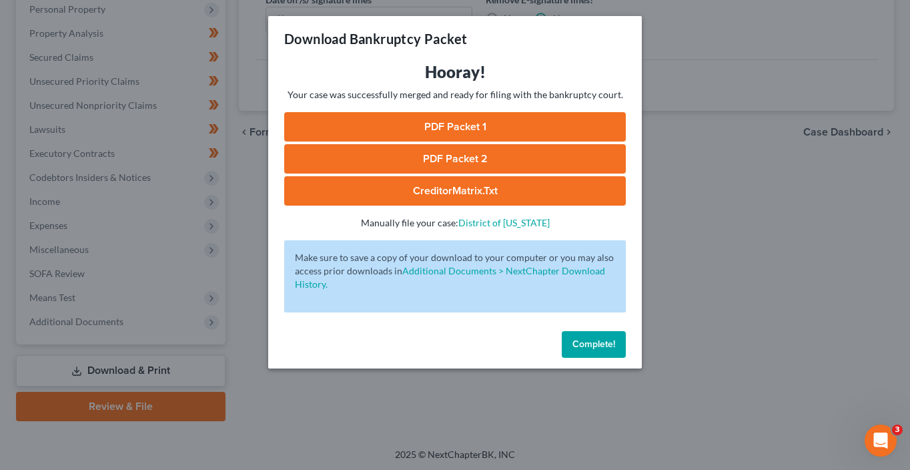
click at [588, 349] on span "Complete!" at bounding box center [594, 343] width 43 height 11
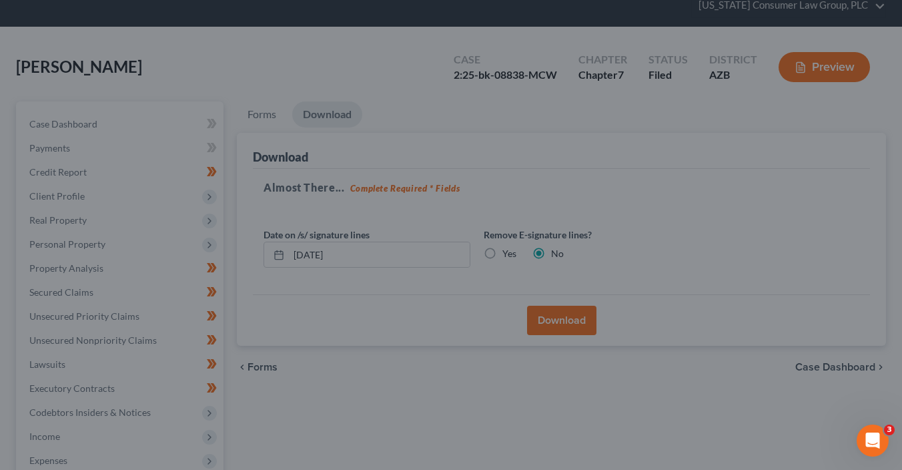
scroll to position [0, 0]
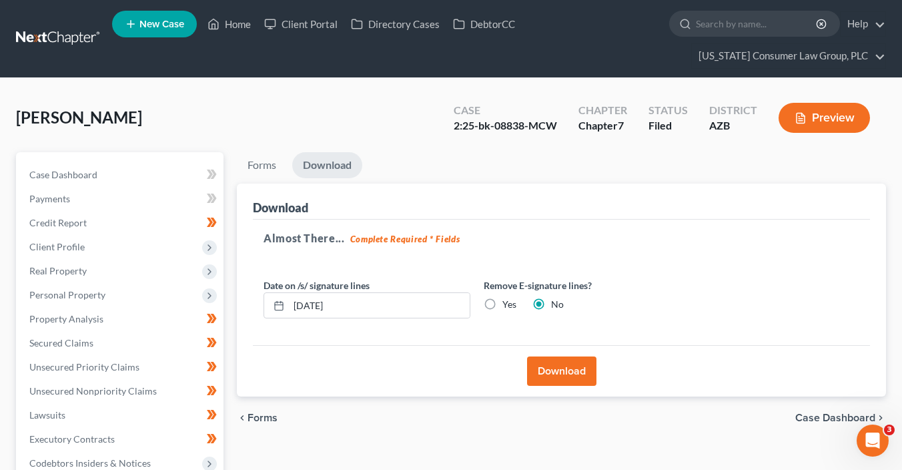
click at [554, 145] on div "[PERSON_NAME] Upgraded Case 2:25-bk-08838-MCW Chapter Chapter 7 Status Filed Di…" at bounding box center [451, 123] width 870 height 58
drag, startPoint x: 559, startPoint y: 129, endPoint x: 456, endPoint y: 127, distance: 102.8
click at [456, 127] on div "Case 2:25-bk-08838-MCW" at bounding box center [505, 118] width 125 height 39
copy div "2:25-bk-08838-MCW"
